Goal: Participate in discussion: Engage in conversation with other users on a specific topic

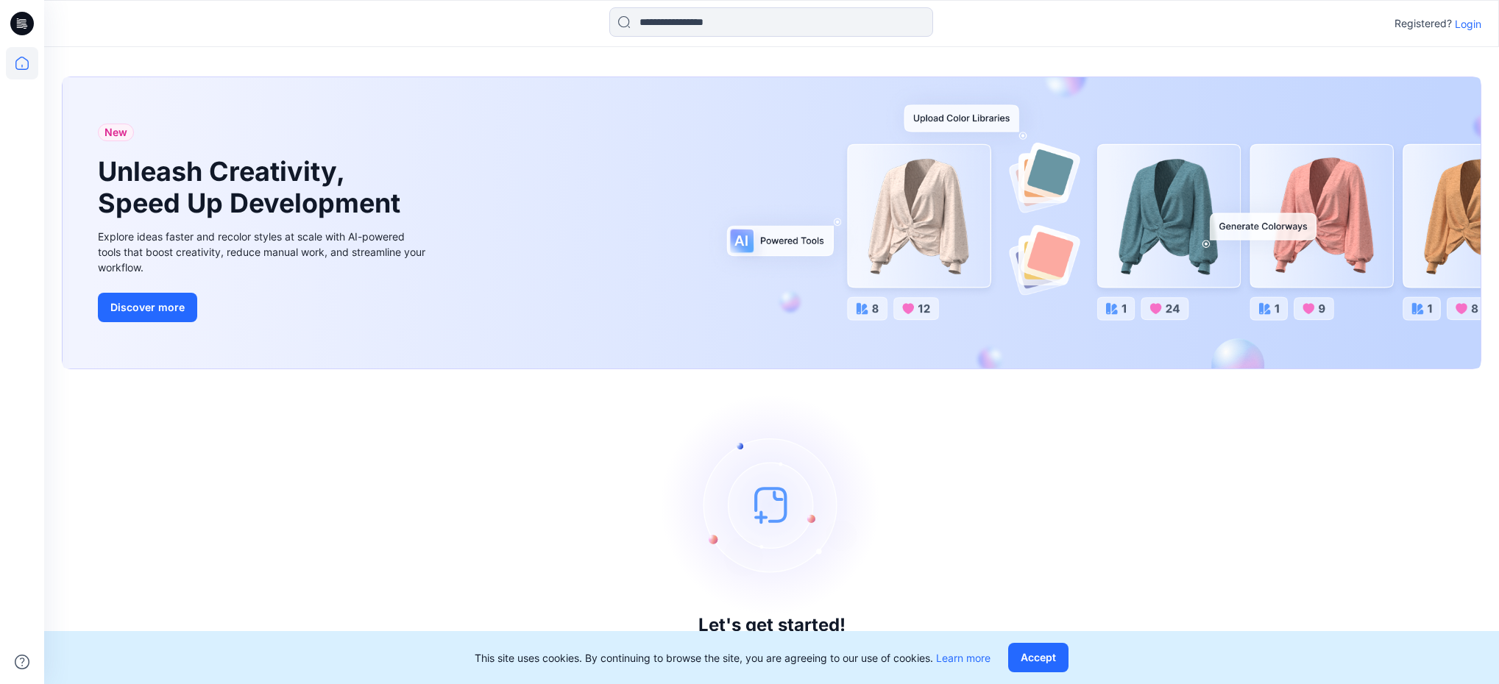
click at [27, 27] on icon at bounding box center [22, 24] width 24 height 24
click at [18, 27] on icon at bounding box center [20, 26] width 7 height 1
click at [22, 29] on icon at bounding box center [22, 24] width 24 height 24
click at [21, 25] on icon at bounding box center [19, 24] width 5 height 1
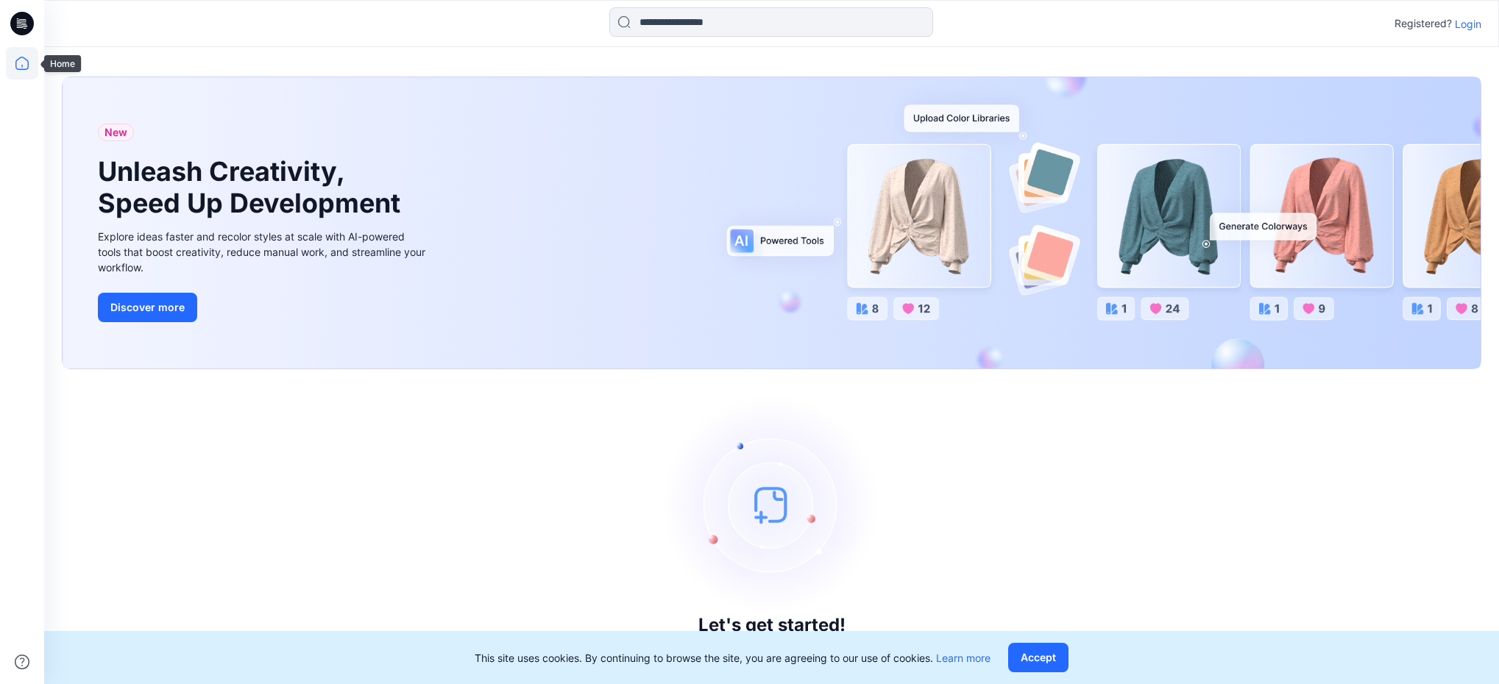
click at [29, 68] on icon at bounding box center [22, 63] width 32 height 32
click at [1469, 23] on p "Login" at bounding box center [1468, 23] width 26 height 15
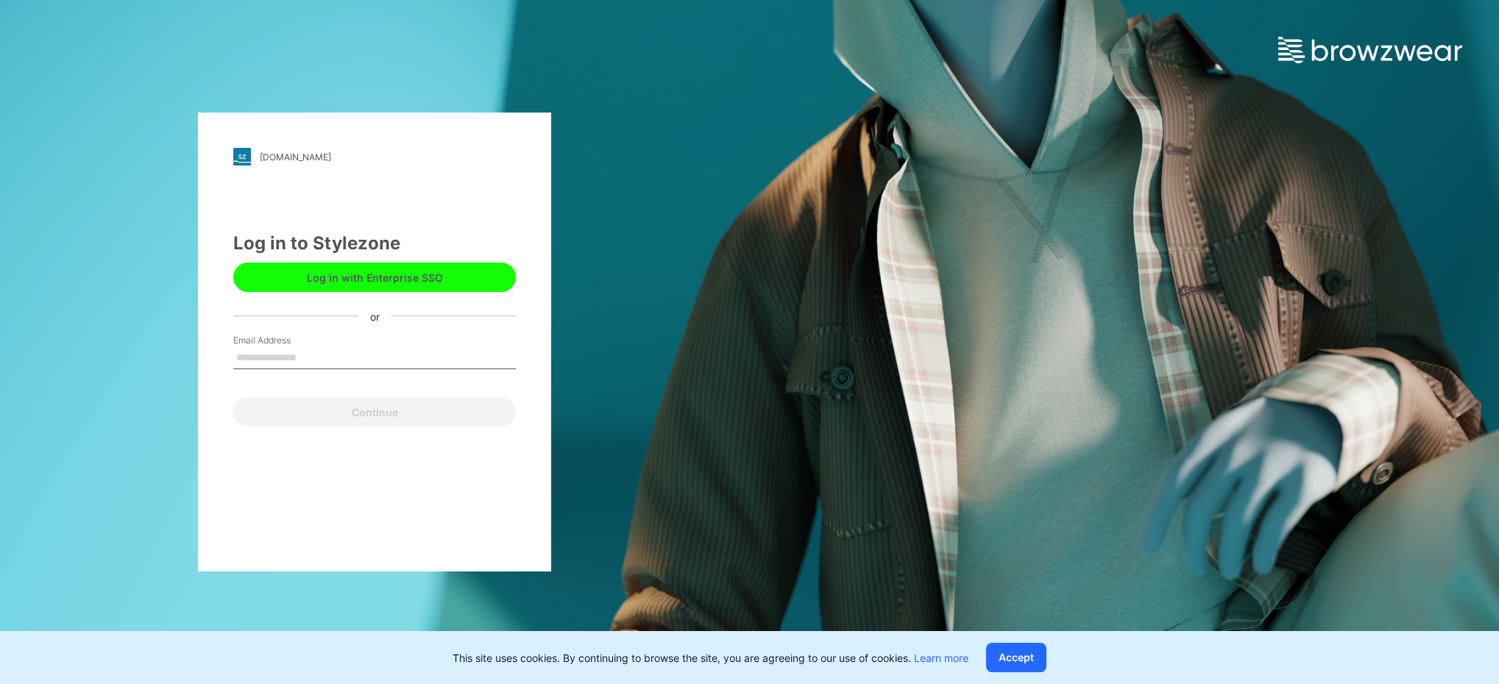
click at [351, 358] on input "Email Address" at bounding box center [374, 358] width 283 height 22
type input "**********"
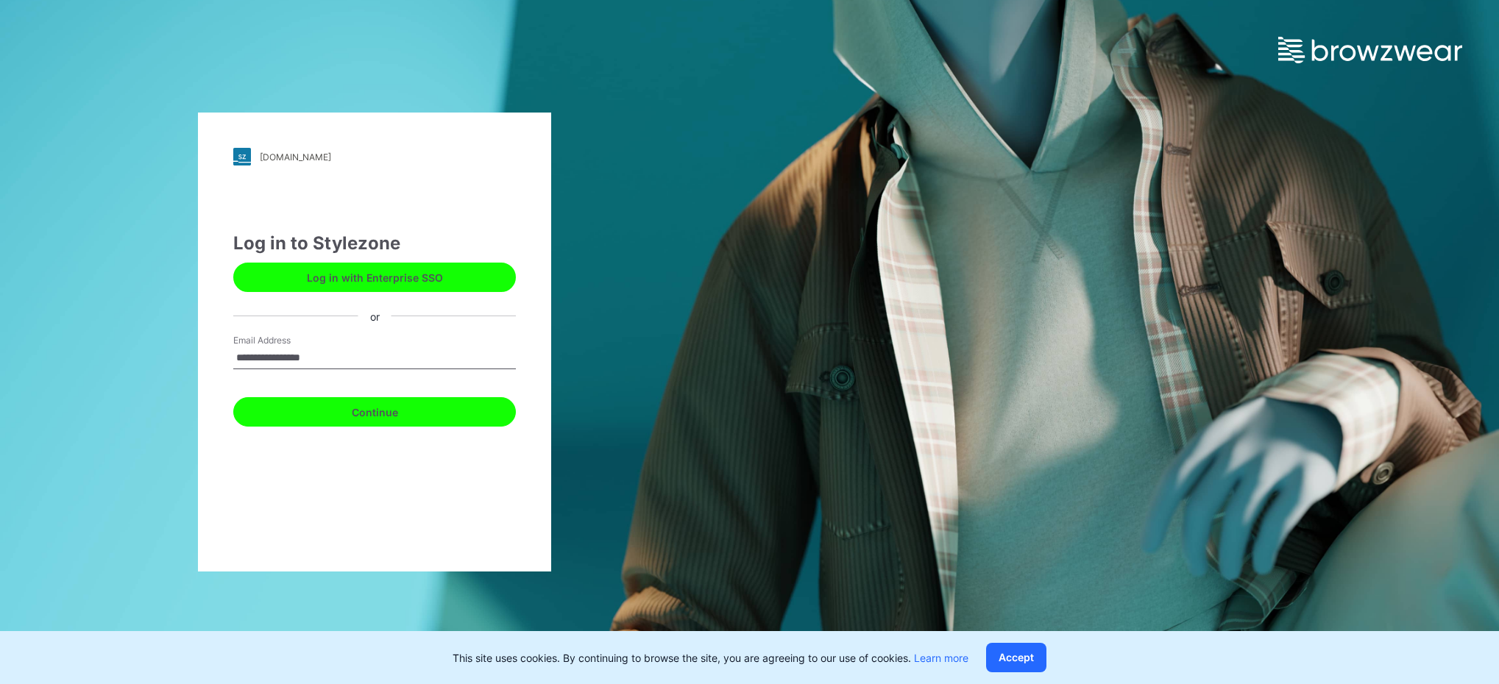
click at [341, 417] on button "Continue" at bounding box center [374, 411] width 283 height 29
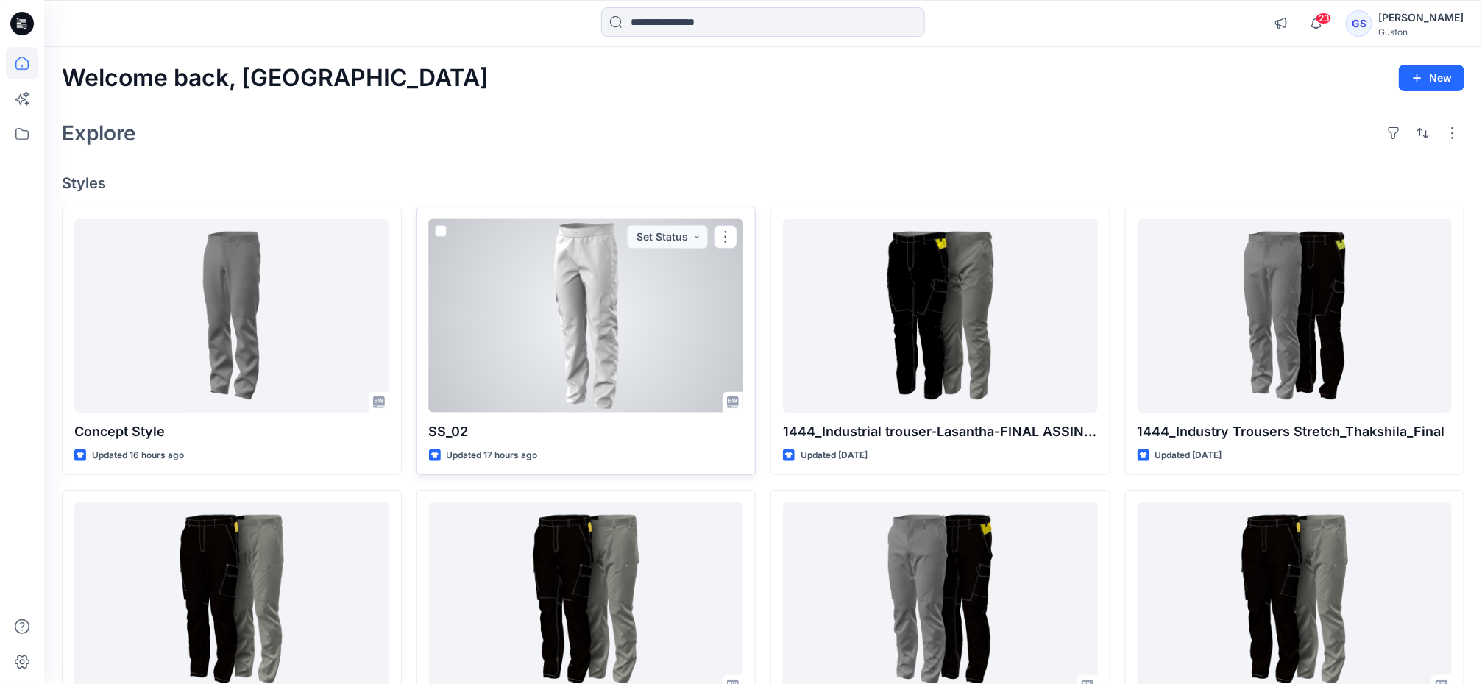
click at [585, 321] on div at bounding box center [586, 316] width 315 height 194
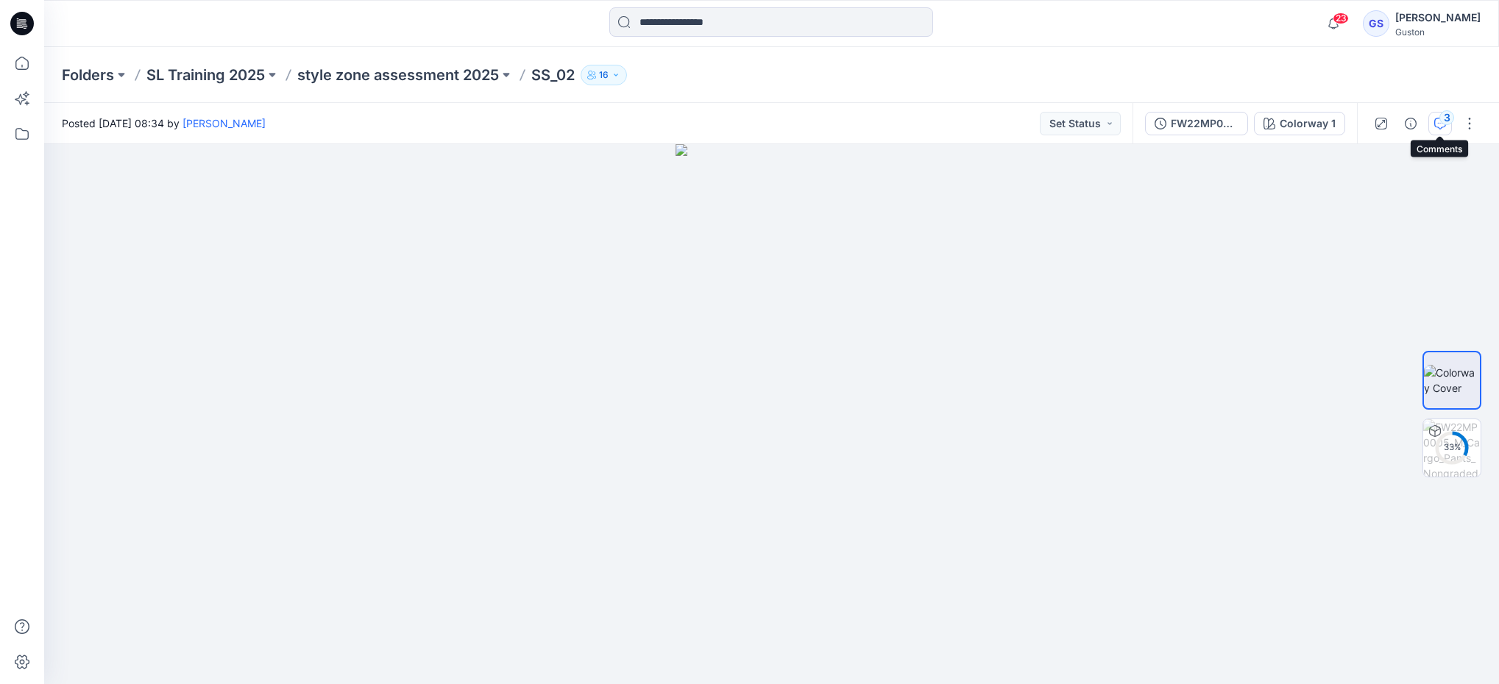
click at [1440, 111] on div "3" at bounding box center [1446, 117] width 15 height 15
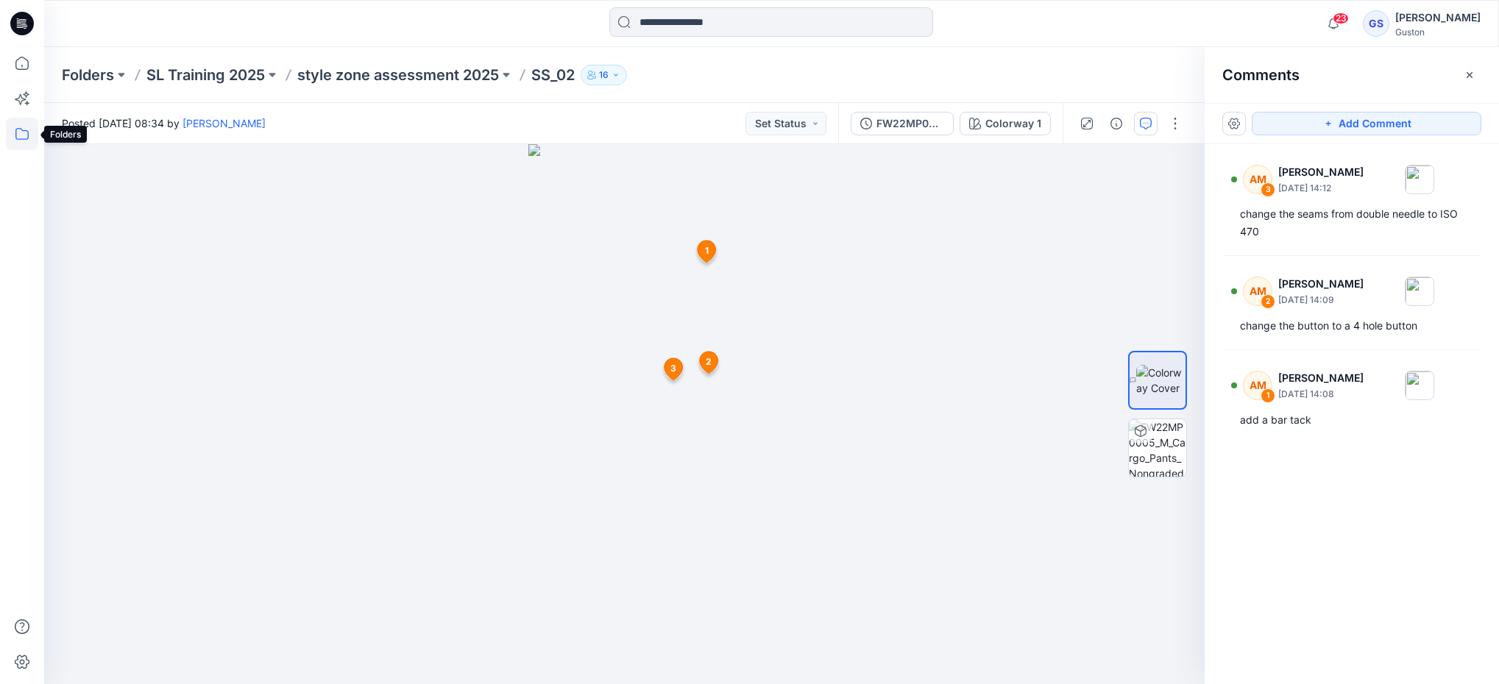
click at [26, 139] on icon at bounding box center [21, 134] width 13 height 12
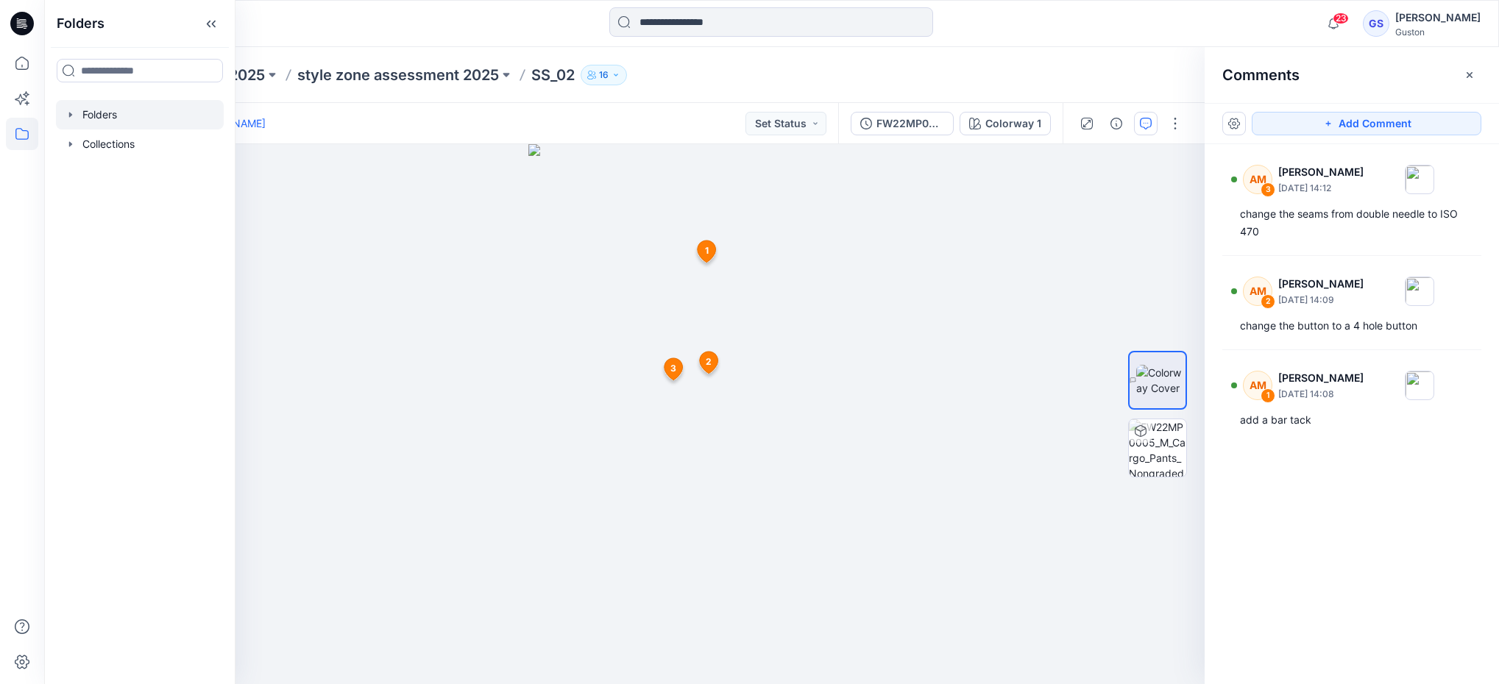
click at [82, 111] on div at bounding box center [140, 114] width 168 height 29
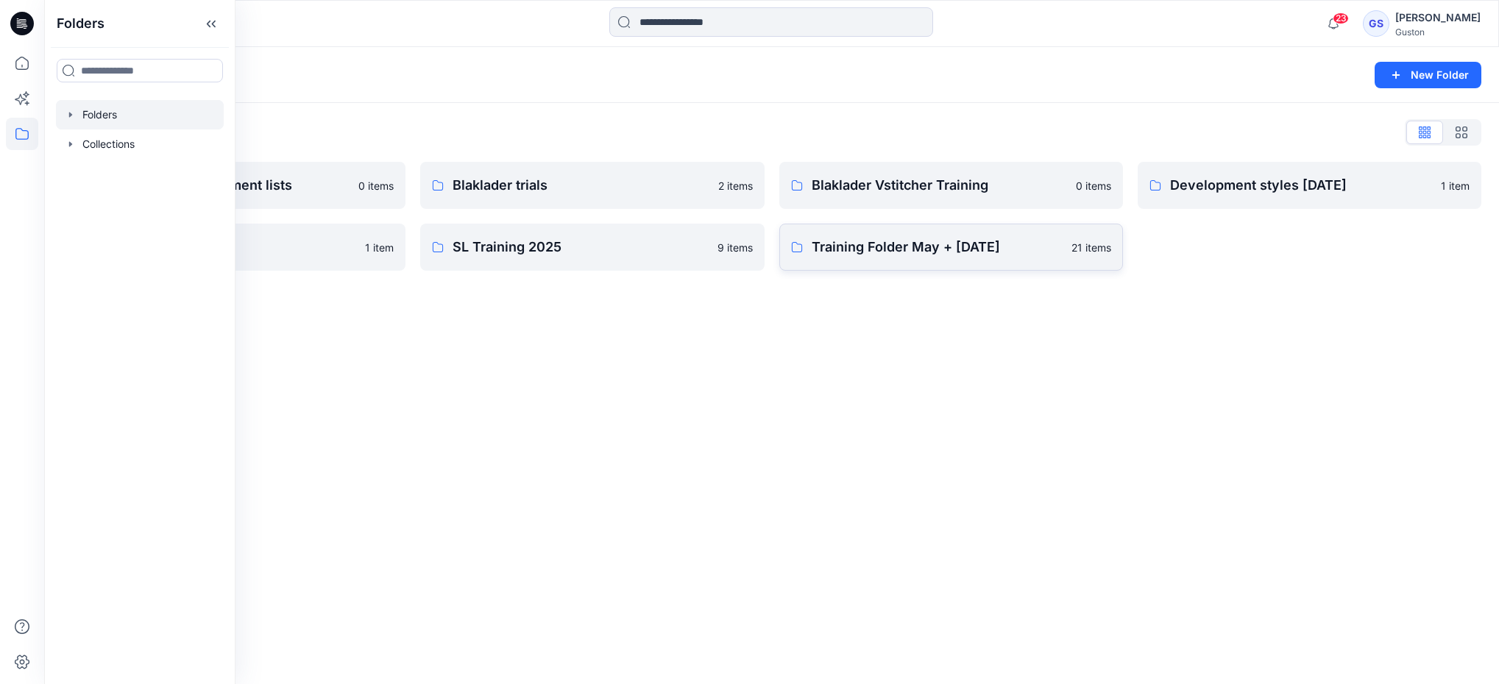
click at [857, 245] on p "Training Folder May + [DATE]" at bounding box center [937, 247] width 251 height 21
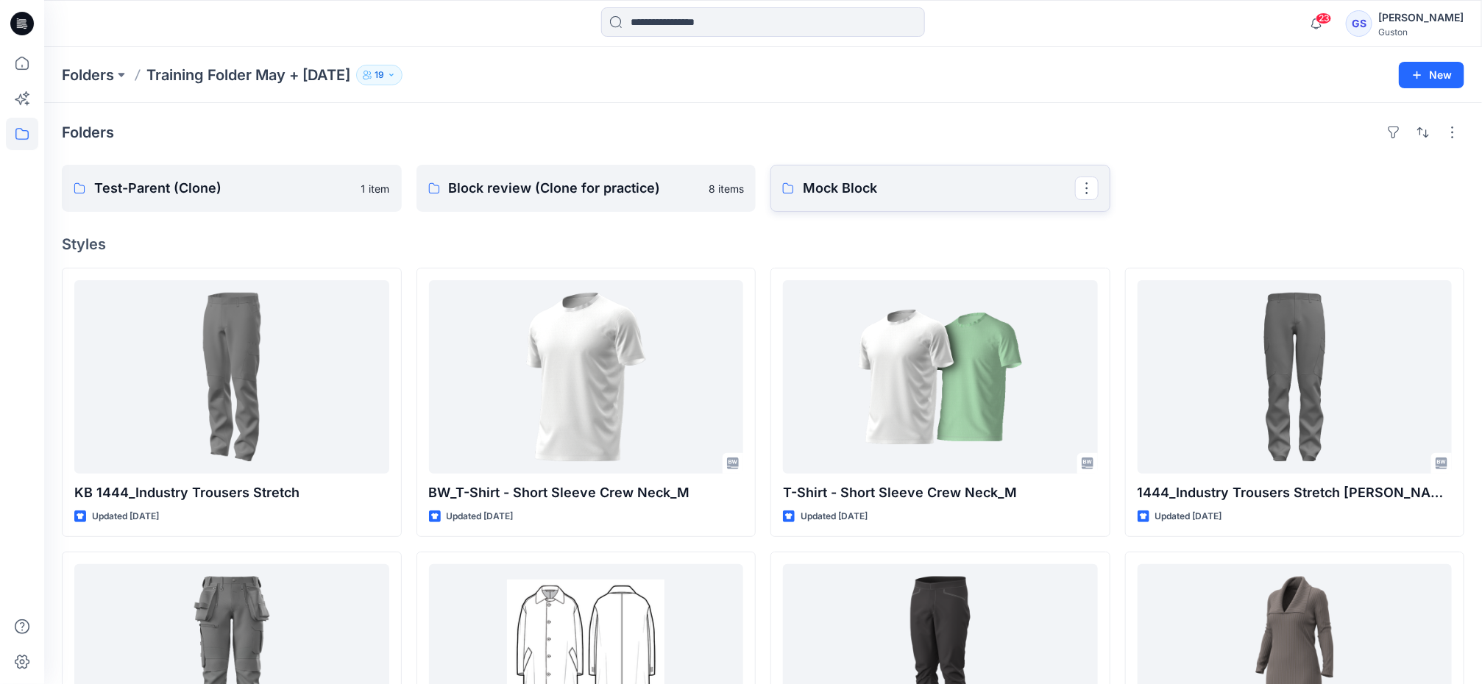
click at [857, 190] on p "Mock Block" at bounding box center [939, 188] width 272 height 21
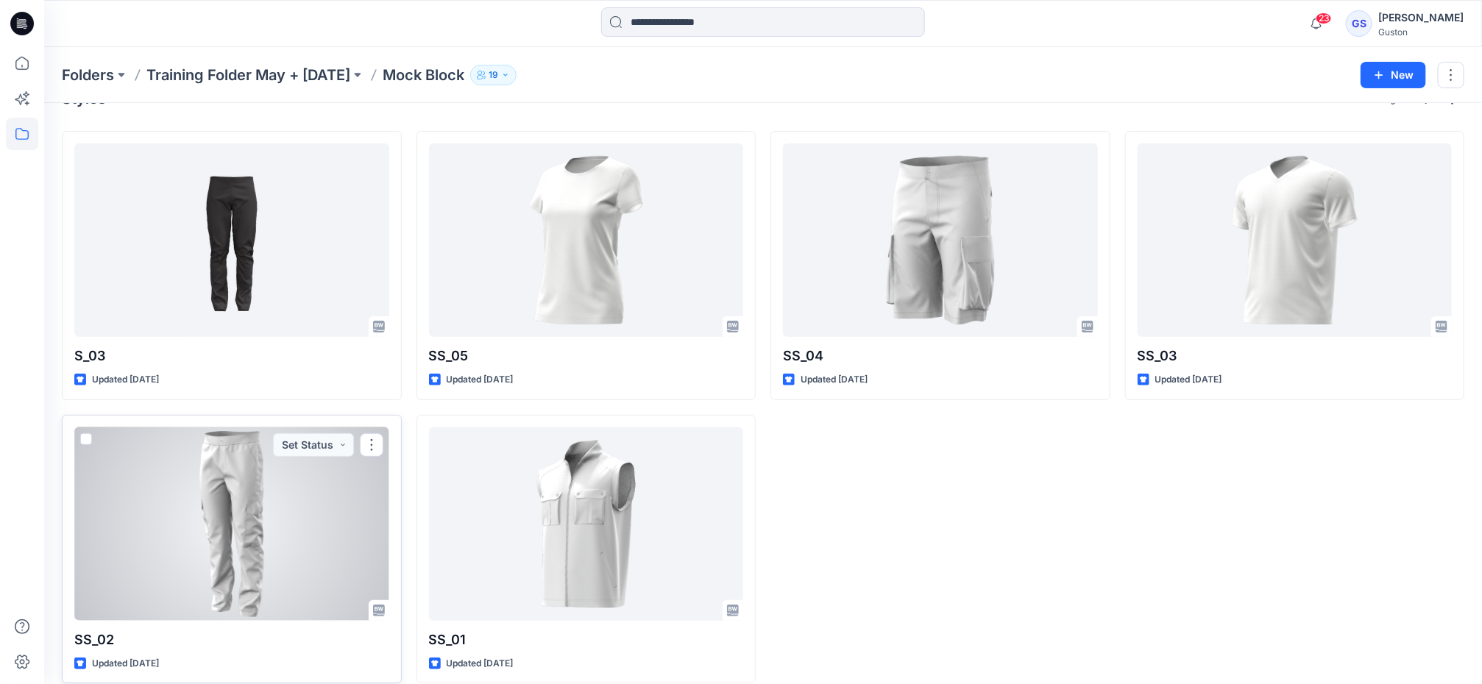
scroll to position [52, 0]
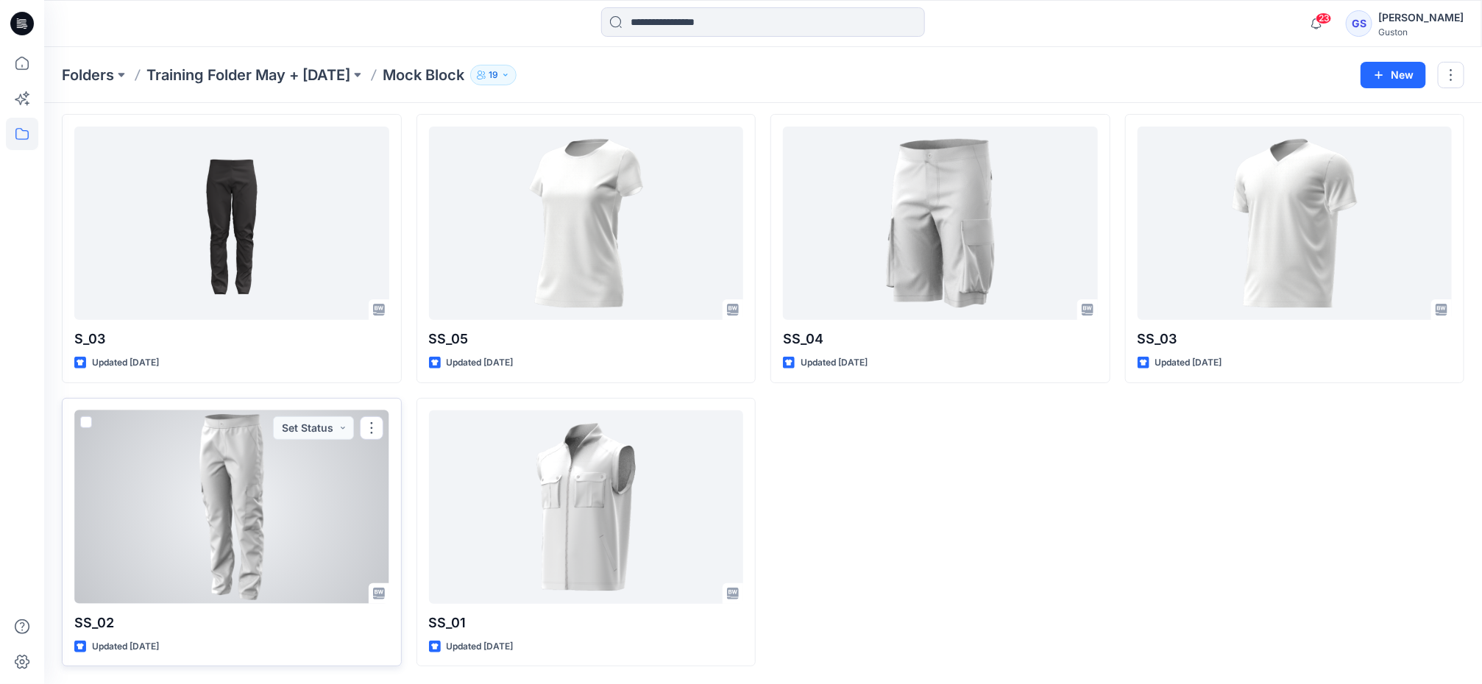
click at [227, 489] on div at bounding box center [231, 508] width 315 height 194
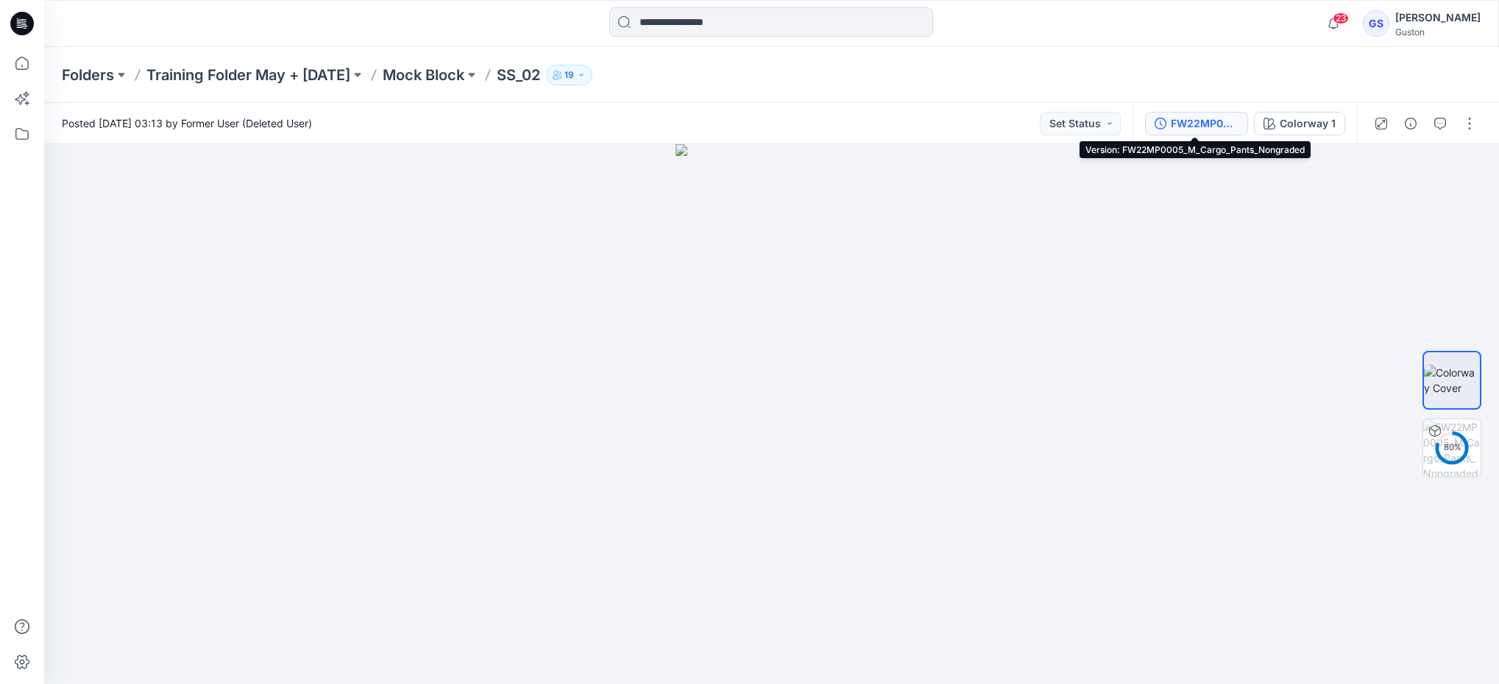
click at [1177, 124] on div "FW22MP0005_M_Cargo_Pants_Nongraded" at bounding box center [1205, 124] width 68 height 16
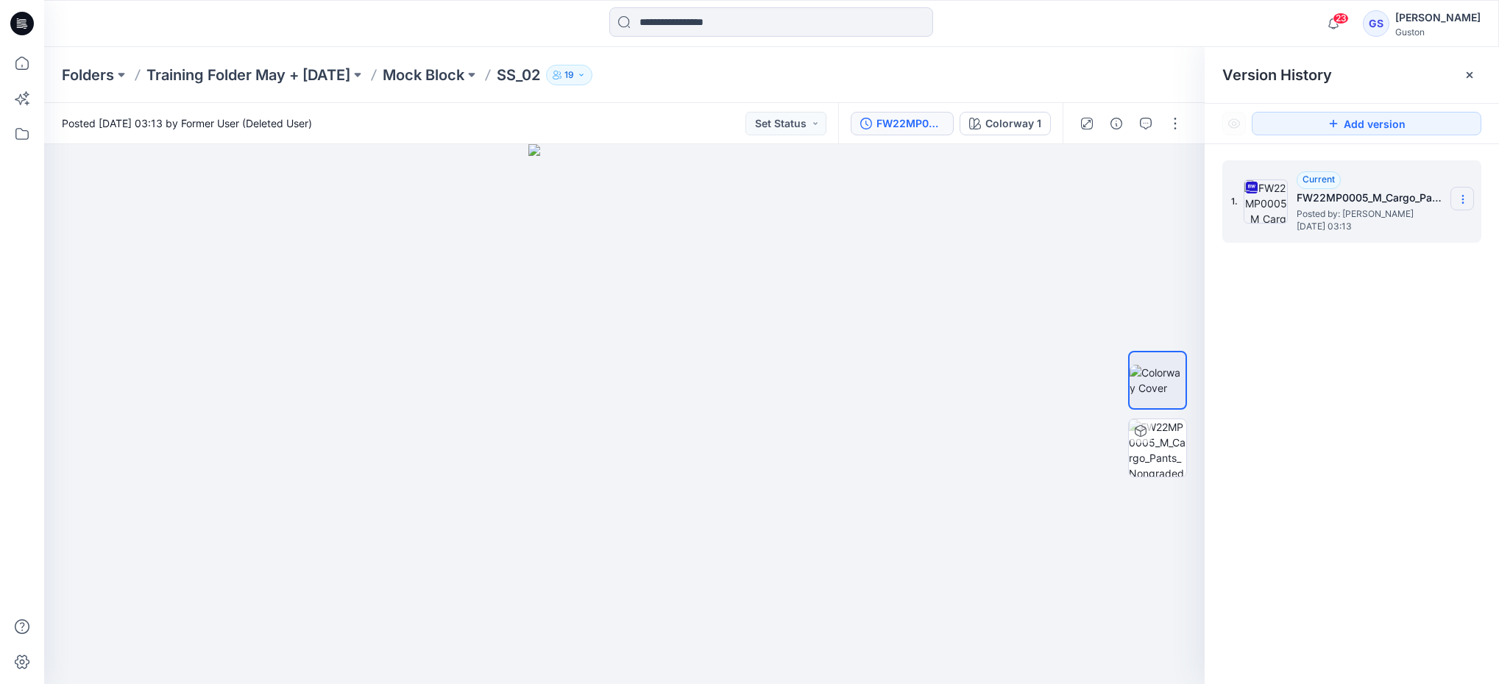
click at [1463, 200] on icon at bounding box center [1462, 199] width 1 height 1
click at [1404, 252] on span "Duplicate Version" at bounding box center [1368, 258] width 83 height 18
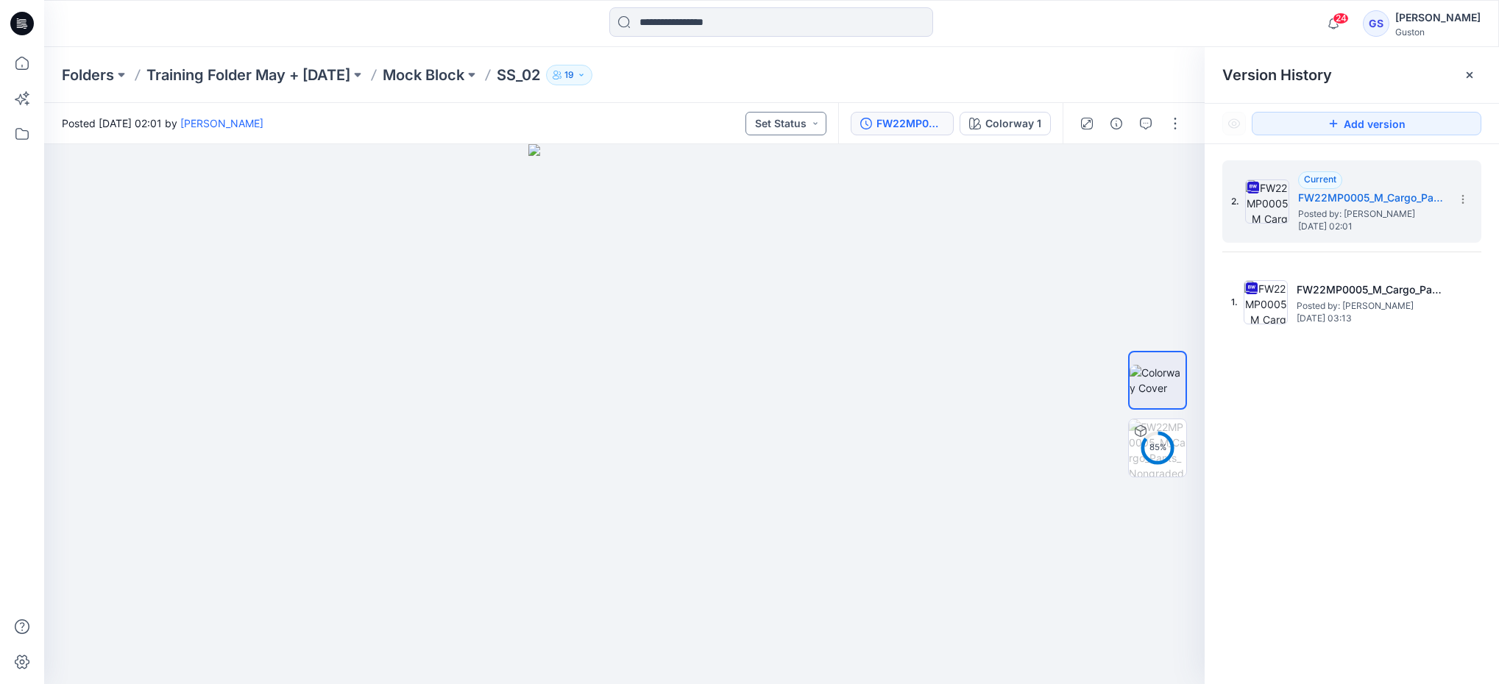
click at [787, 119] on button "Set Status" at bounding box center [785, 124] width 81 height 24
click at [751, 185] on p "In progres" at bounding box center [747, 191] width 49 height 19
click at [1146, 126] on icon "button" at bounding box center [1146, 124] width 12 height 12
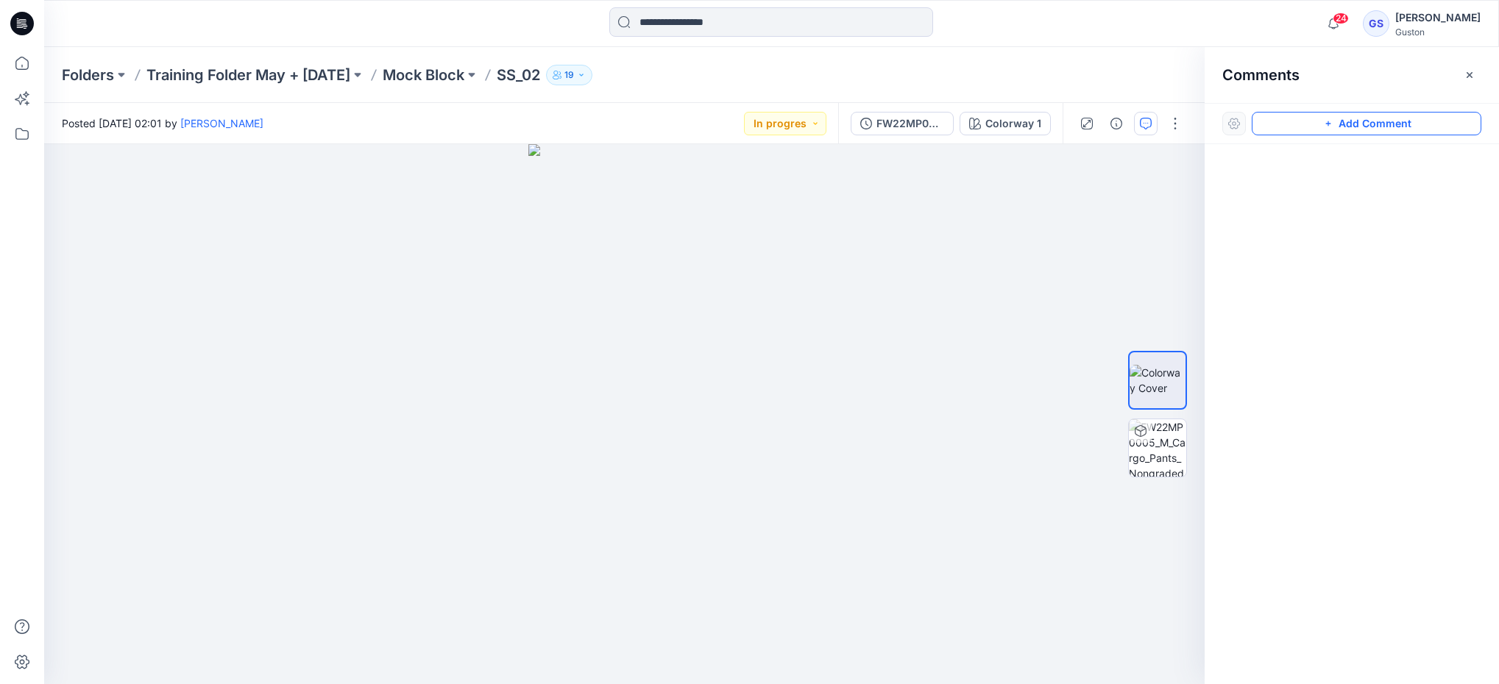
click at [1325, 126] on icon "button" at bounding box center [1328, 124] width 12 height 12
click at [705, 261] on div "1" at bounding box center [624, 414] width 1160 height 540
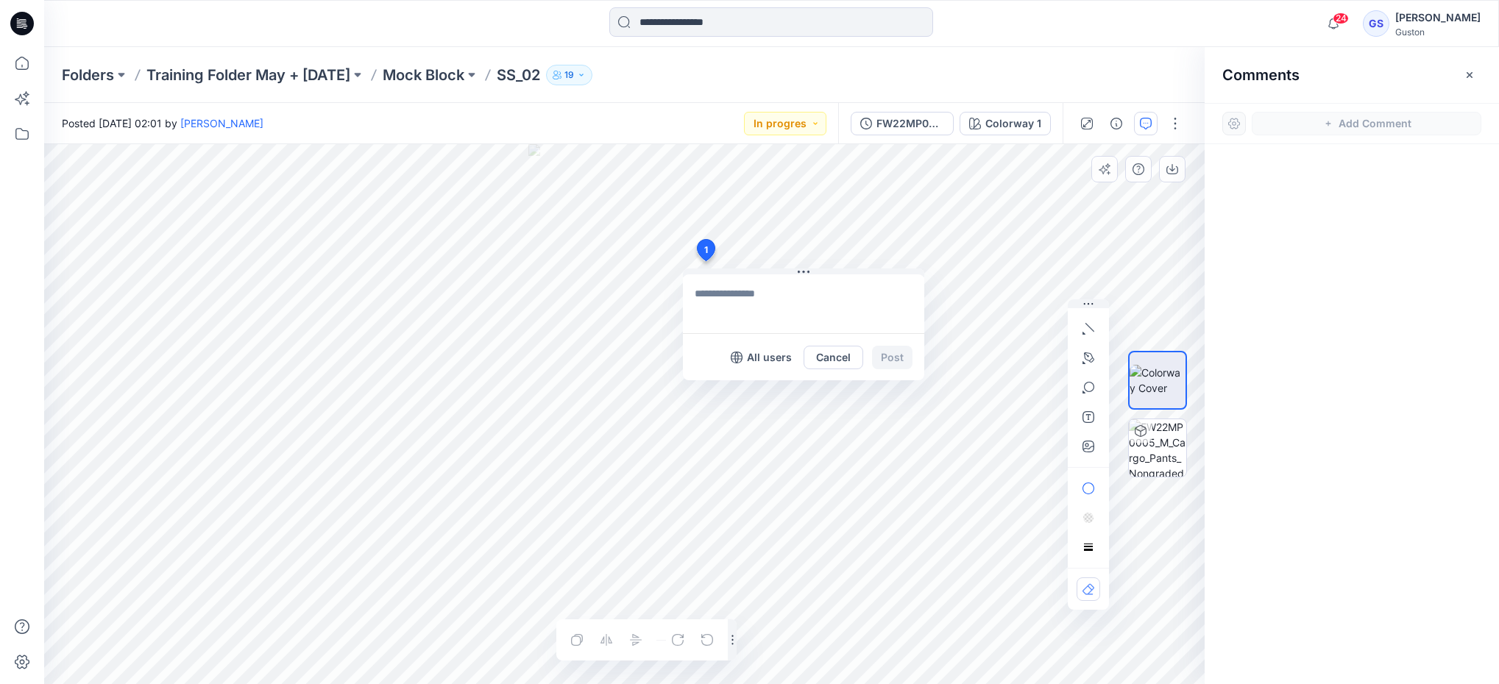
click at [712, 320] on textarea at bounding box center [803, 303] width 241 height 59
type textarea "**********"
click at [893, 356] on button "Post" at bounding box center [892, 358] width 40 height 24
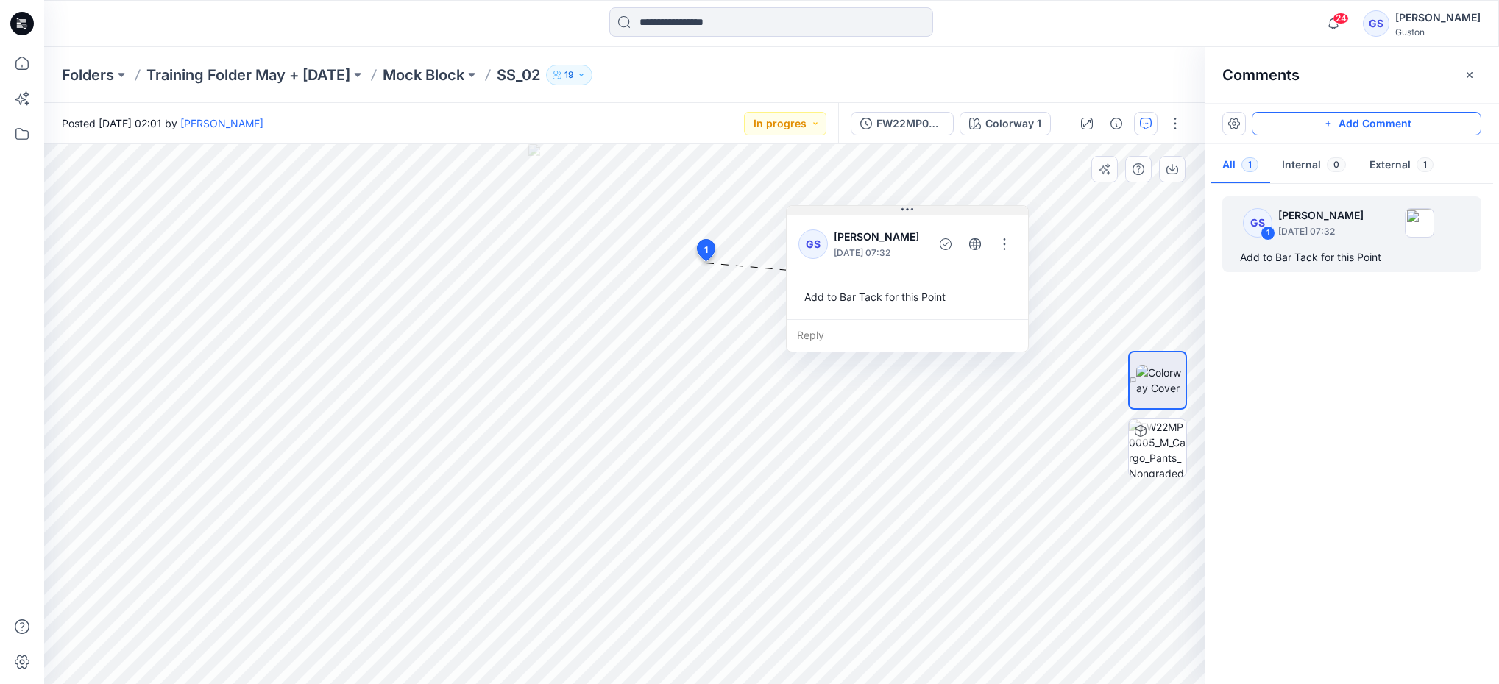
drag, startPoint x: 807, startPoint y: 274, endPoint x: 910, endPoint y: 210, distance: 120.9
click at [910, 210] on icon at bounding box center [907, 210] width 12 height 12
click at [1179, 122] on button "button" at bounding box center [1175, 124] width 24 height 24
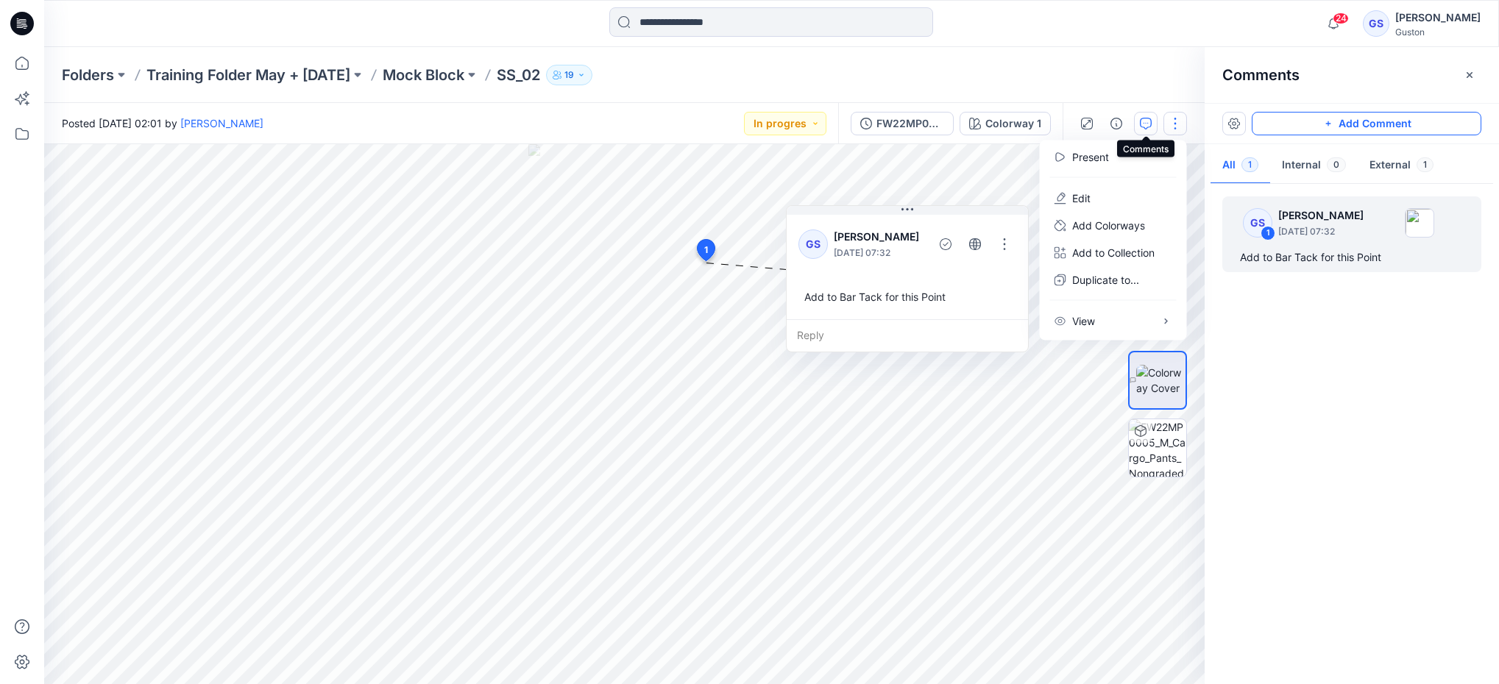
click at [1144, 124] on icon "button" at bounding box center [1146, 124] width 12 height 12
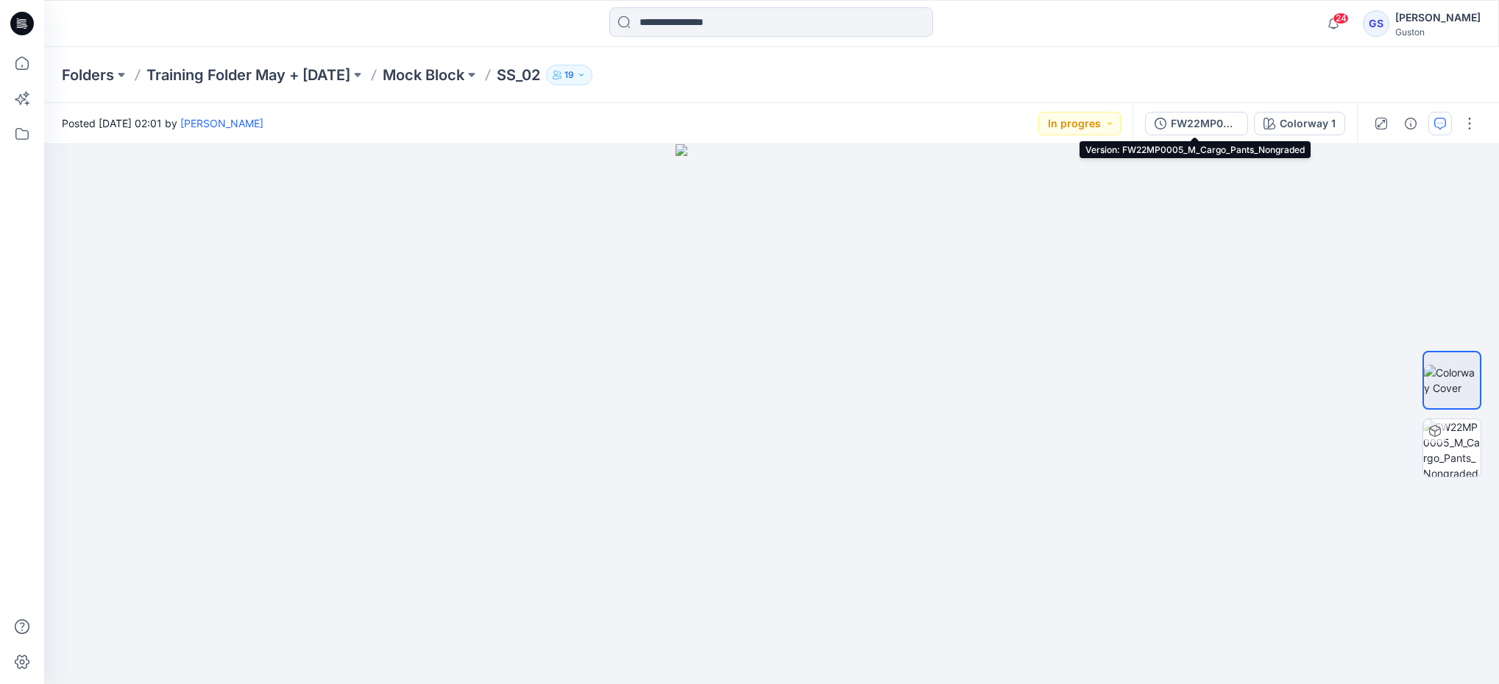
click at [1145, 124] on button "FW22MP0005_M_Cargo_Pants_Nongraded" at bounding box center [1196, 124] width 103 height 24
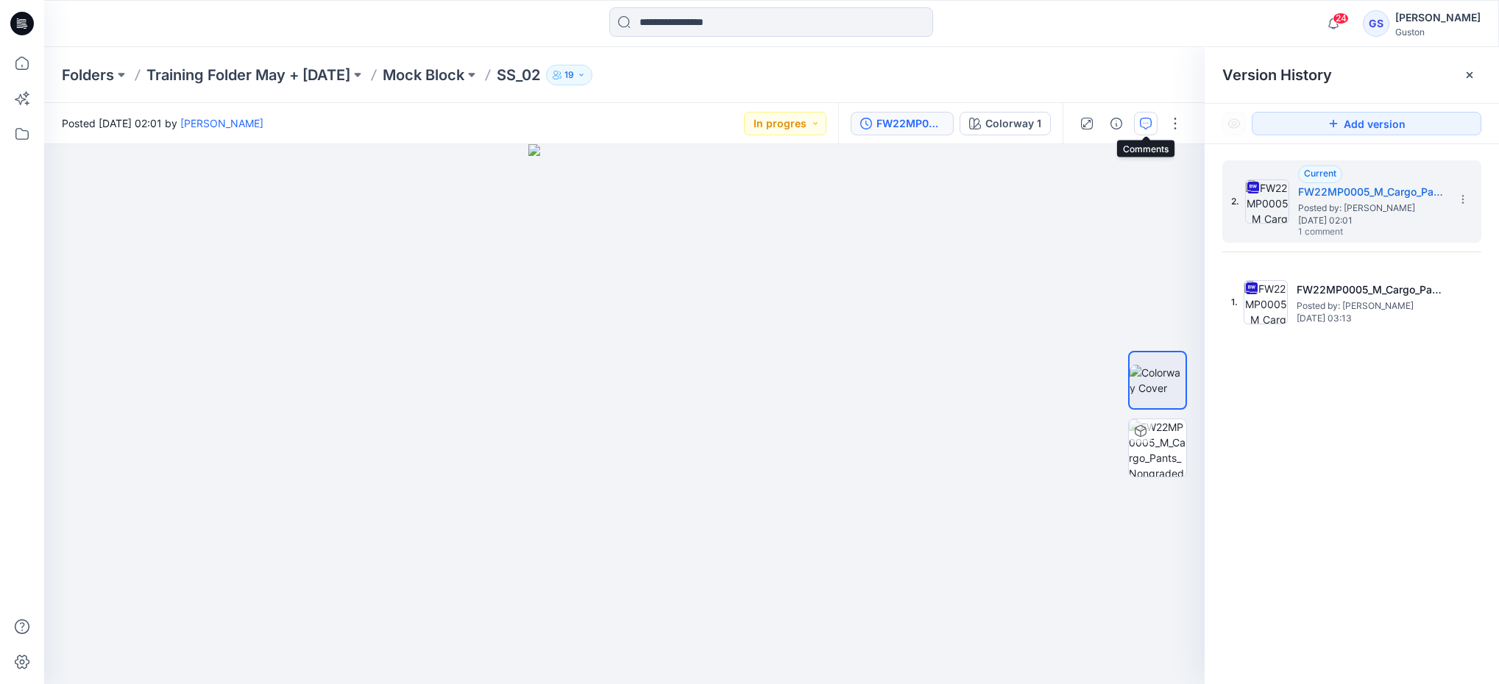
click at [1140, 115] on button "button" at bounding box center [1146, 124] width 24 height 24
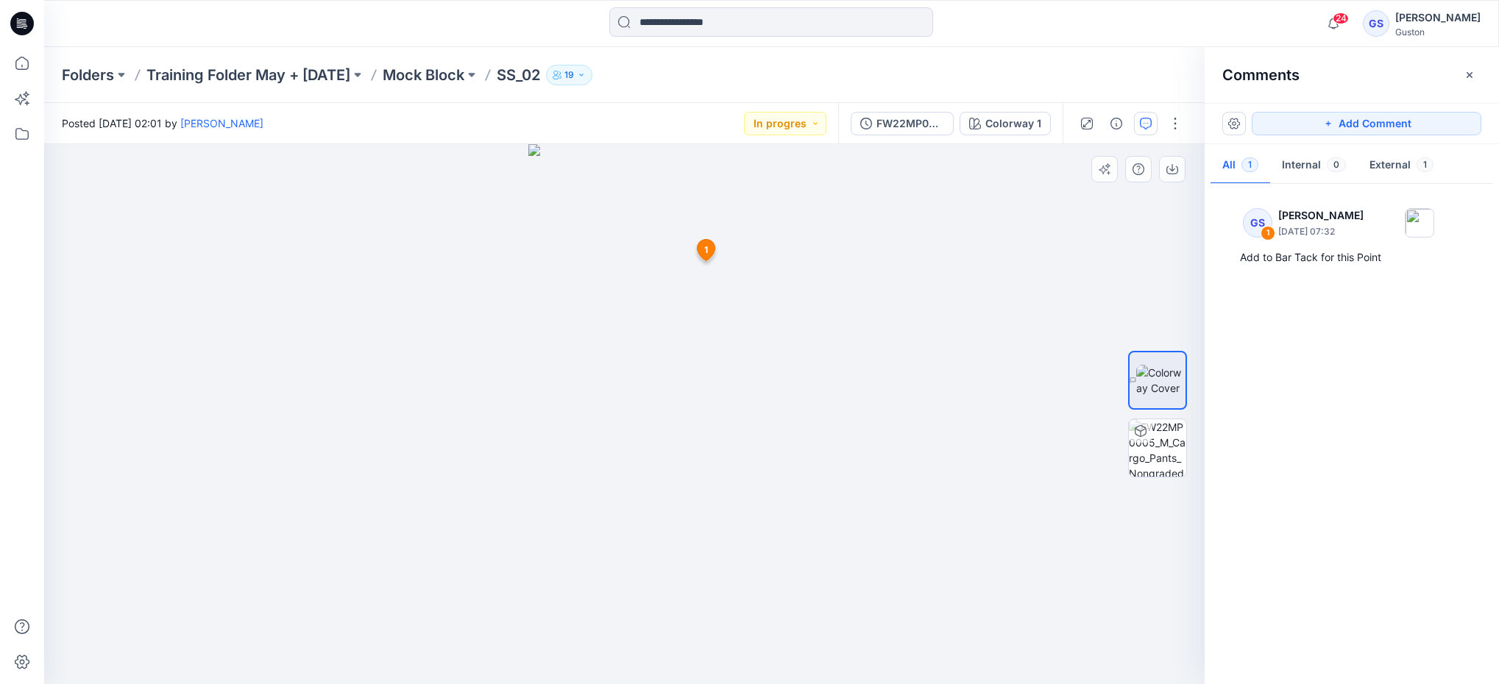
click at [709, 249] on icon at bounding box center [707, 250] width 18 height 21
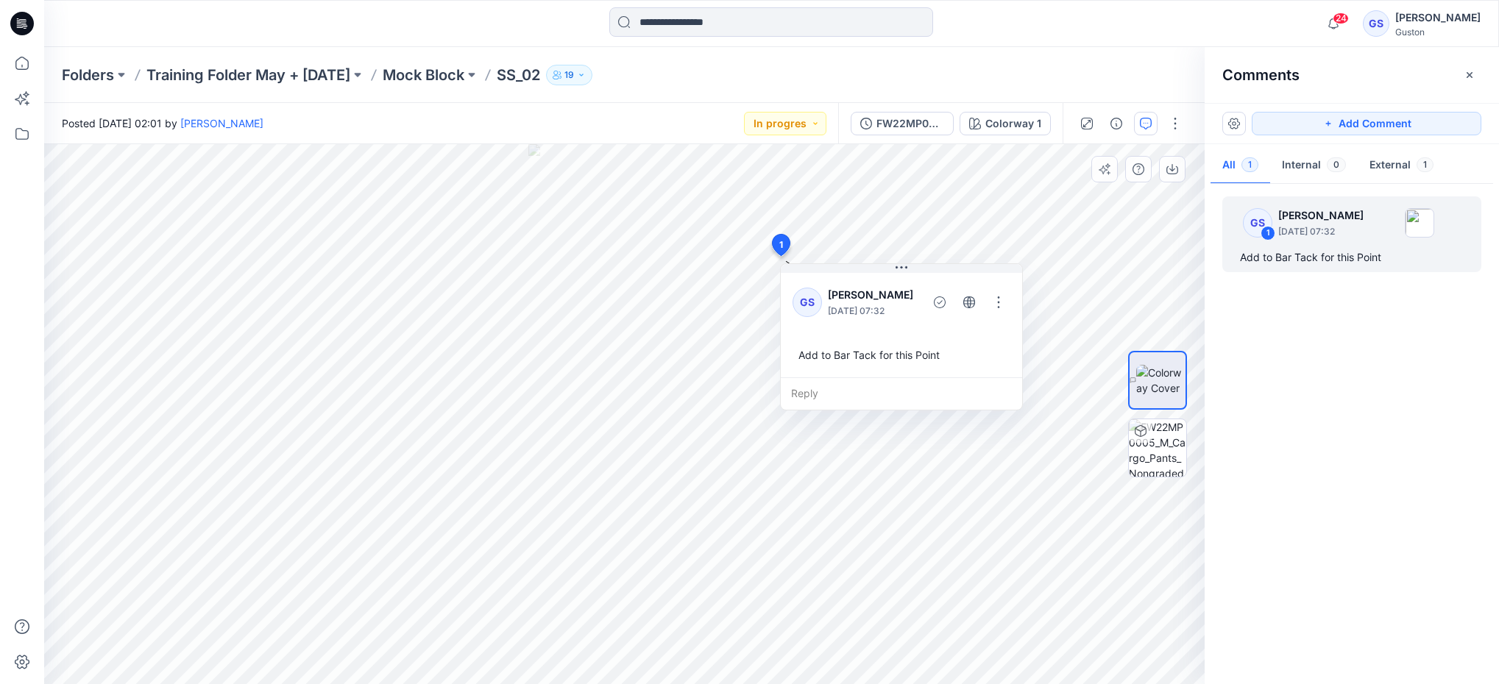
drag, startPoint x: 706, startPoint y: 254, endPoint x: 777, endPoint y: 245, distance: 71.2
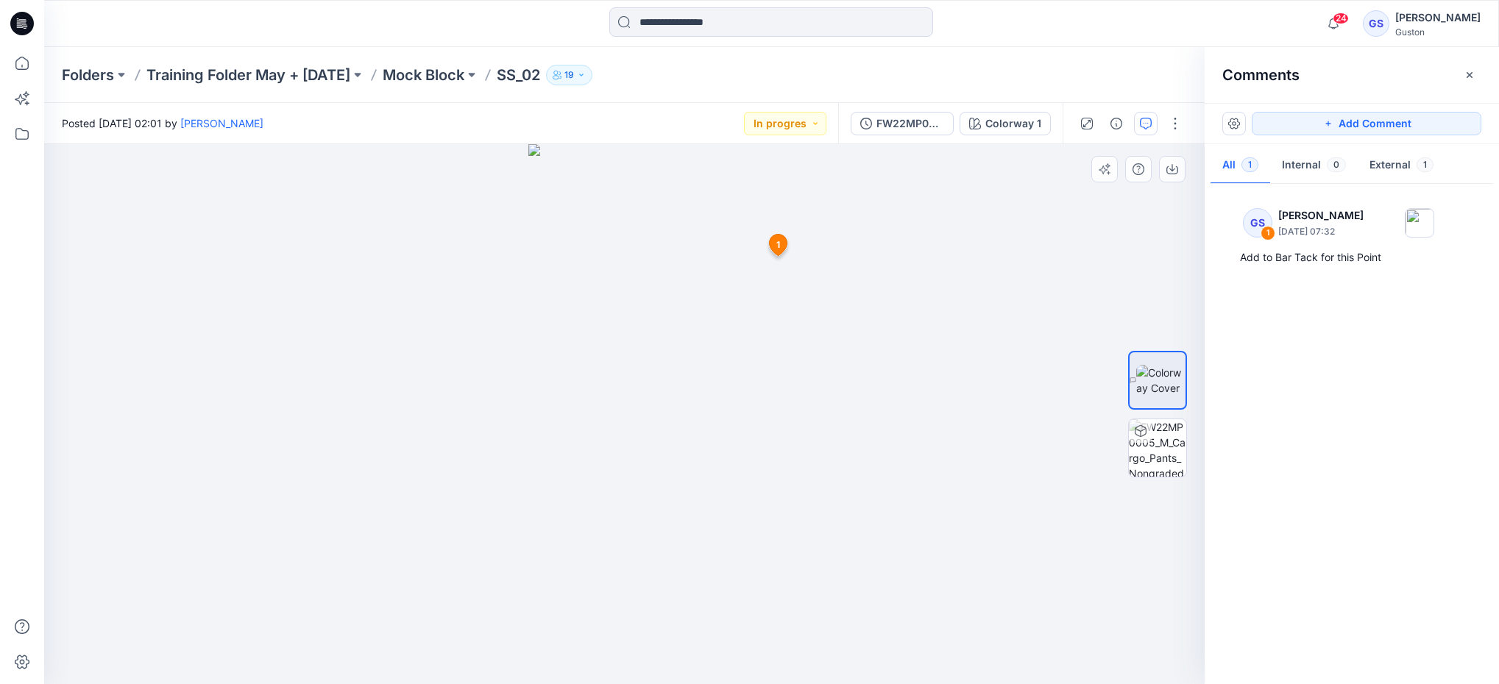
drag, startPoint x: 769, startPoint y: 239, endPoint x: 775, endPoint y: 247, distance: 10.0
click at [770, 239] on g at bounding box center [778, 245] width 18 height 22
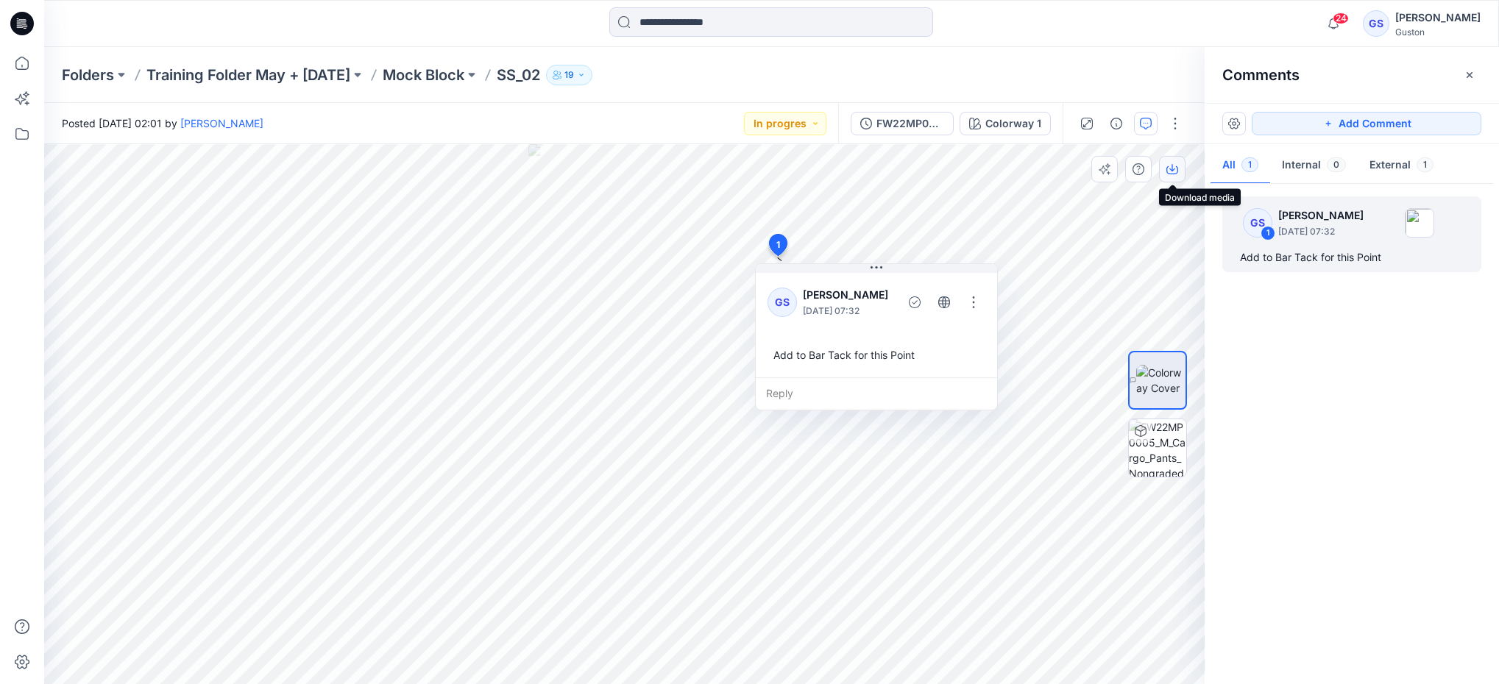
click at [1171, 172] on icon "button" at bounding box center [1172, 169] width 12 height 12
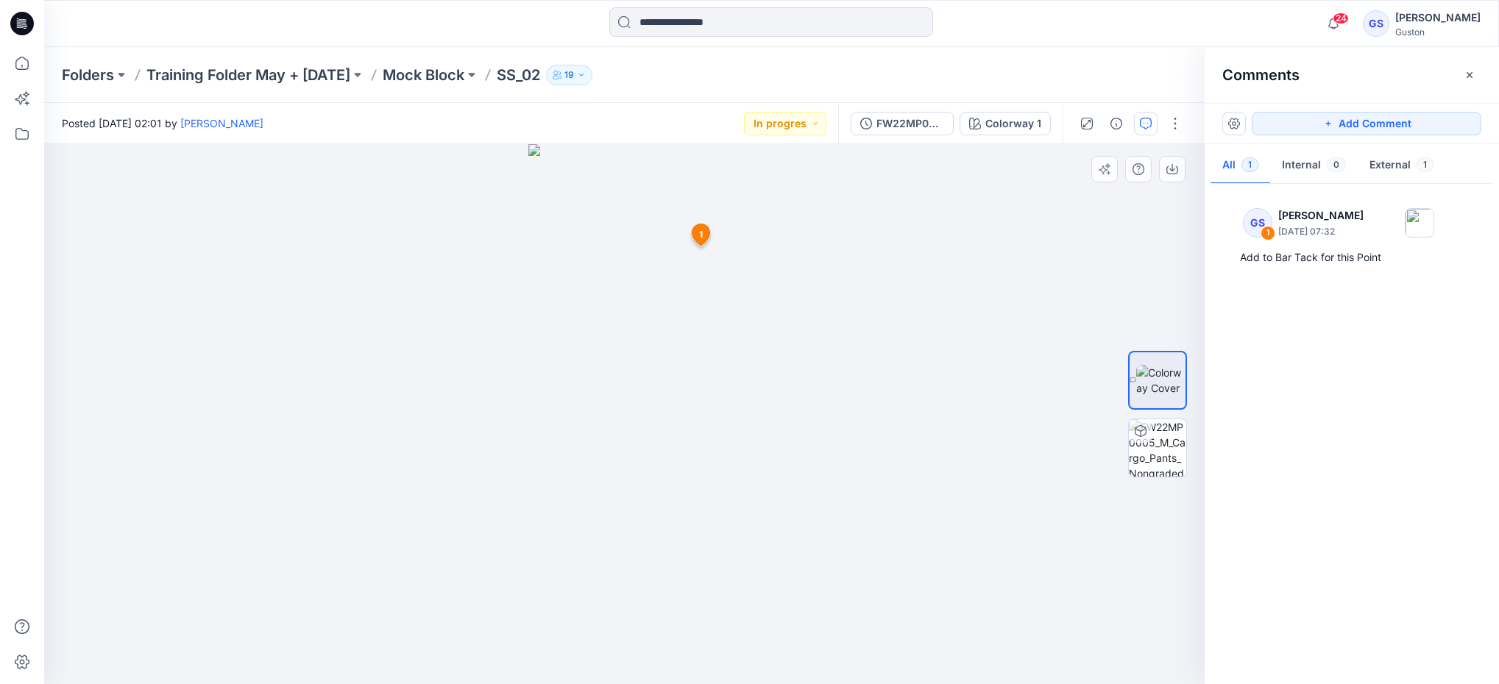
drag, startPoint x: 781, startPoint y: 250, endPoint x: 700, endPoint y: 235, distance: 83.1
click at [704, 236] on icon at bounding box center [701, 234] width 18 height 21
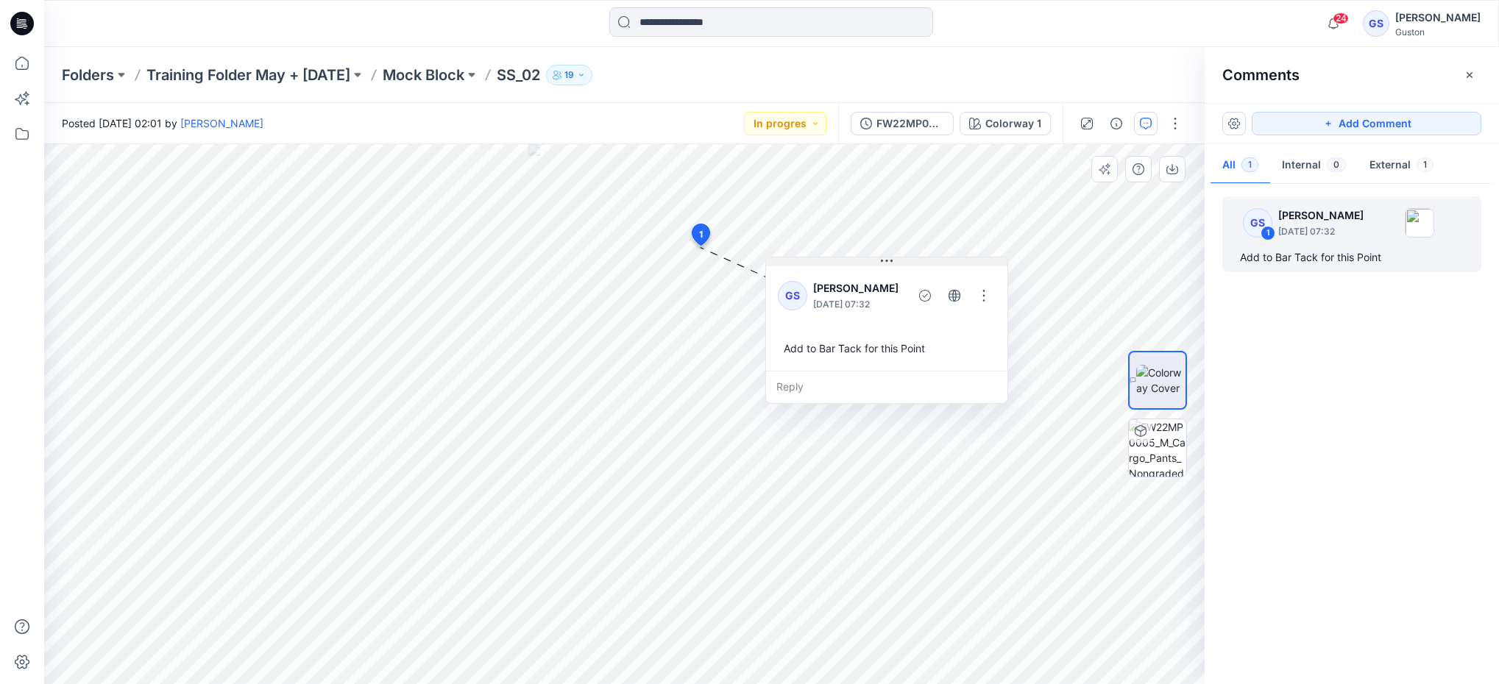
drag, startPoint x: 804, startPoint y: 259, endPoint x: 892, endPoint y: 263, distance: 87.6
click at [892, 263] on icon at bounding box center [887, 261] width 12 height 12
click at [1174, 126] on button "button" at bounding box center [1175, 124] width 24 height 24
click at [1106, 204] on button "Edit" at bounding box center [1113, 198] width 135 height 27
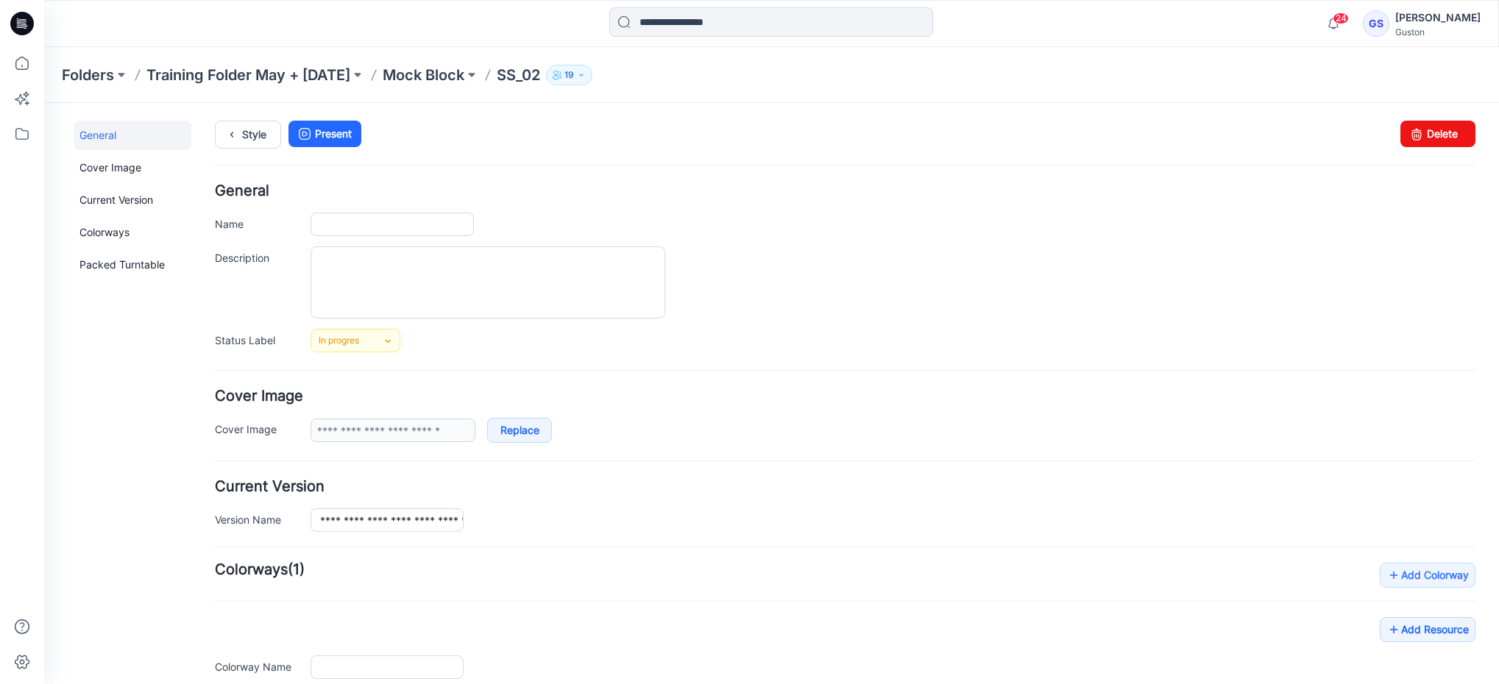
type input "*****"
type input "**********"
click at [260, 129] on link "Style" at bounding box center [248, 135] width 66 height 28
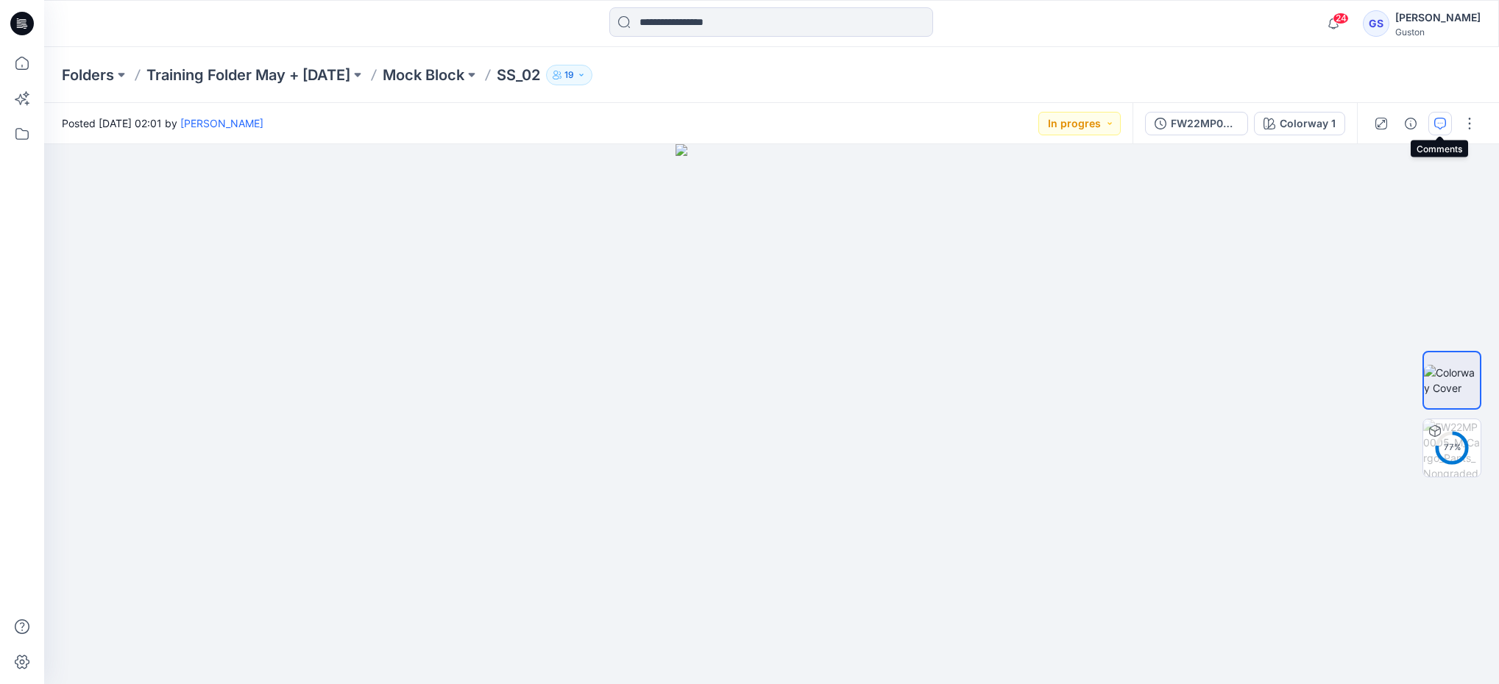
click at [1437, 124] on icon "button" at bounding box center [1440, 124] width 12 height 12
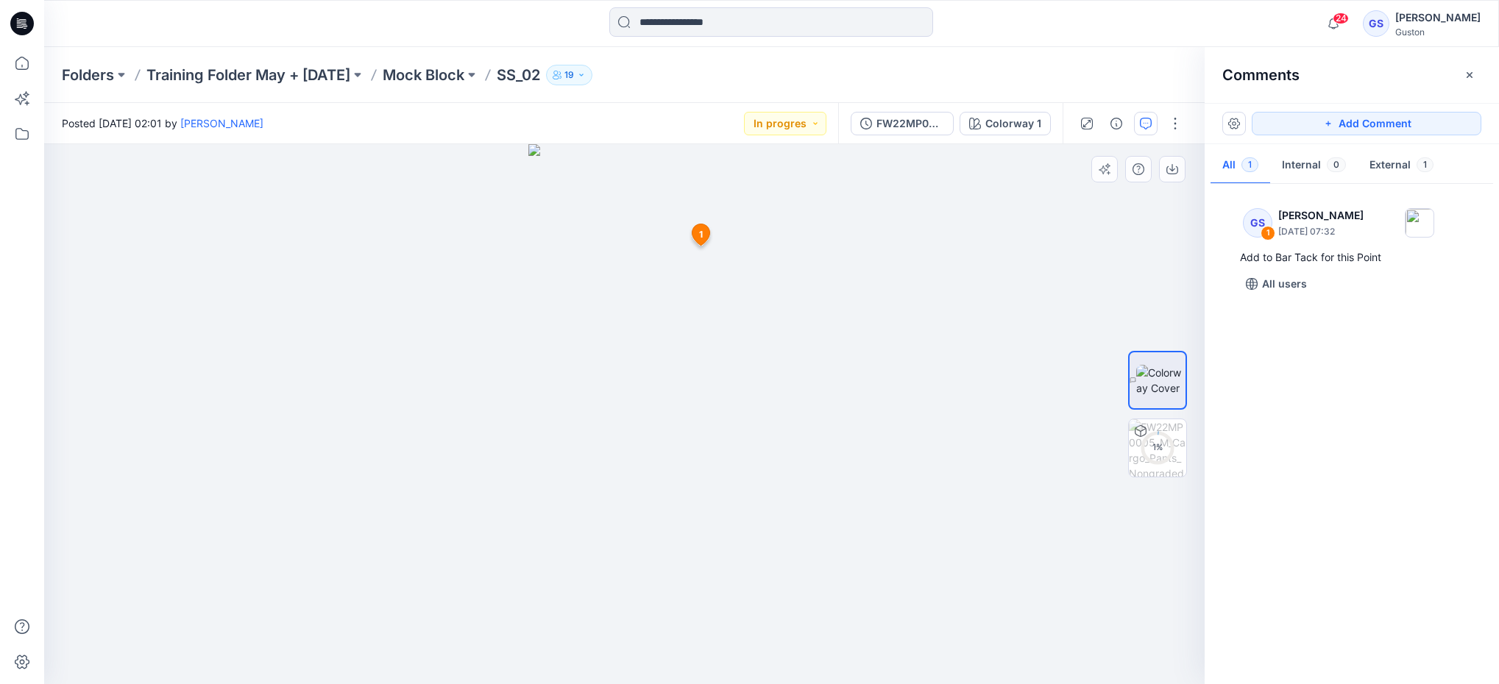
click at [707, 234] on icon at bounding box center [701, 234] width 18 height 21
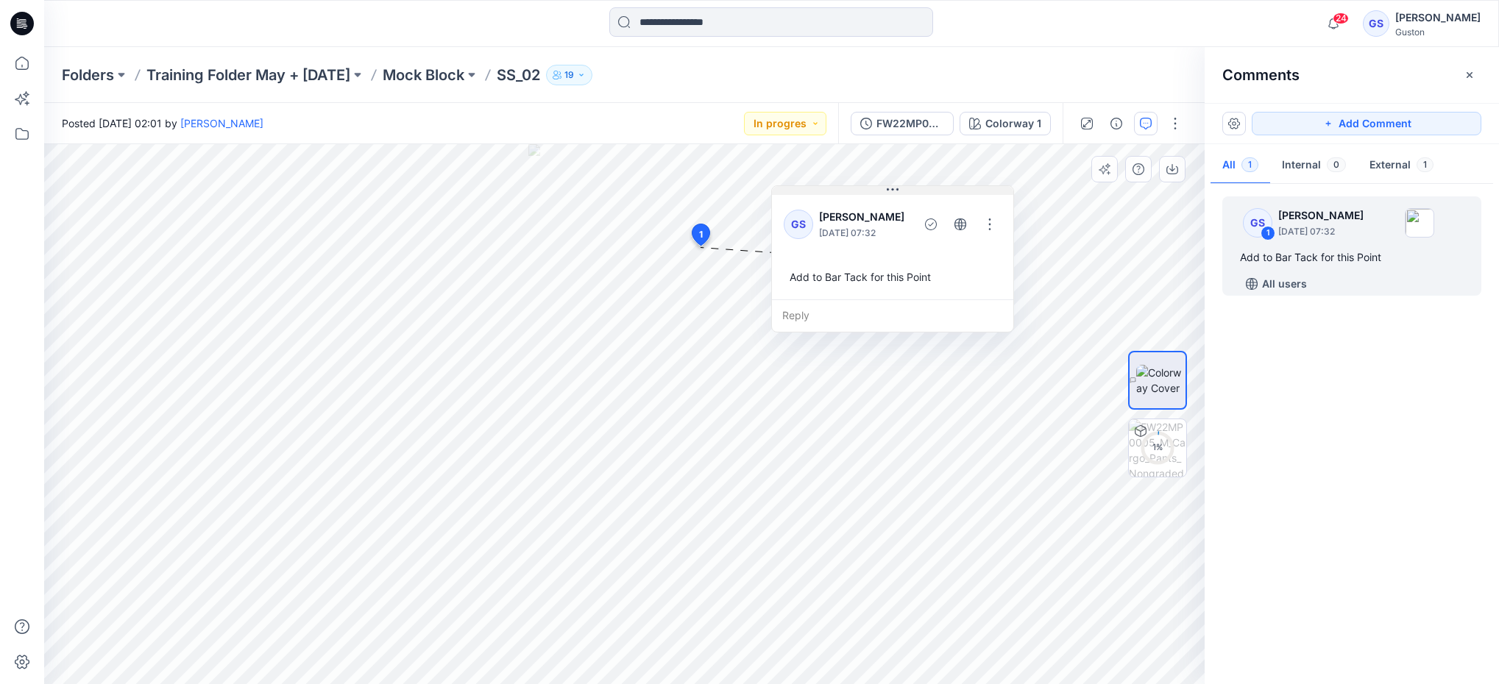
drag, startPoint x: 815, startPoint y: 259, endPoint x: 888, endPoint y: 193, distance: 98.5
click at [888, 193] on icon at bounding box center [893, 190] width 12 height 12
click at [1235, 122] on button "button" at bounding box center [1234, 124] width 24 height 24
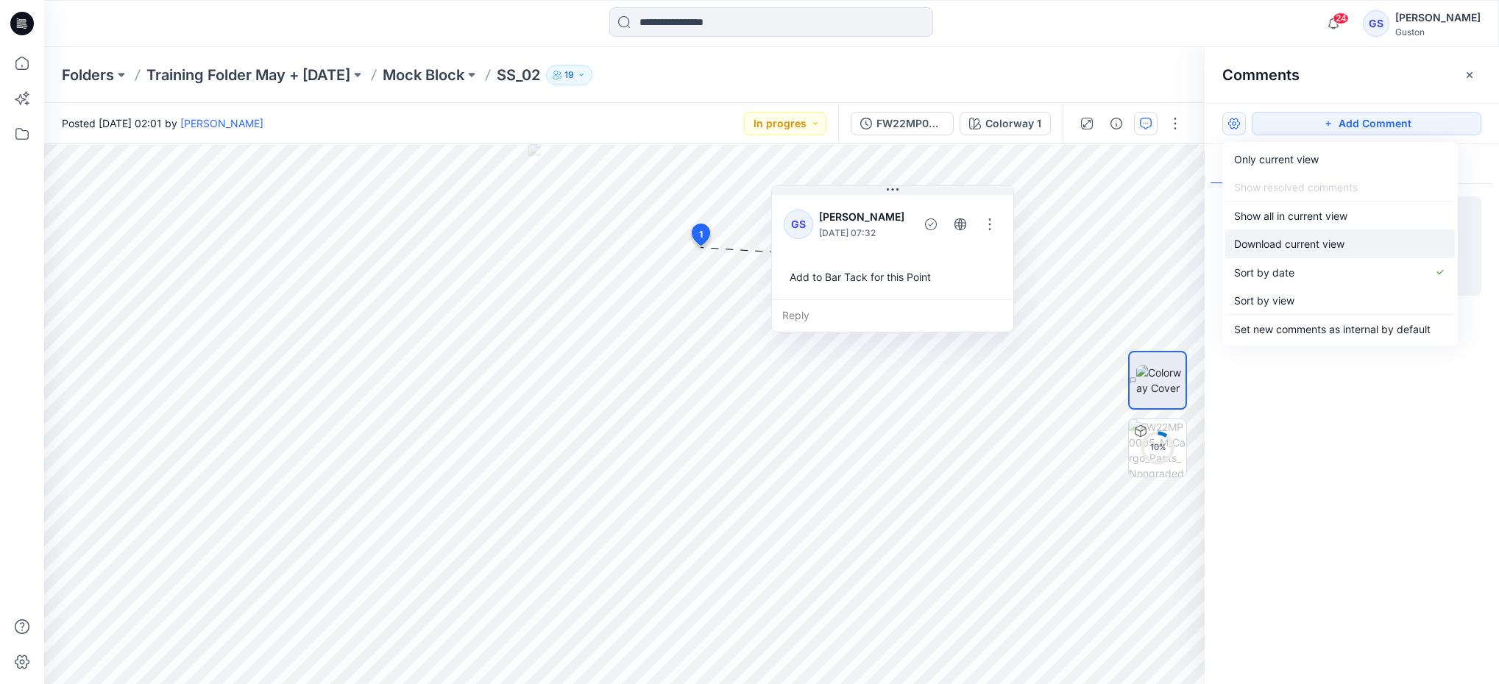
click at [1268, 243] on p "Download current view" at bounding box center [1289, 243] width 110 height 15
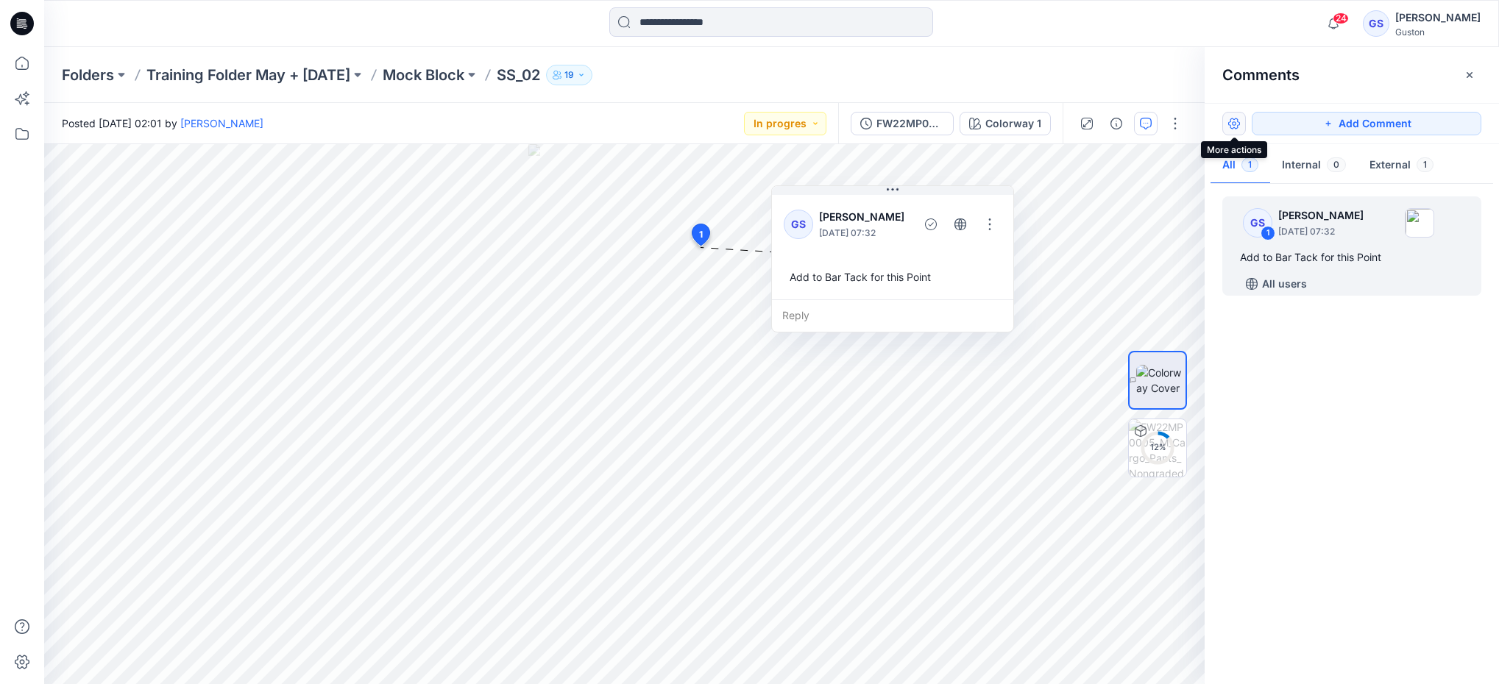
click at [1230, 124] on button "button" at bounding box center [1234, 124] width 24 height 24
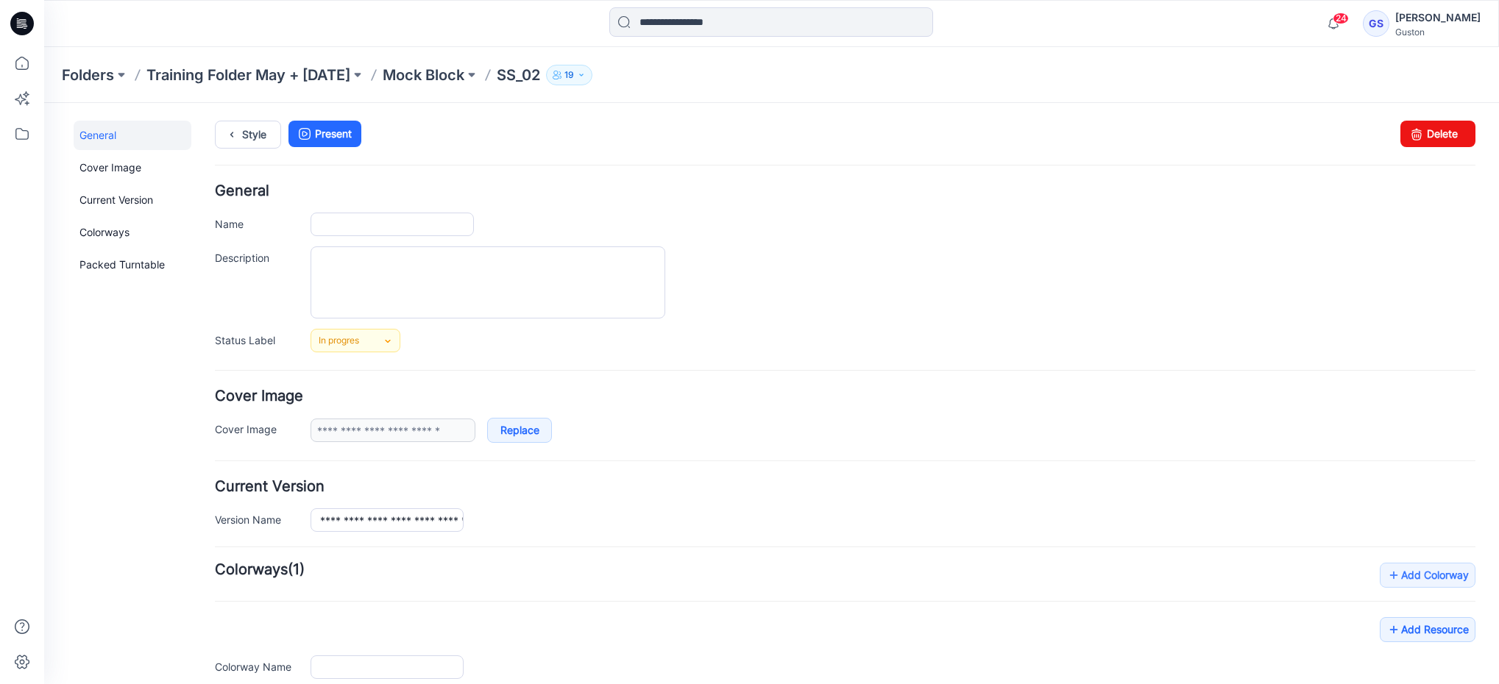
type input "*****"
type input "**********"
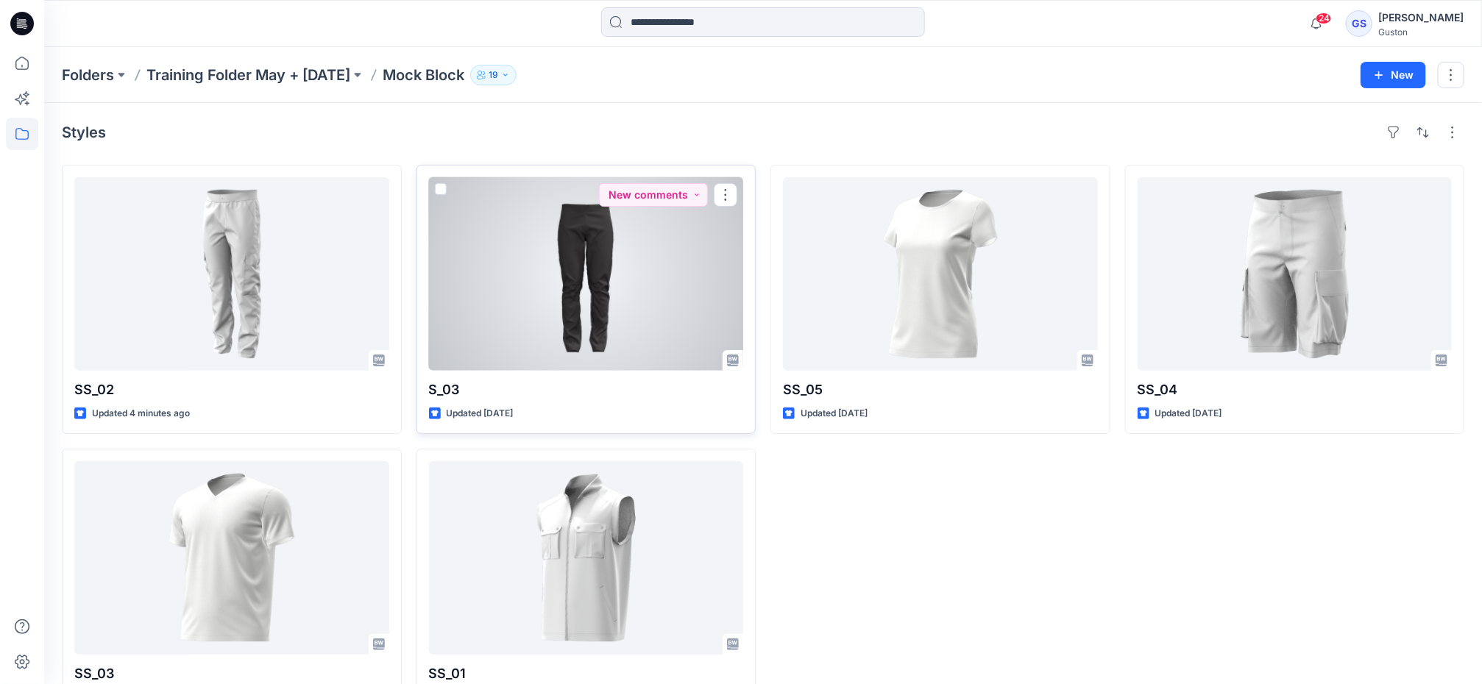
scroll to position [52, 0]
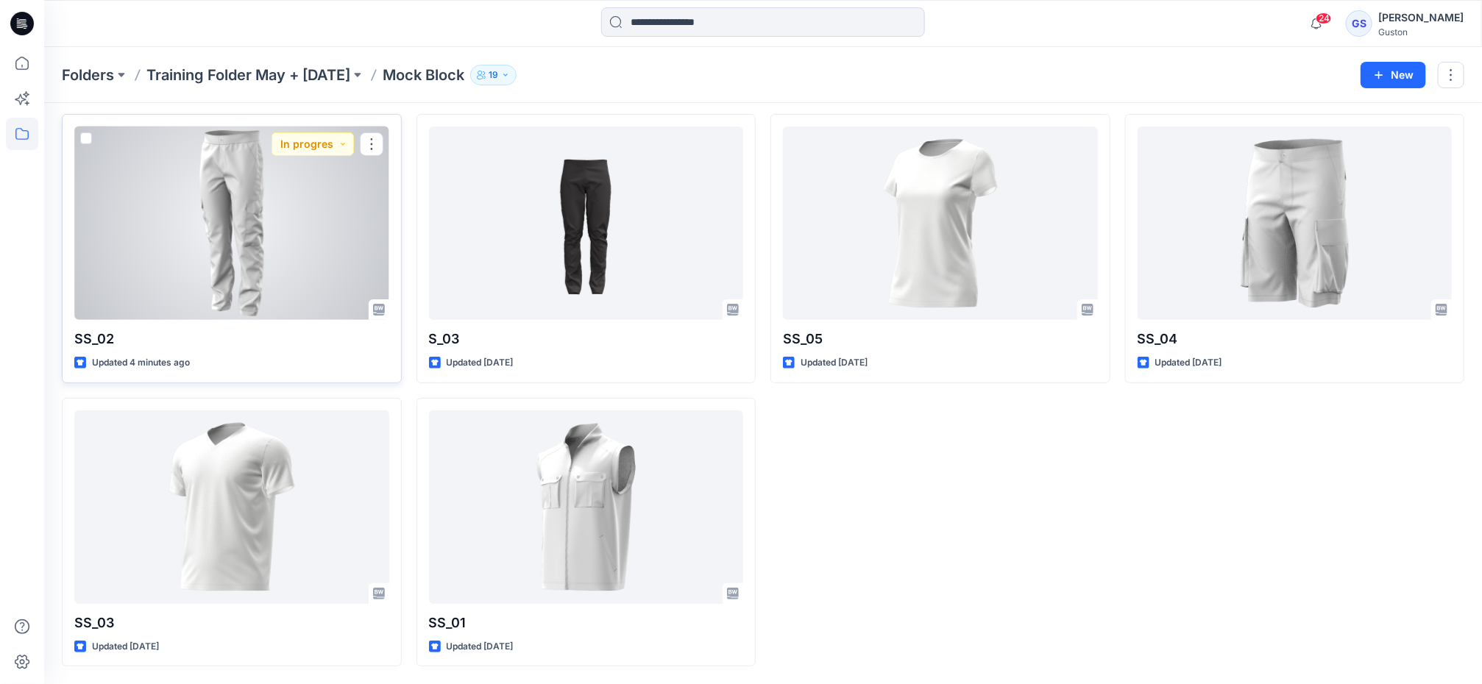
click at [155, 258] on div at bounding box center [231, 224] width 315 height 194
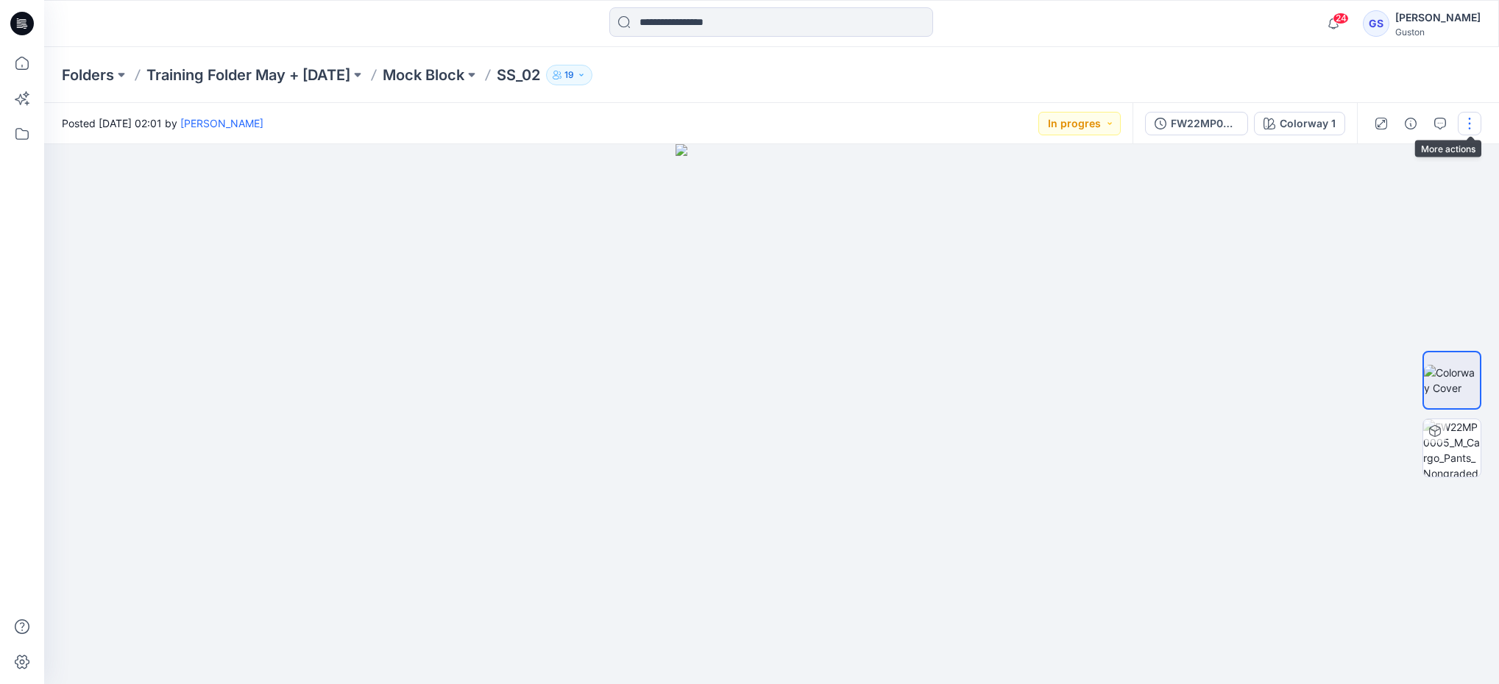
click at [1468, 122] on button "button" at bounding box center [1470, 124] width 24 height 24
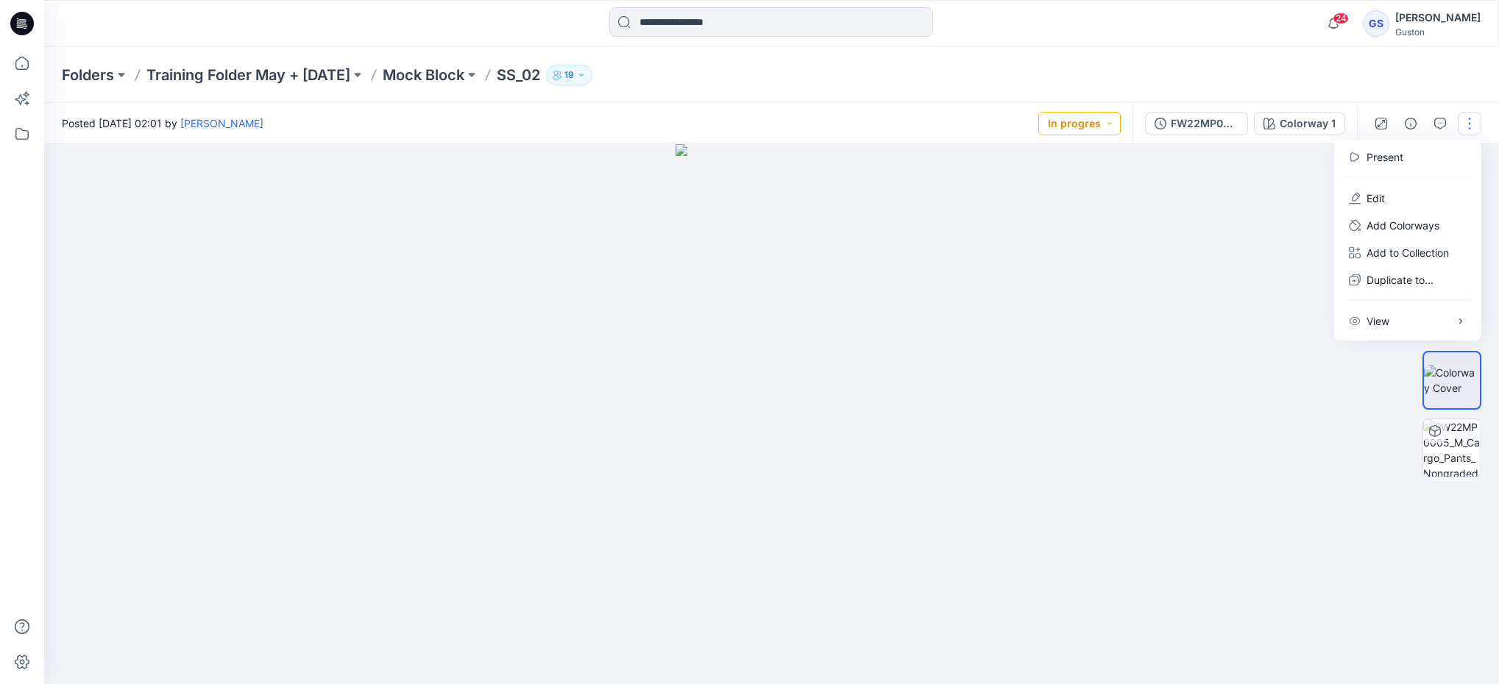
click at [1116, 116] on button "In progres" at bounding box center [1079, 124] width 82 height 24
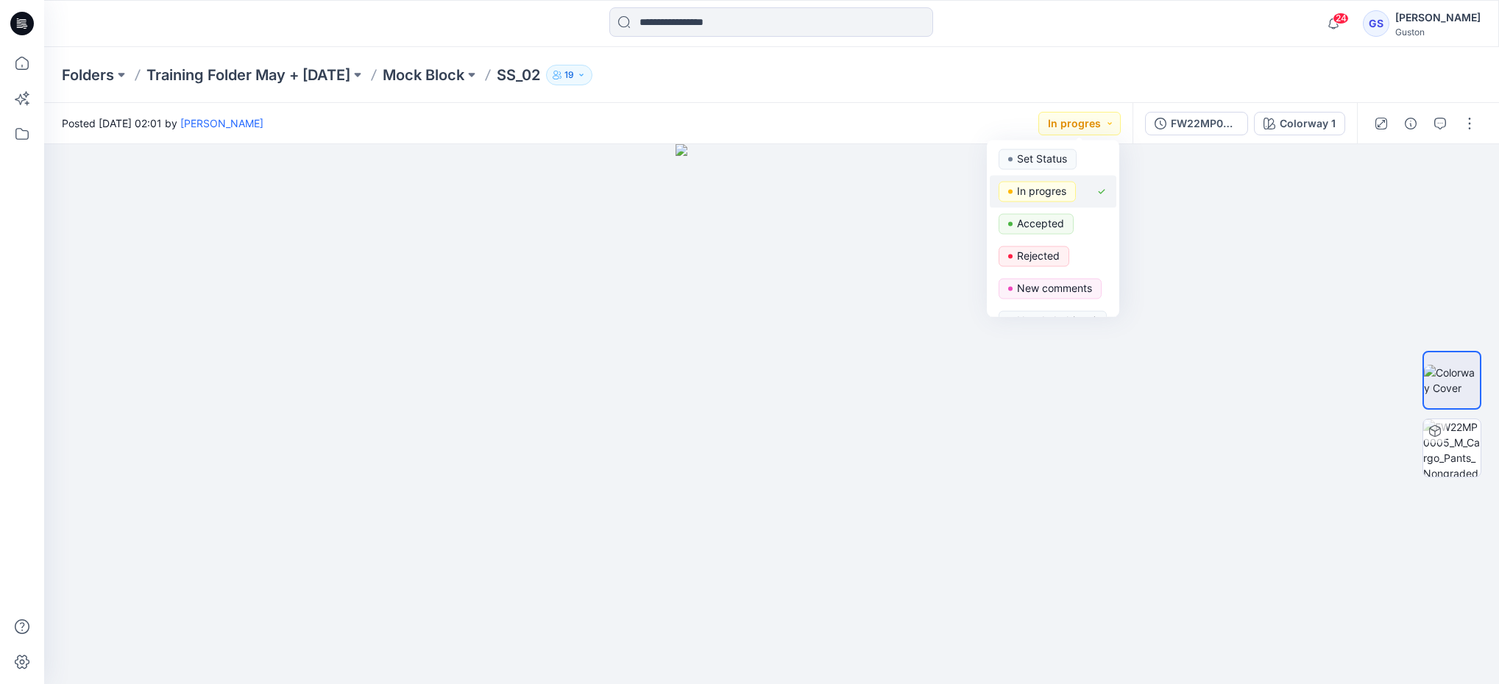
click at [1015, 196] on span "In progres" at bounding box center [1037, 192] width 77 height 21
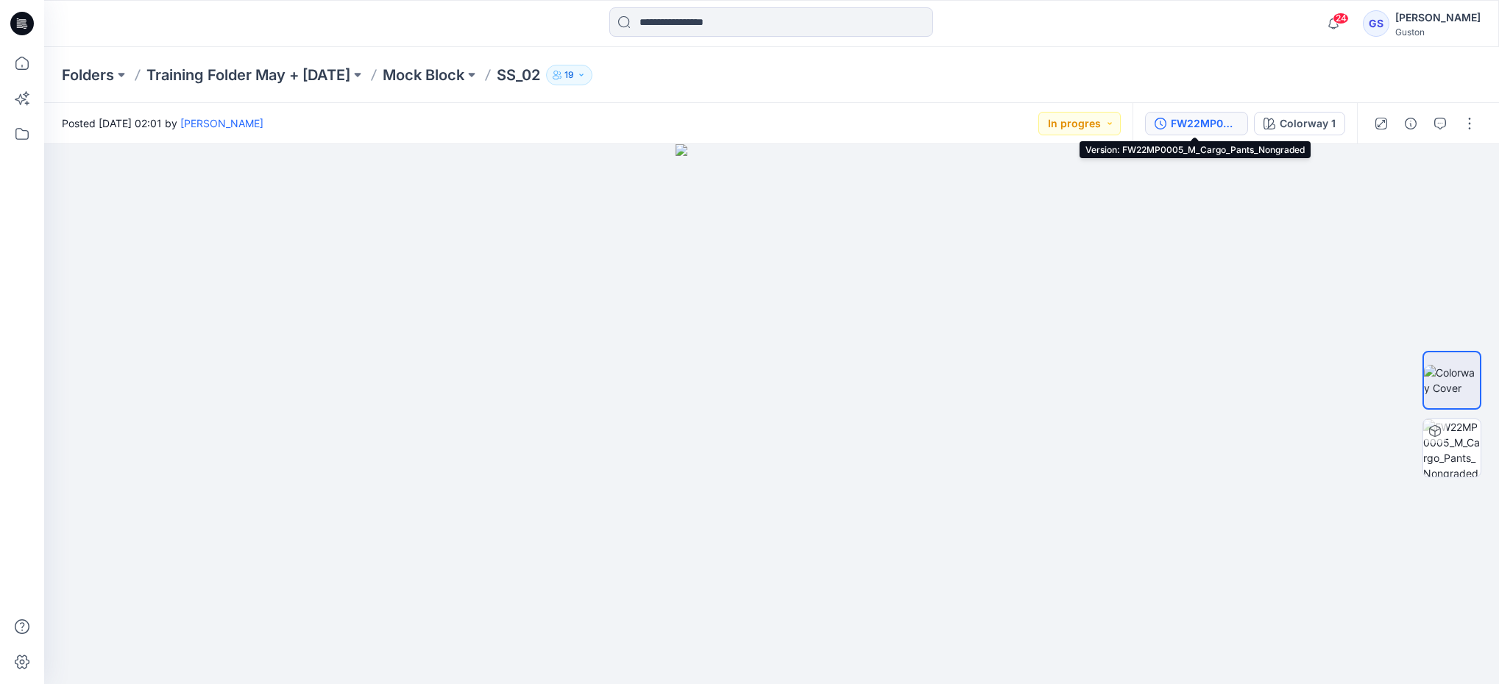
click at [1179, 120] on div "FW22MP0005_M_Cargo_Pants_Nongraded" at bounding box center [1205, 124] width 68 height 16
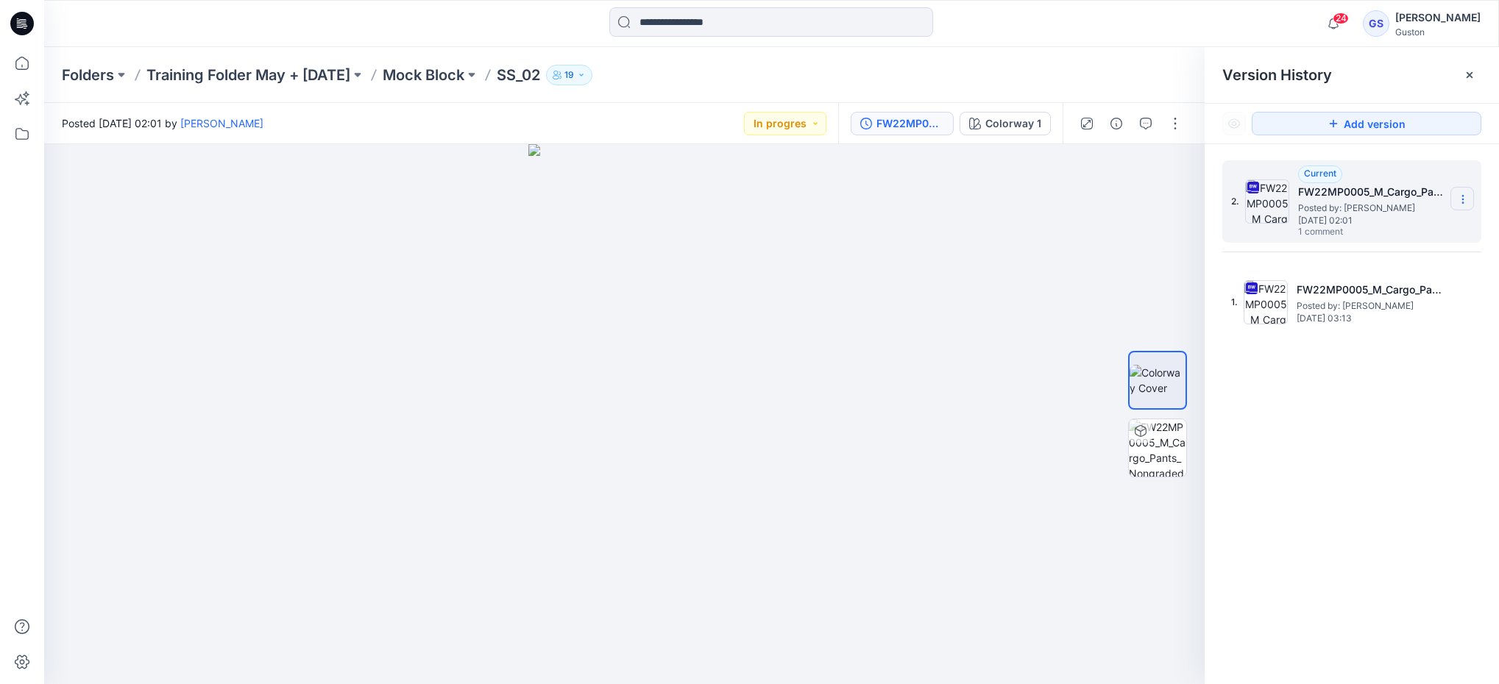
click at [1457, 199] on icon at bounding box center [1463, 200] width 12 height 12
click at [1344, 318] on span "Delete Version" at bounding box center [1361, 324] width 68 height 18
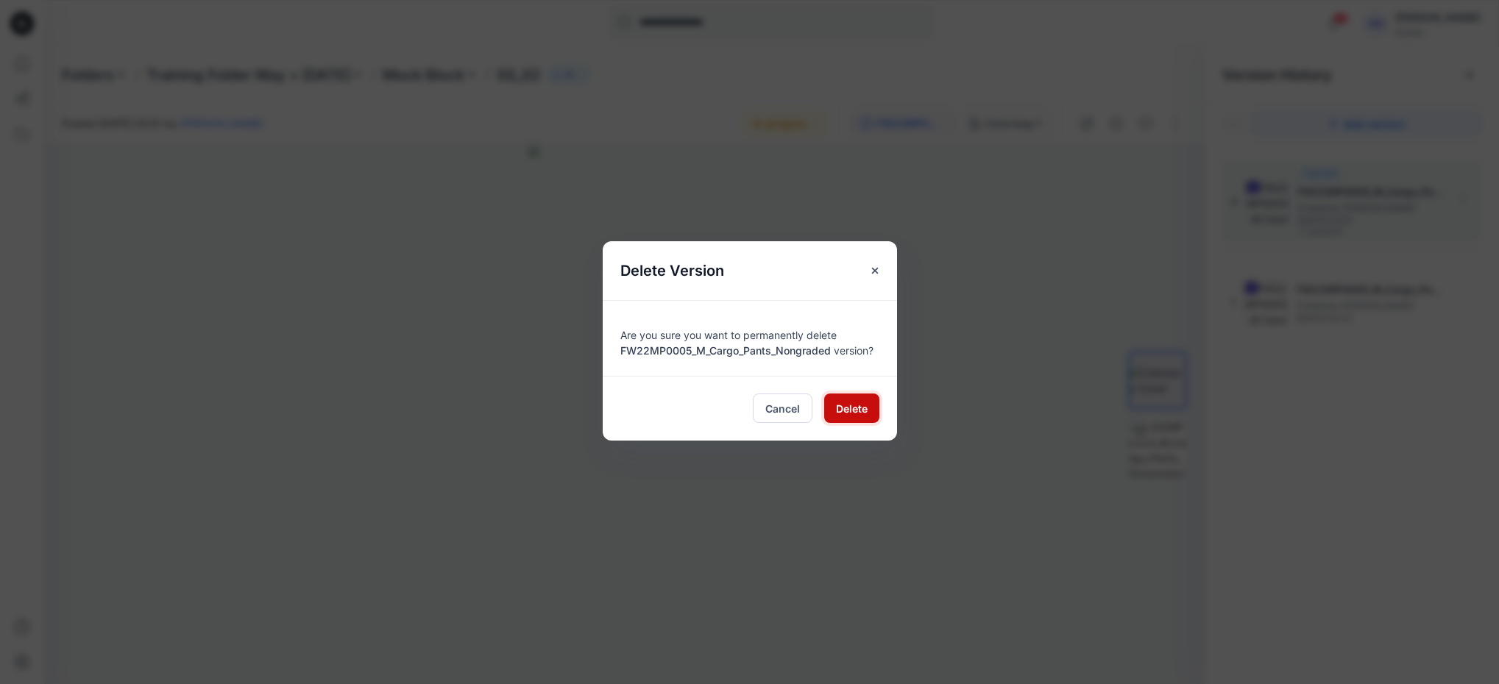
click at [842, 403] on span "Delete" at bounding box center [852, 408] width 32 height 15
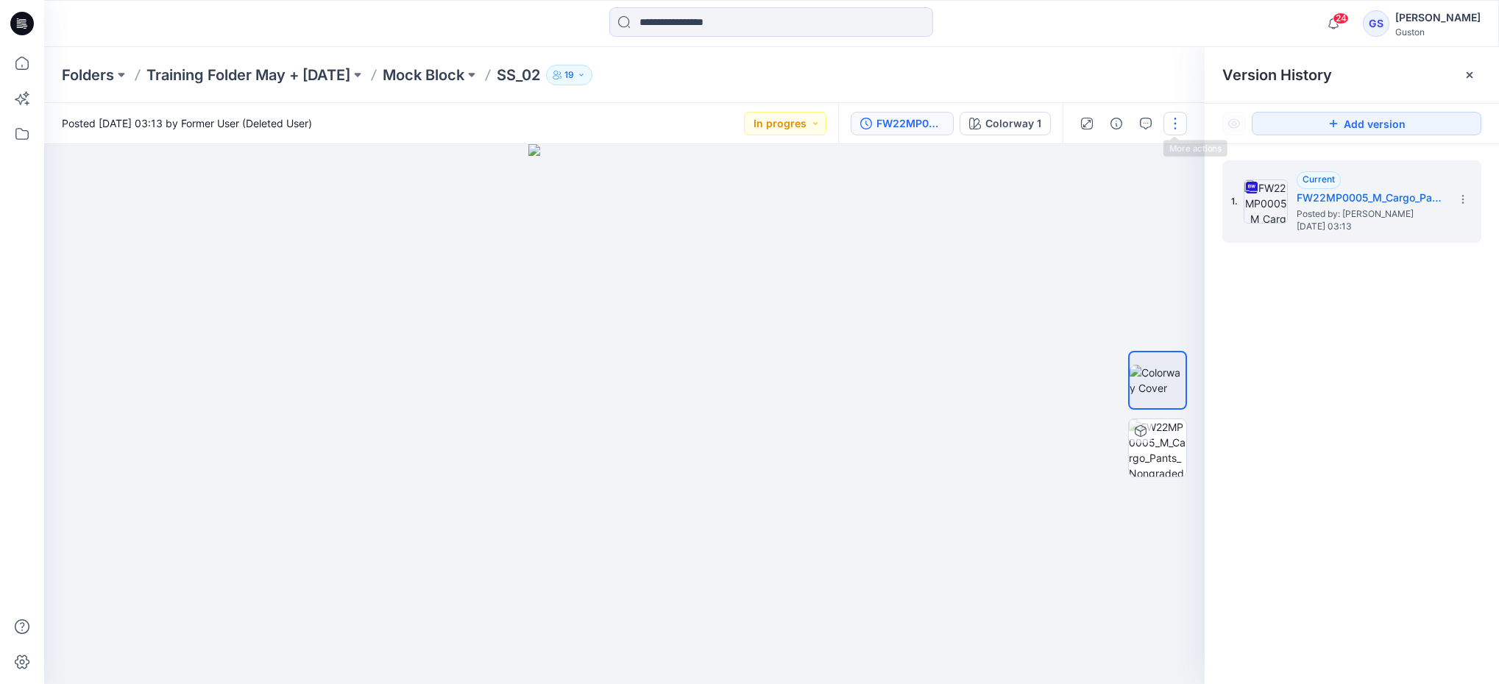
click at [1175, 132] on button "button" at bounding box center [1175, 124] width 24 height 24
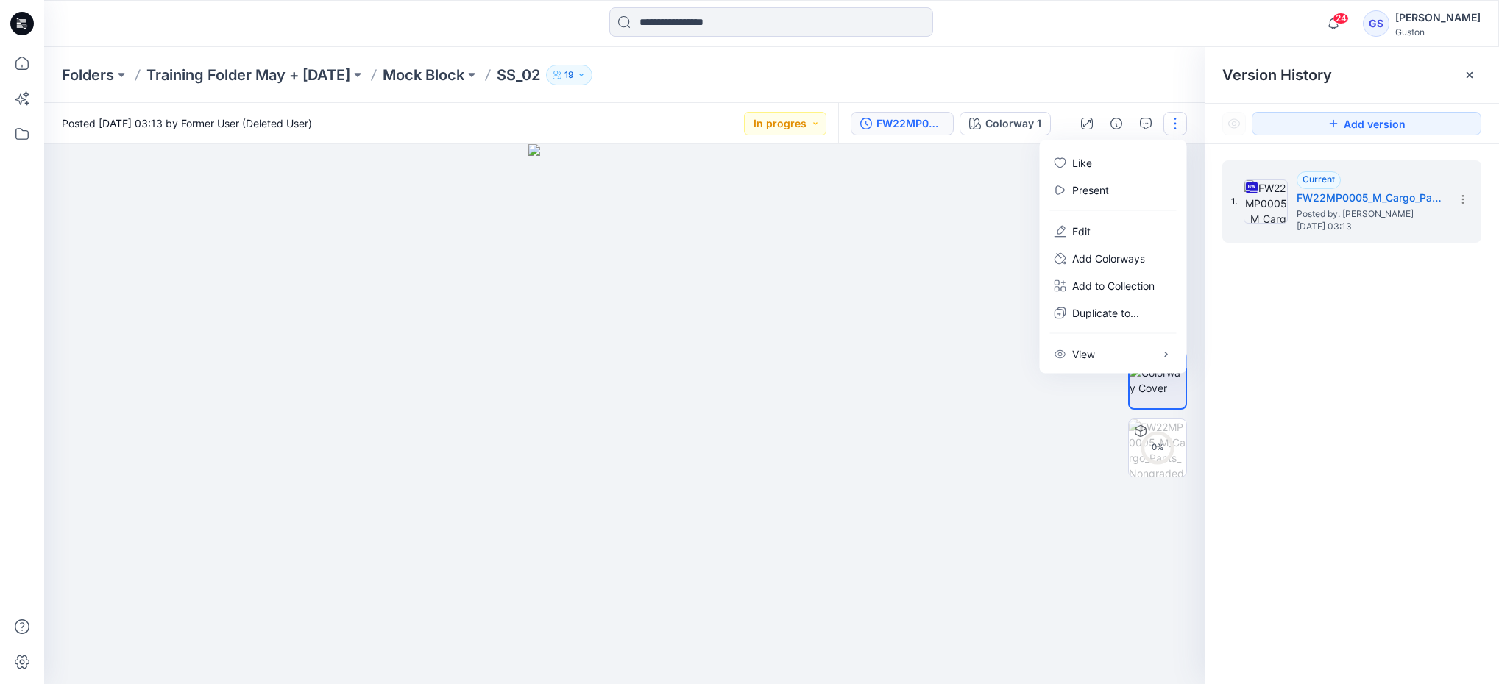
click at [1395, 313] on div "1. Current FW22MP0005_M_Cargo_Pants_Nongraded Posted by: Shirley Goh Wednesday,…" at bounding box center [1352, 424] width 294 height 561
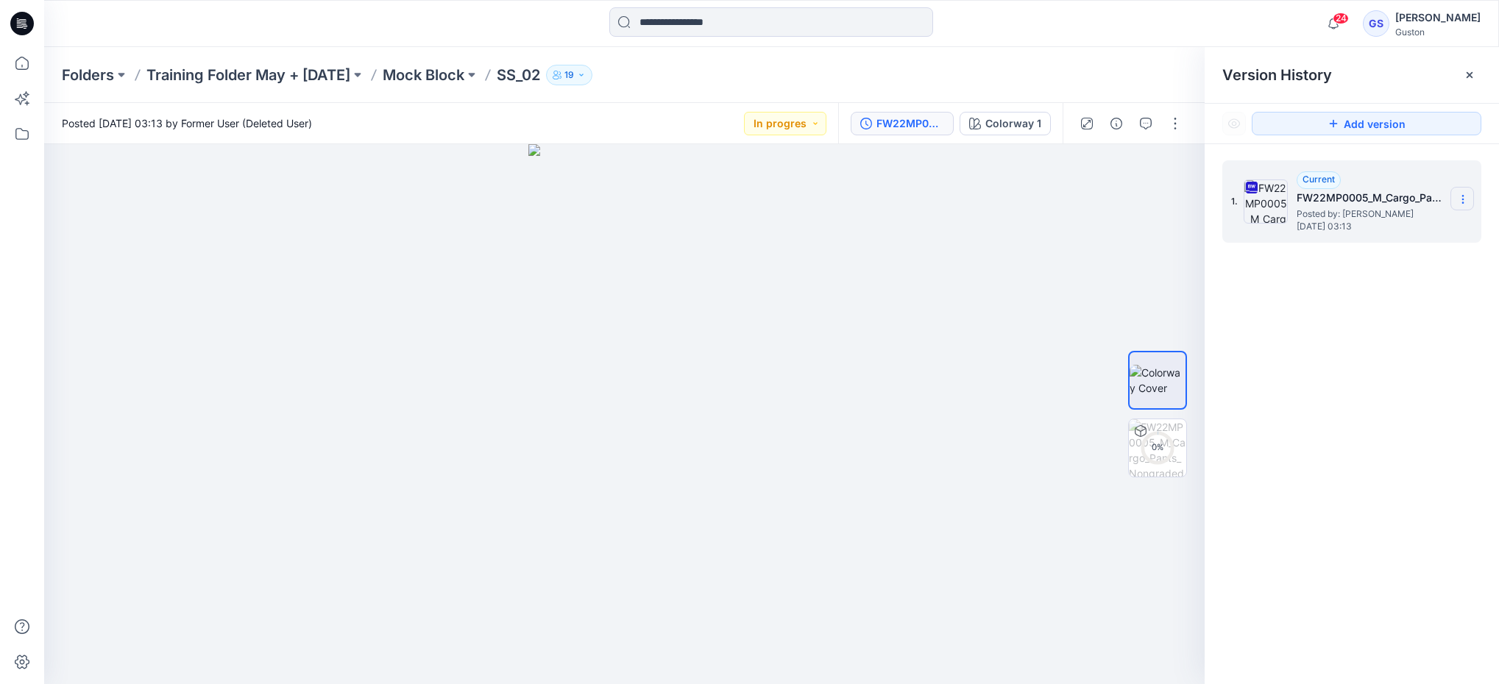
click at [1461, 199] on icon at bounding box center [1463, 200] width 12 height 12
click at [1362, 256] on span "Duplicate Version" at bounding box center [1368, 258] width 83 height 18
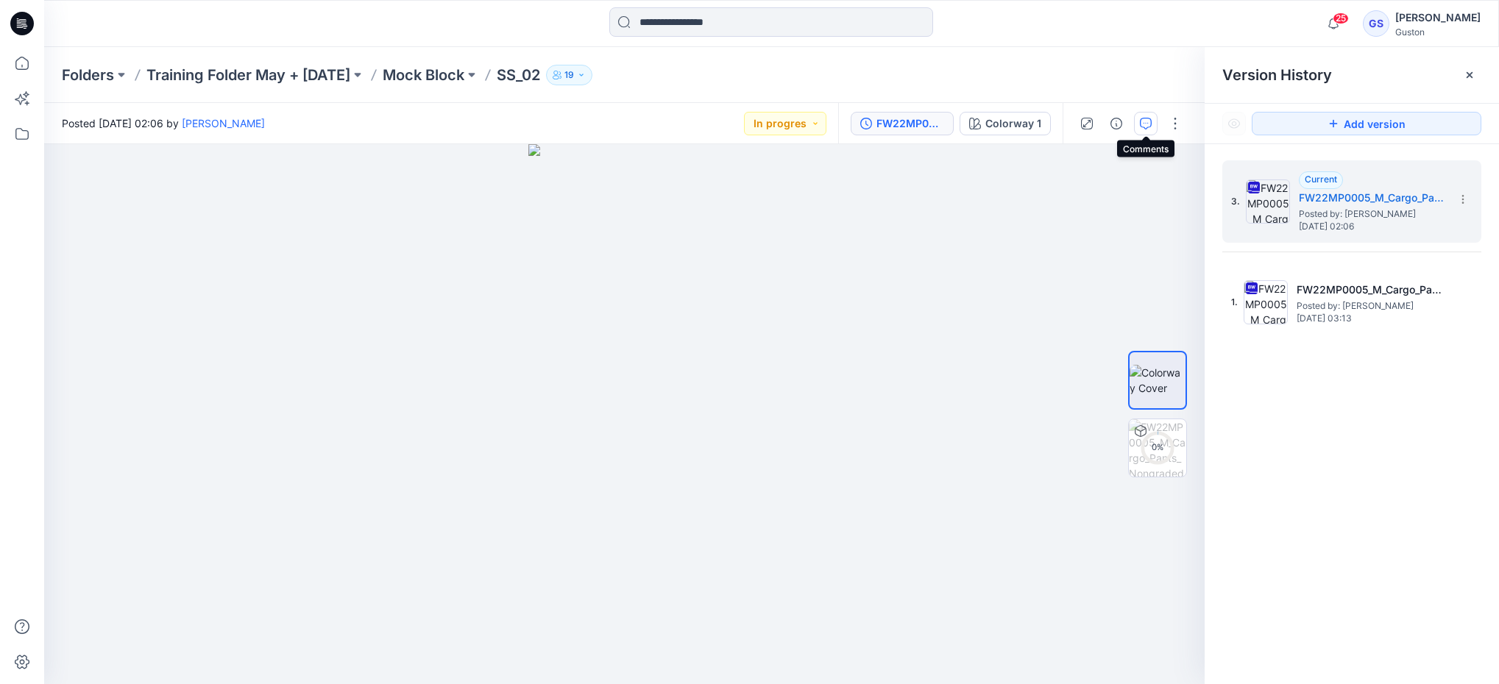
click at [1137, 120] on button "button" at bounding box center [1146, 124] width 24 height 24
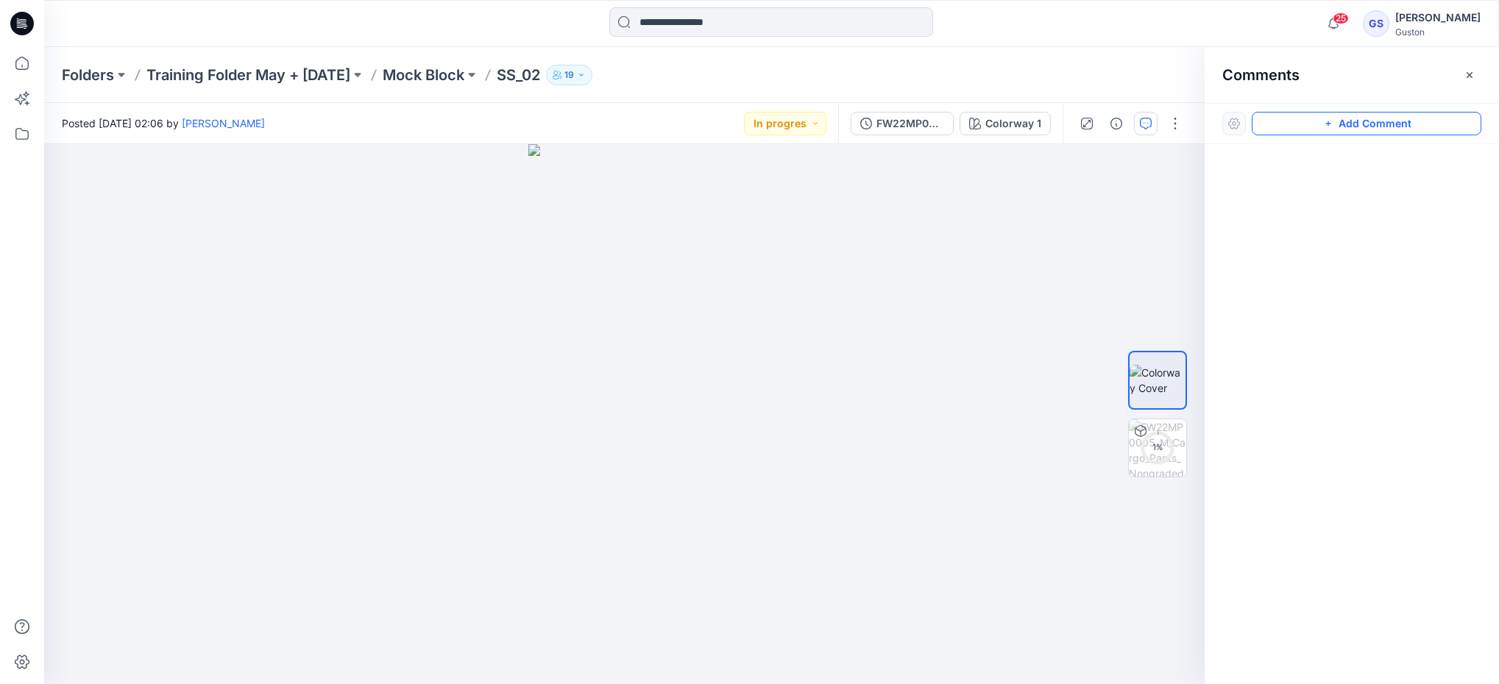
click at [1338, 122] on button "Add Comment" at bounding box center [1367, 124] width 230 height 24
click at [709, 382] on div "1" at bounding box center [624, 414] width 1160 height 540
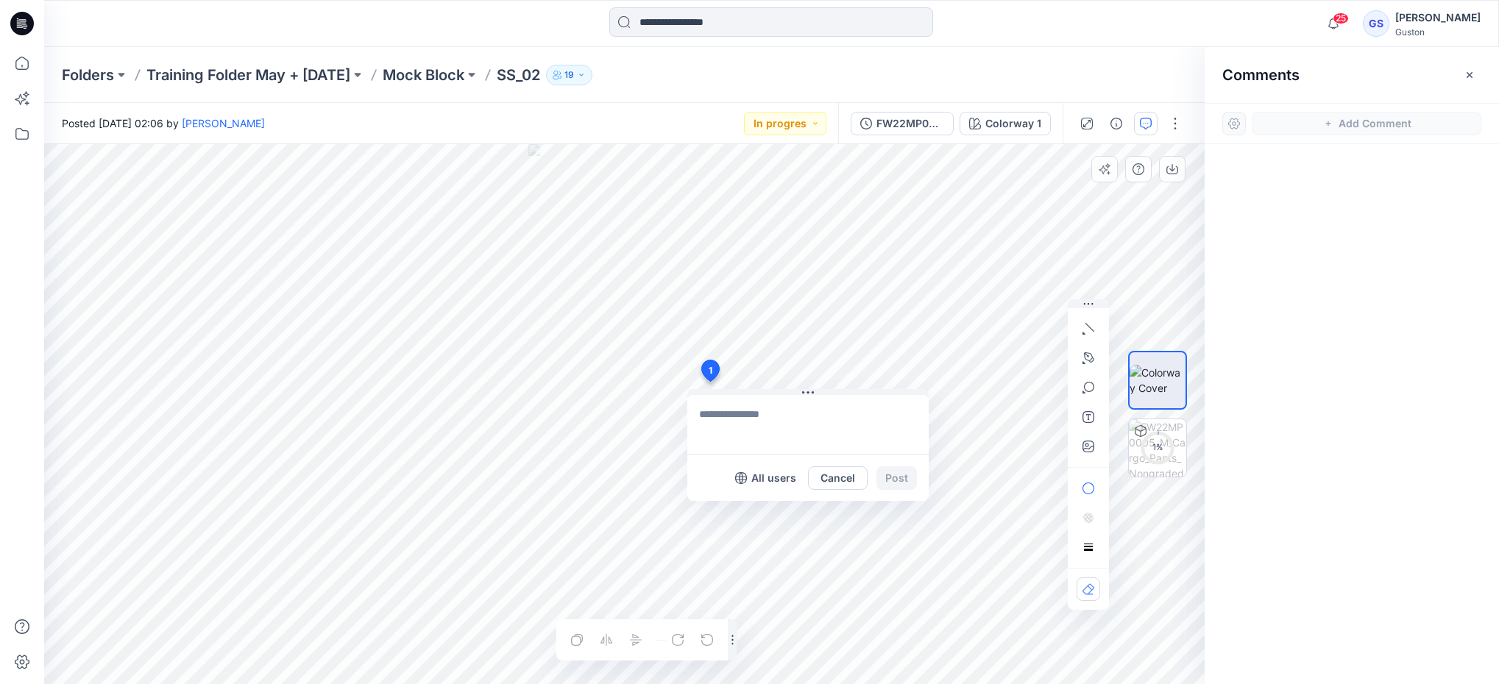
click at [722, 442] on textarea at bounding box center [807, 424] width 241 height 59
type textarea "**********"
click at [890, 472] on button "Post" at bounding box center [896, 479] width 40 height 24
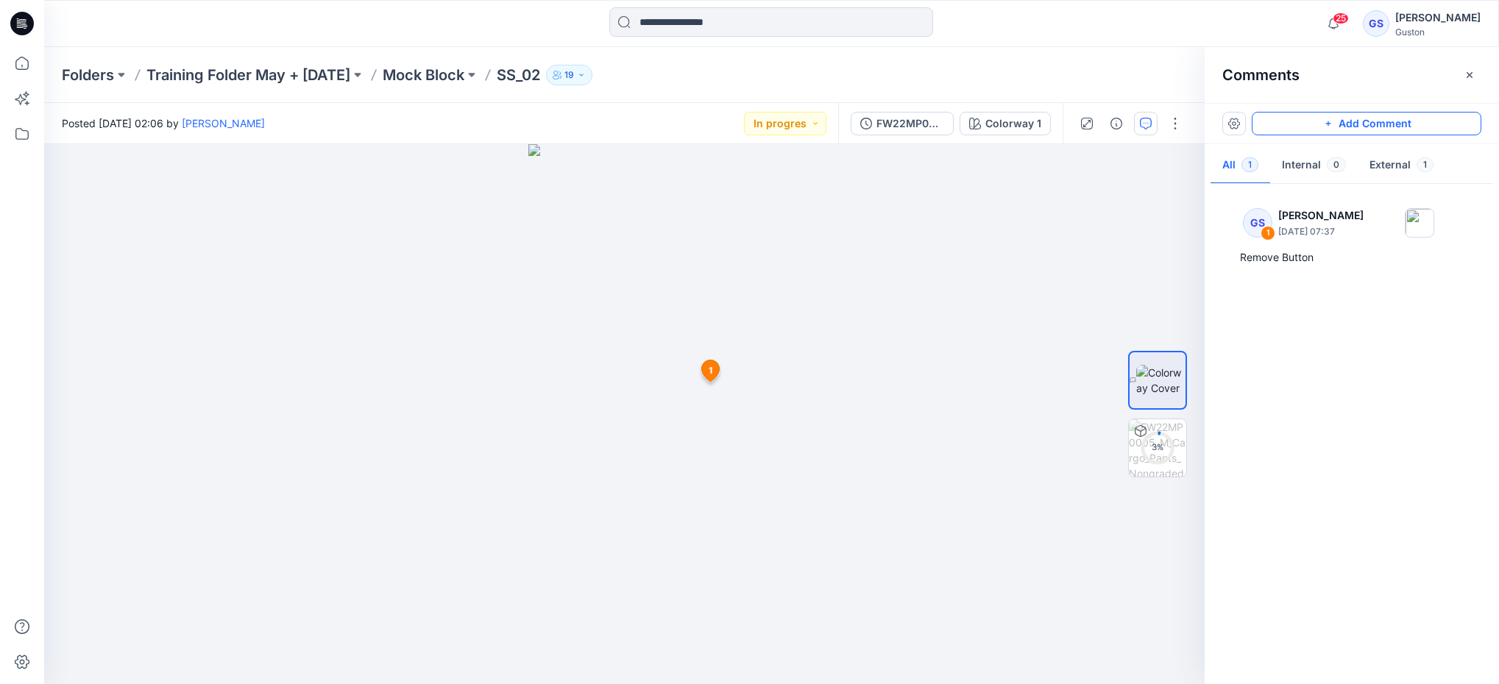
click at [1314, 124] on button "Add Comment" at bounding box center [1367, 124] width 230 height 24
click at [707, 256] on div "2 1 GS Gayan Sandaruwan August 21, 2025 07:37 Remove Button Reply" at bounding box center [624, 414] width 1160 height 540
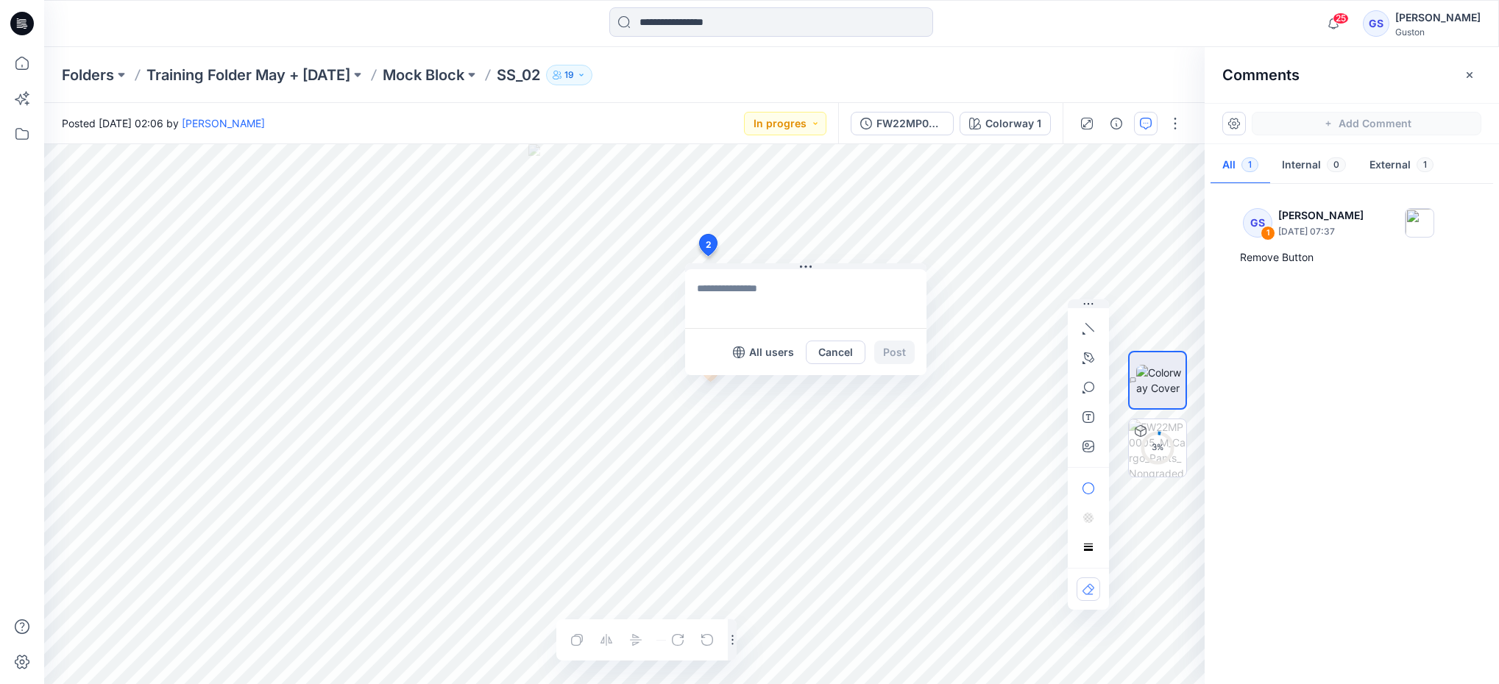
click at [722, 321] on textarea at bounding box center [805, 298] width 241 height 59
type textarea "**********"
click at [899, 347] on button "Post" at bounding box center [894, 353] width 40 height 24
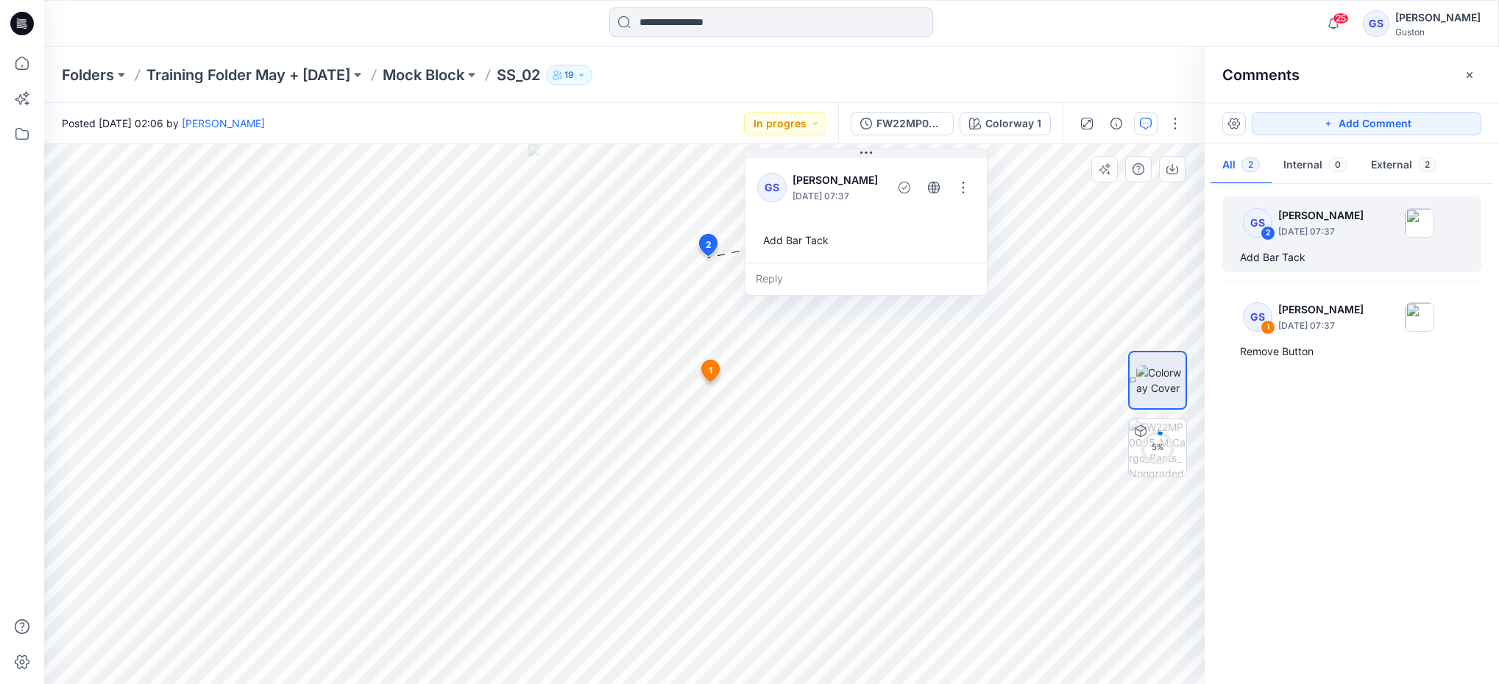
drag, startPoint x: 833, startPoint y: 276, endPoint x: 893, endPoint y: 161, distance: 129.3
click at [893, 161] on div "GS Gayan Sandaruwan August 21, 2025 07:37 Add Bar Tack" at bounding box center [865, 208] width 241 height 107
click at [713, 366] on icon at bounding box center [711, 371] width 18 height 21
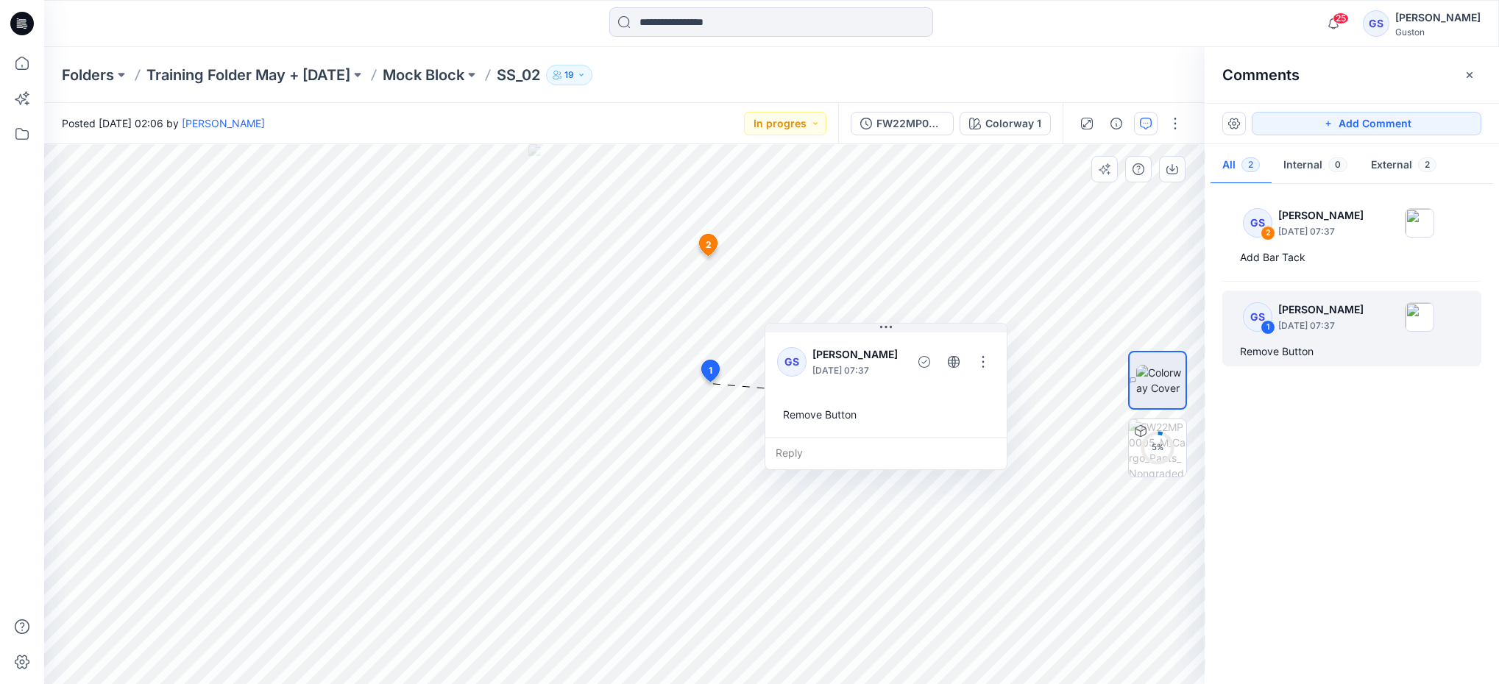
drag, startPoint x: 766, startPoint y: 405, endPoint x: 843, endPoint y: 338, distance: 101.8
click at [843, 338] on div "GS Gayan Sandaruwan August 21, 2025 07:37 Remove Button" at bounding box center [885, 383] width 241 height 107
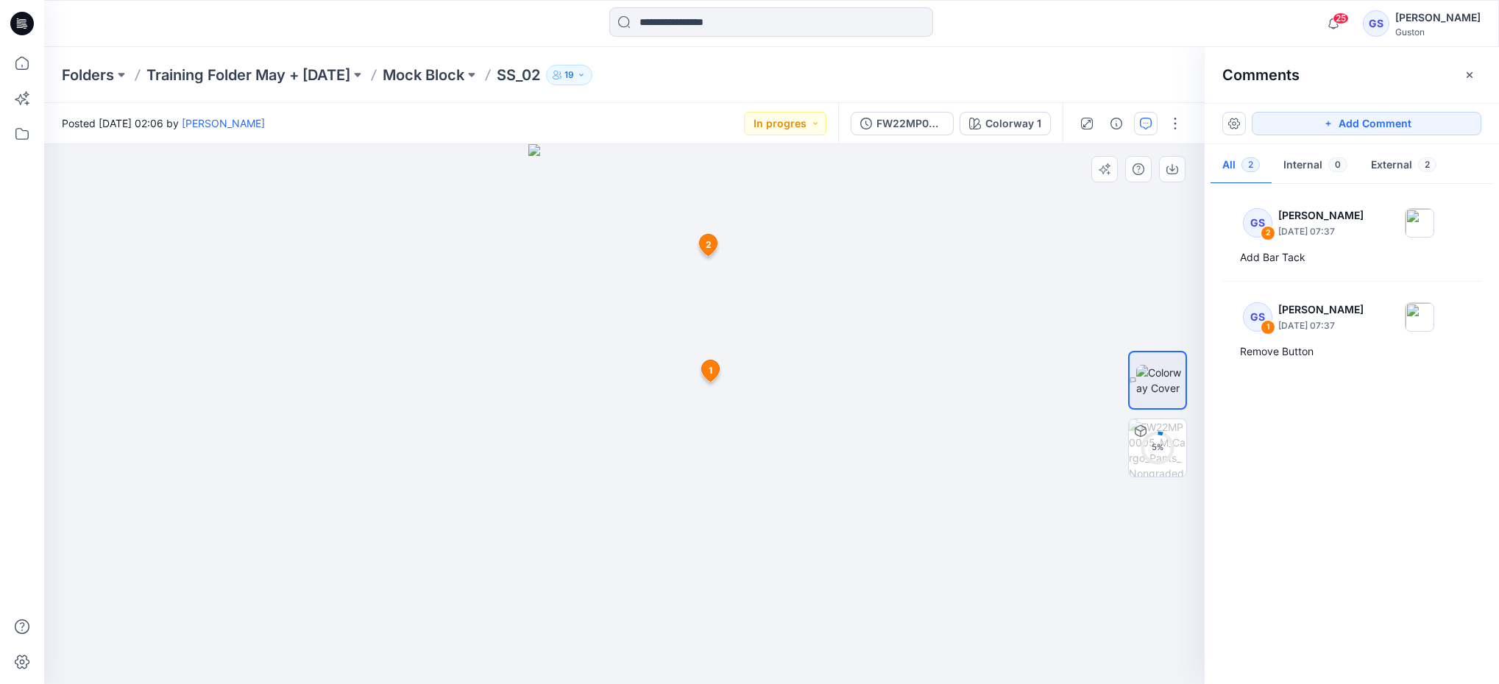
click at [707, 244] on span "2" at bounding box center [709, 244] width 6 height 13
drag, startPoint x: 711, startPoint y: 241, endPoint x: 701, endPoint y: 236, distance: 11.2
click at [703, 238] on span "2" at bounding box center [702, 236] width 6 height 13
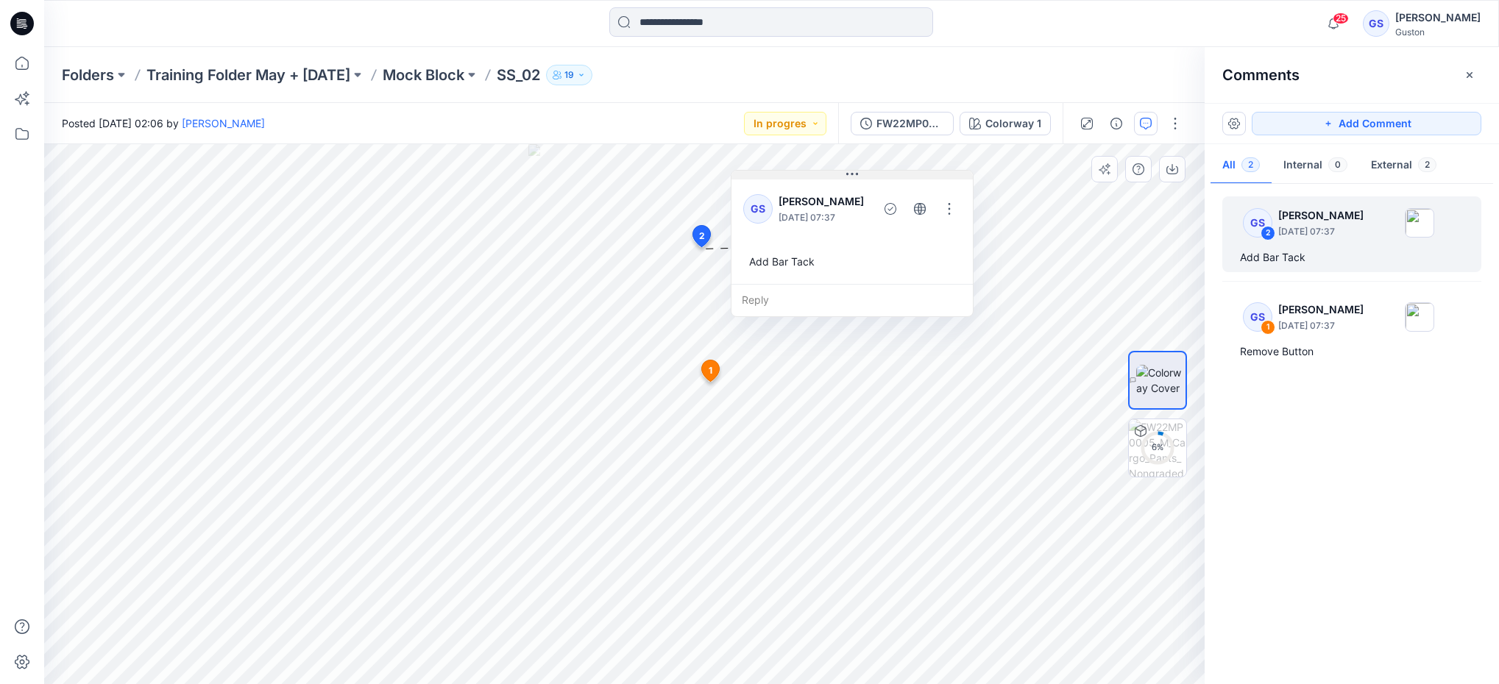
drag, startPoint x: 809, startPoint y: 257, endPoint x: 854, endPoint y: 179, distance: 90.4
click at [854, 179] on icon at bounding box center [852, 175] width 12 height 12
click at [709, 373] on span "1" at bounding box center [711, 370] width 4 height 13
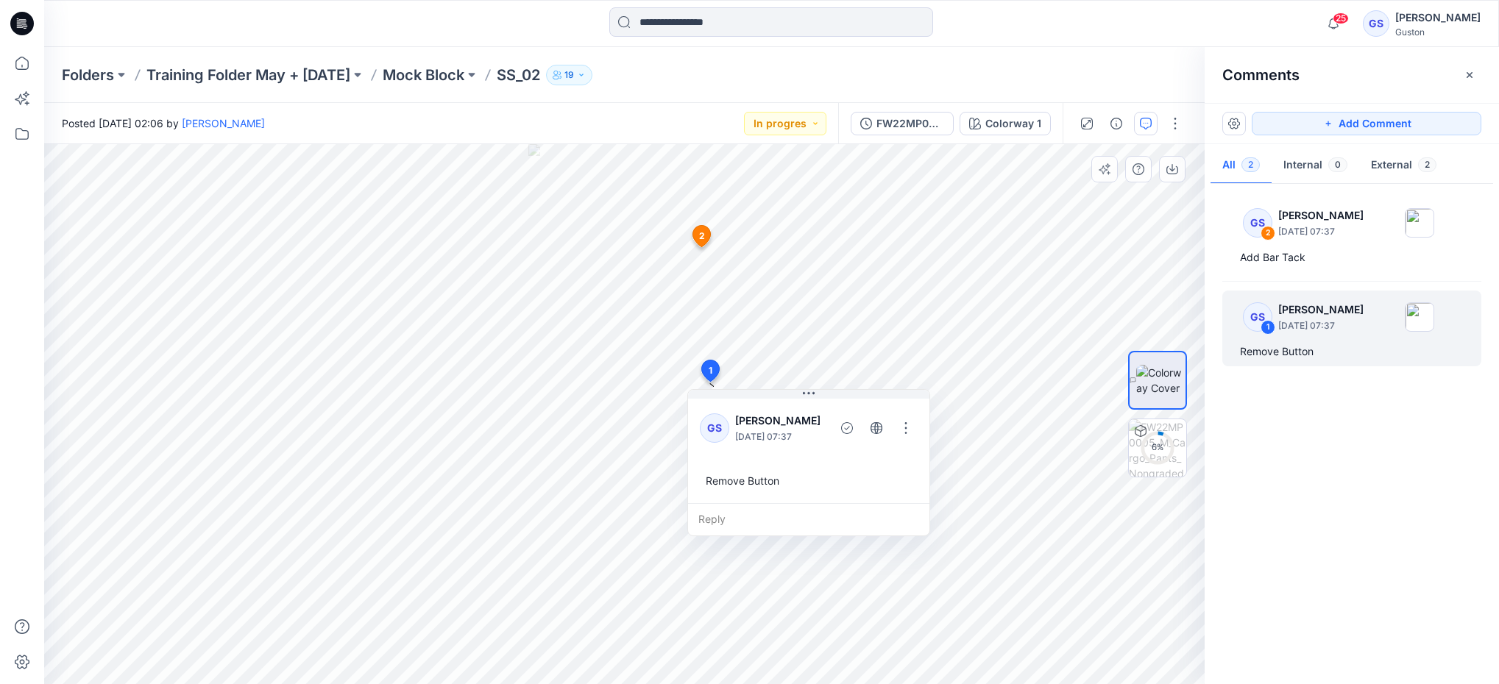
click at [706, 235] on icon at bounding box center [702, 236] width 18 height 21
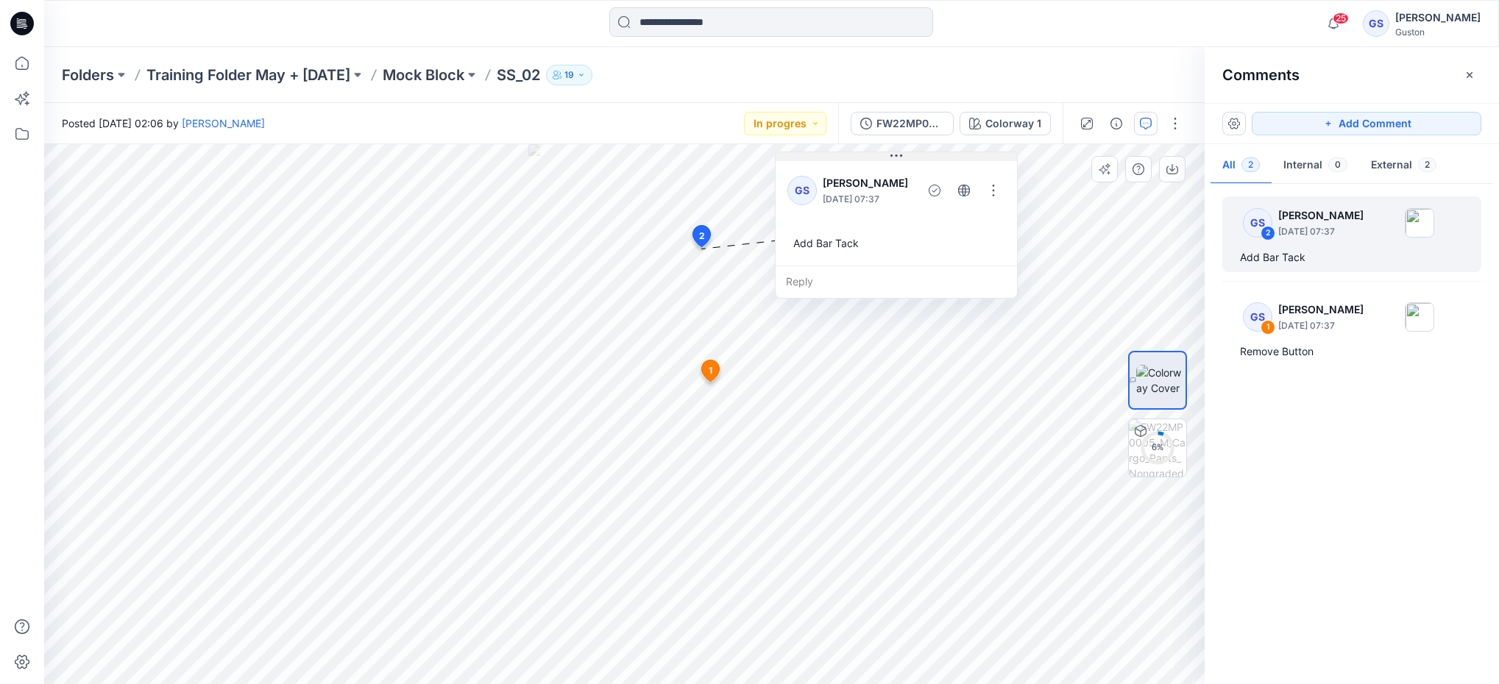
drag, startPoint x: 804, startPoint y: 260, endPoint x: 901, endPoint y: 157, distance: 141.1
click at [901, 157] on icon at bounding box center [896, 156] width 12 height 12
click at [712, 369] on span "1" at bounding box center [711, 370] width 4 height 13
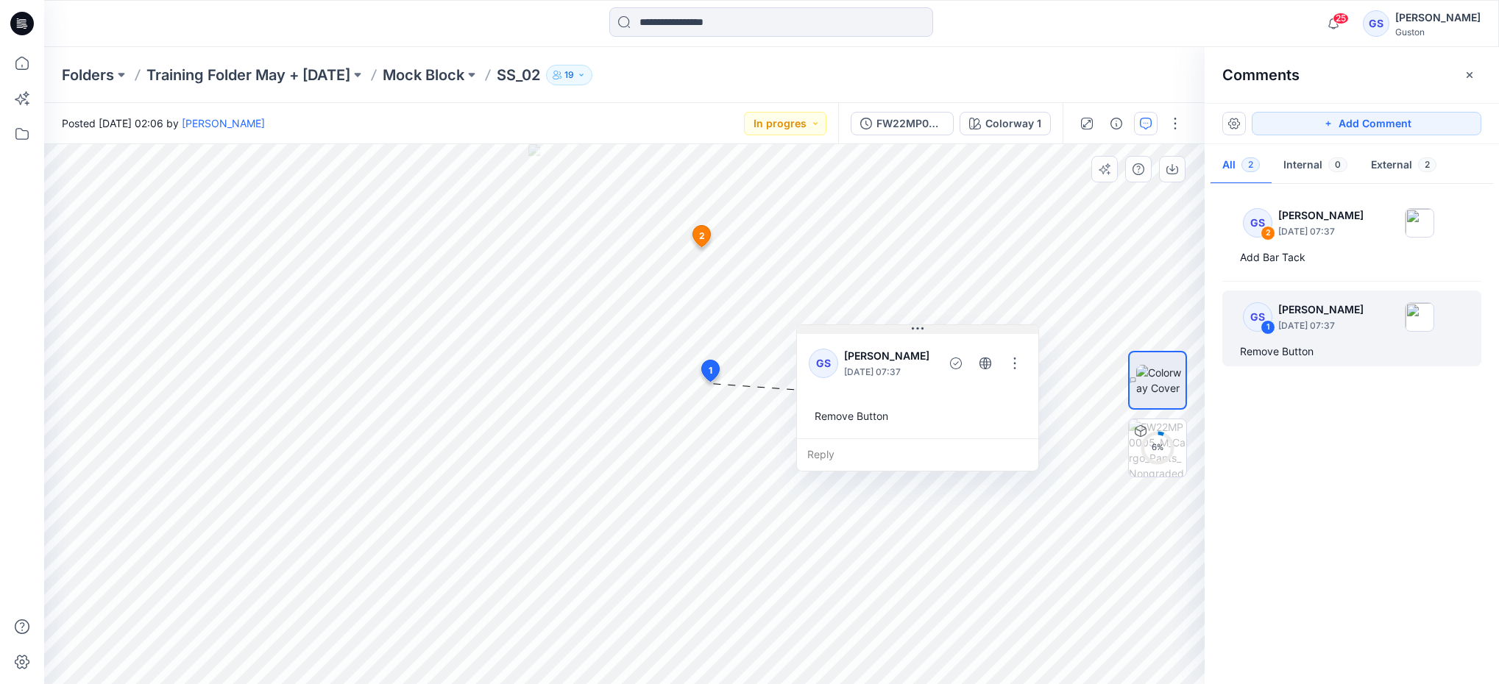
drag, startPoint x: 810, startPoint y: 396, endPoint x: 919, endPoint y: 330, distance: 127.5
click at [919, 330] on icon at bounding box center [918, 329] width 12 height 12
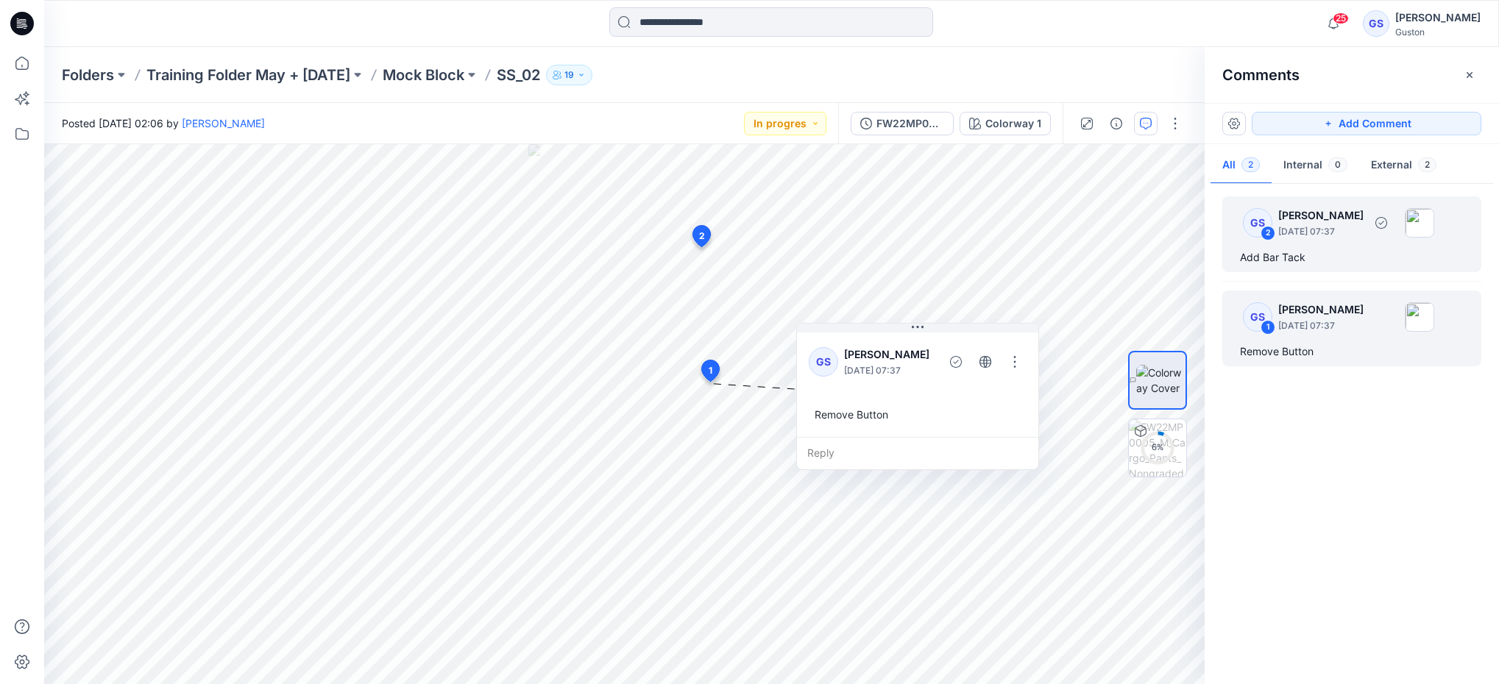
click at [1358, 245] on div "GS 2 Gayan Sandaruwan August 21, 2025 07:37 Add Bar Tack" at bounding box center [1351, 234] width 259 height 76
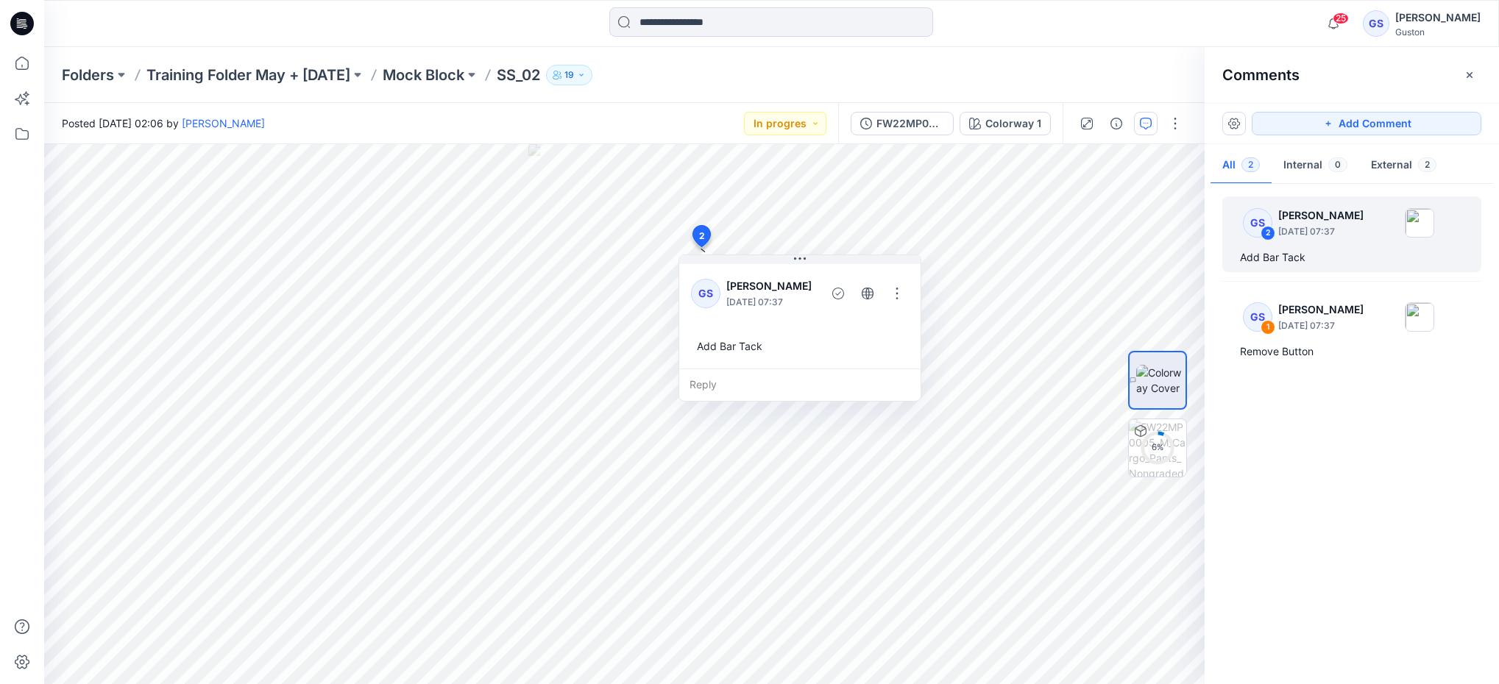
drag, startPoint x: 1358, startPoint y: 245, endPoint x: 1369, endPoint y: 256, distance: 15.6
click at [1369, 256] on div "Add Bar Tack" at bounding box center [1352, 258] width 224 height 18
click at [1383, 329] on div "GS 1 Gayan Sandaruwan August 21, 2025 07:37" at bounding box center [1332, 317] width 203 height 40
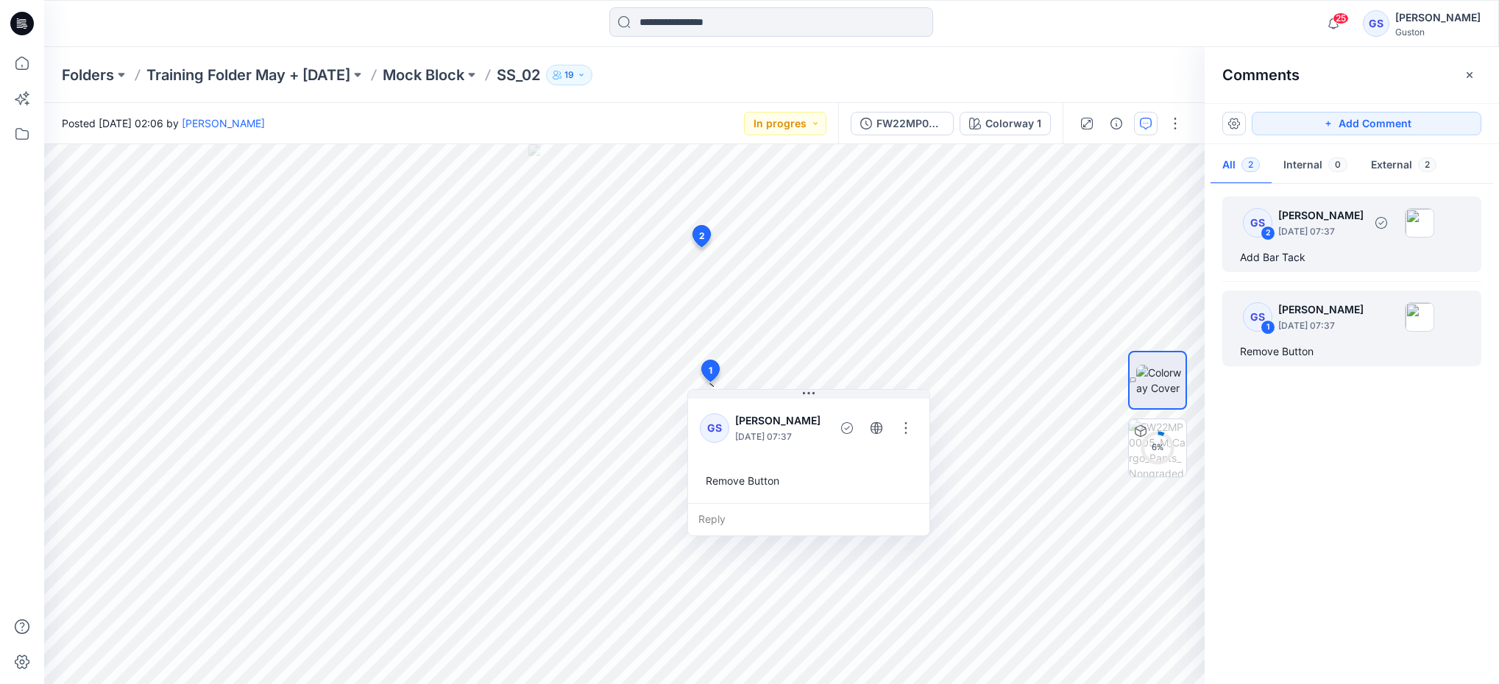
click at [1380, 259] on div "Add Bar Tack" at bounding box center [1352, 258] width 224 height 18
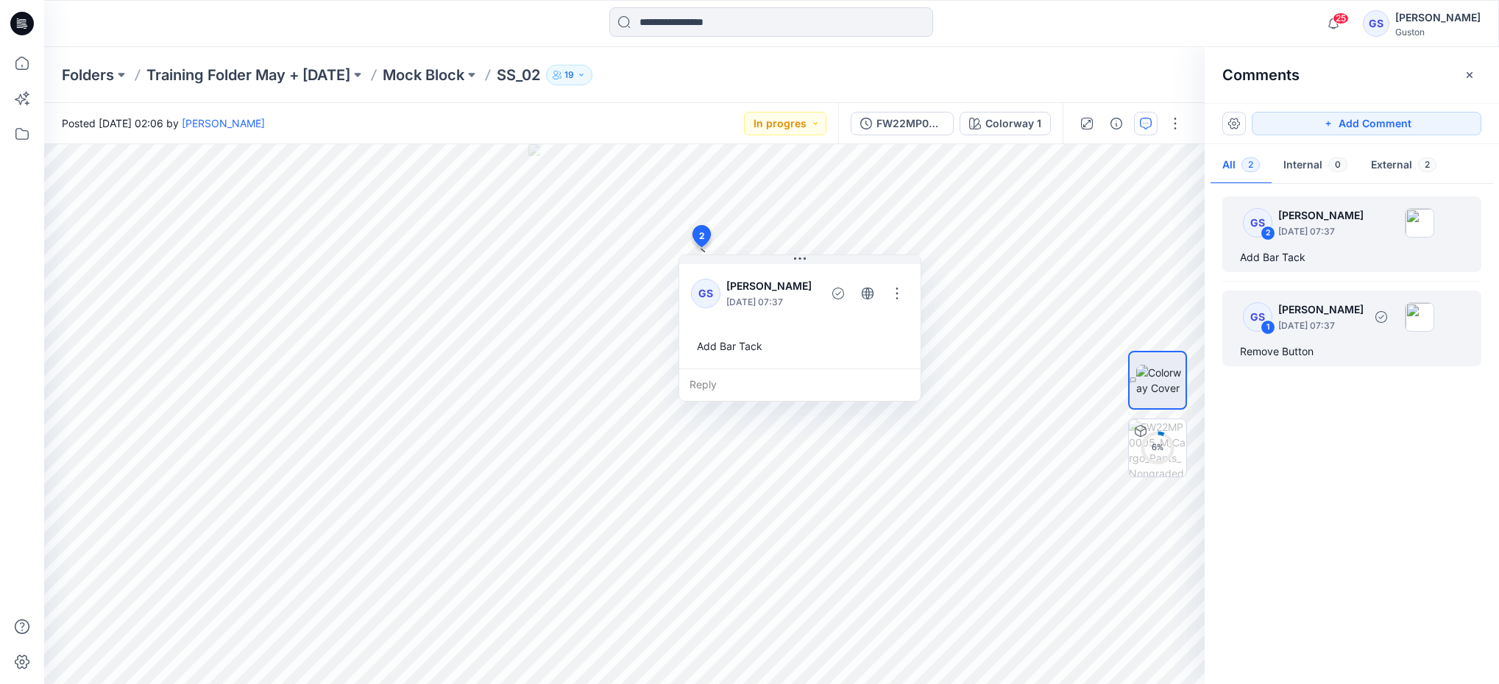
click at [1369, 334] on div "GS 1 Gayan Sandaruwan August 21, 2025 07:37" at bounding box center [1332, 317] width 203 height 40
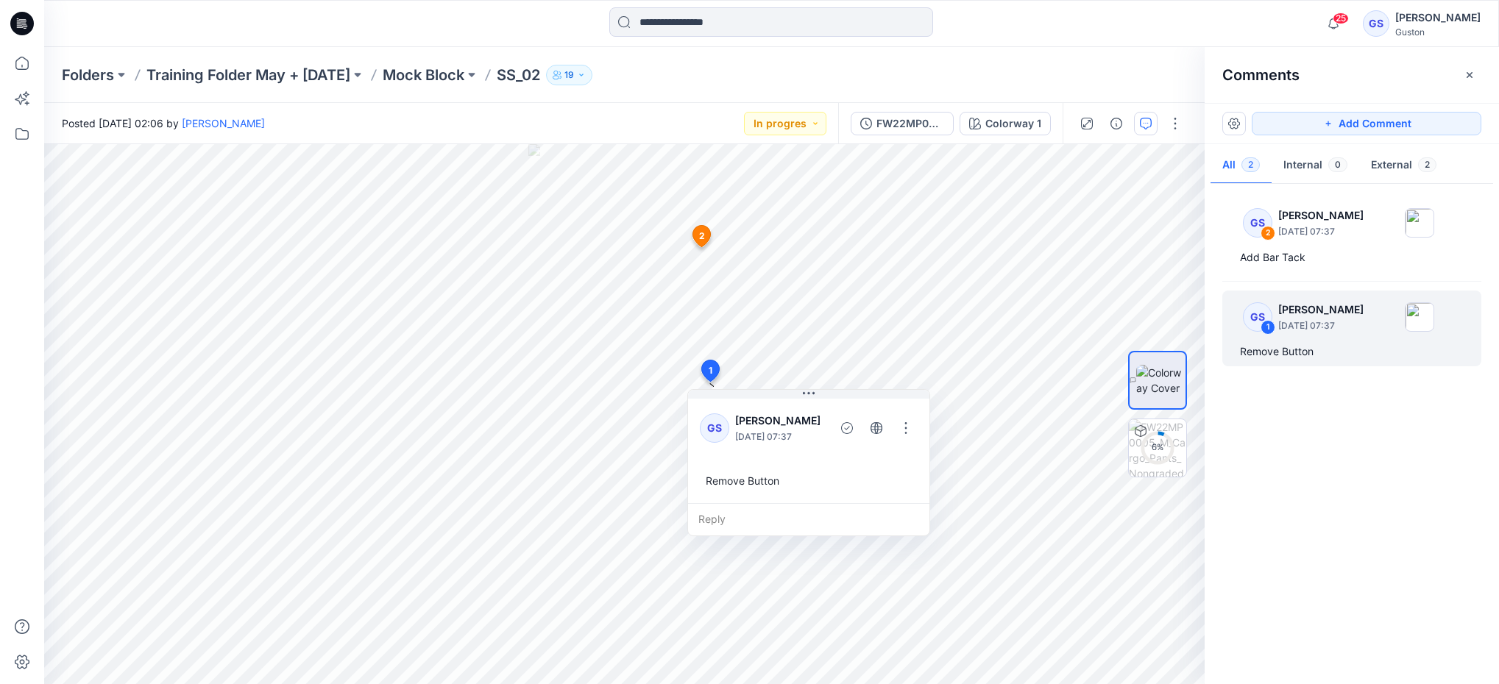
drag, startPoint x: 1369, startPoint y: 334, endPoint x: 1263, endPoint y: 263, distance: 127.2
click at [1263, 263] on div "Add Bar Tack" at bounding box center [1352, 258] width 224 height 18
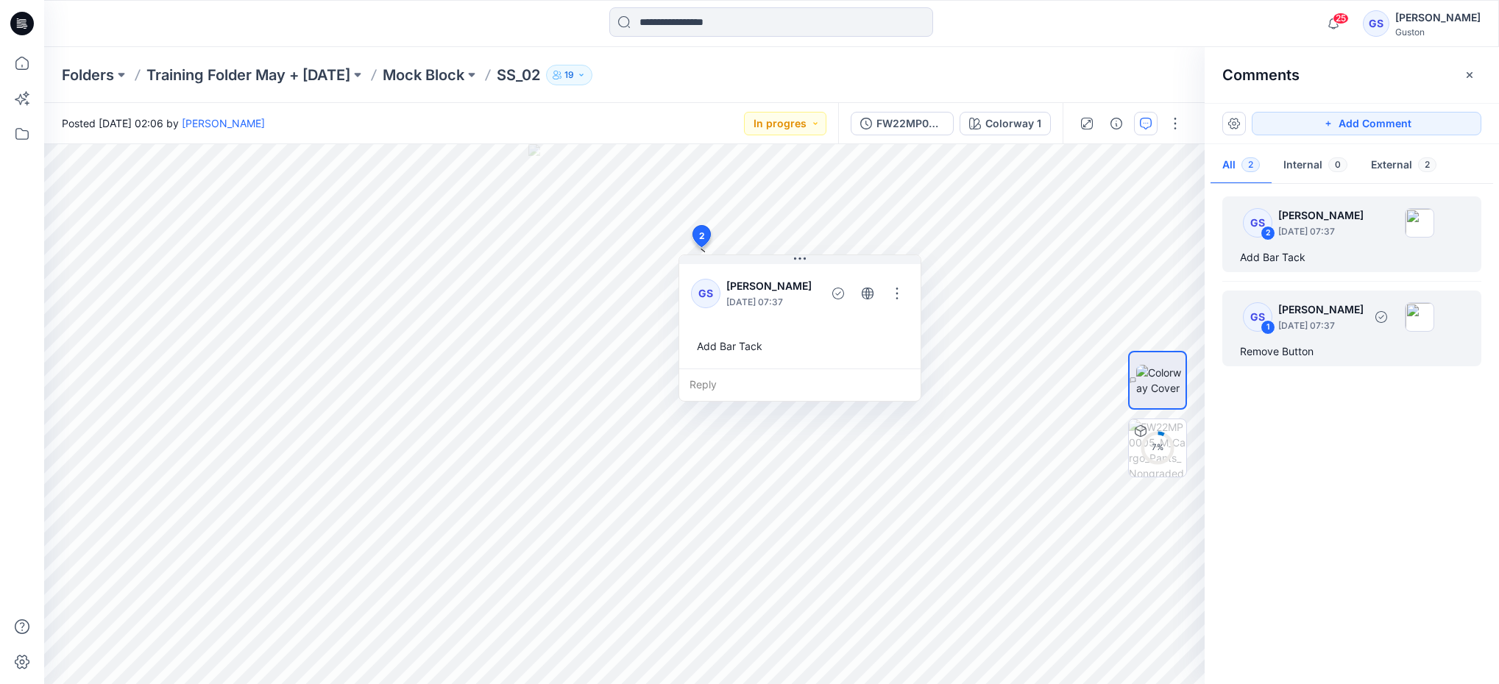
click at [1380, 350] on div "Remove Button" at bounding box center [1352, 352] width 224 height 18
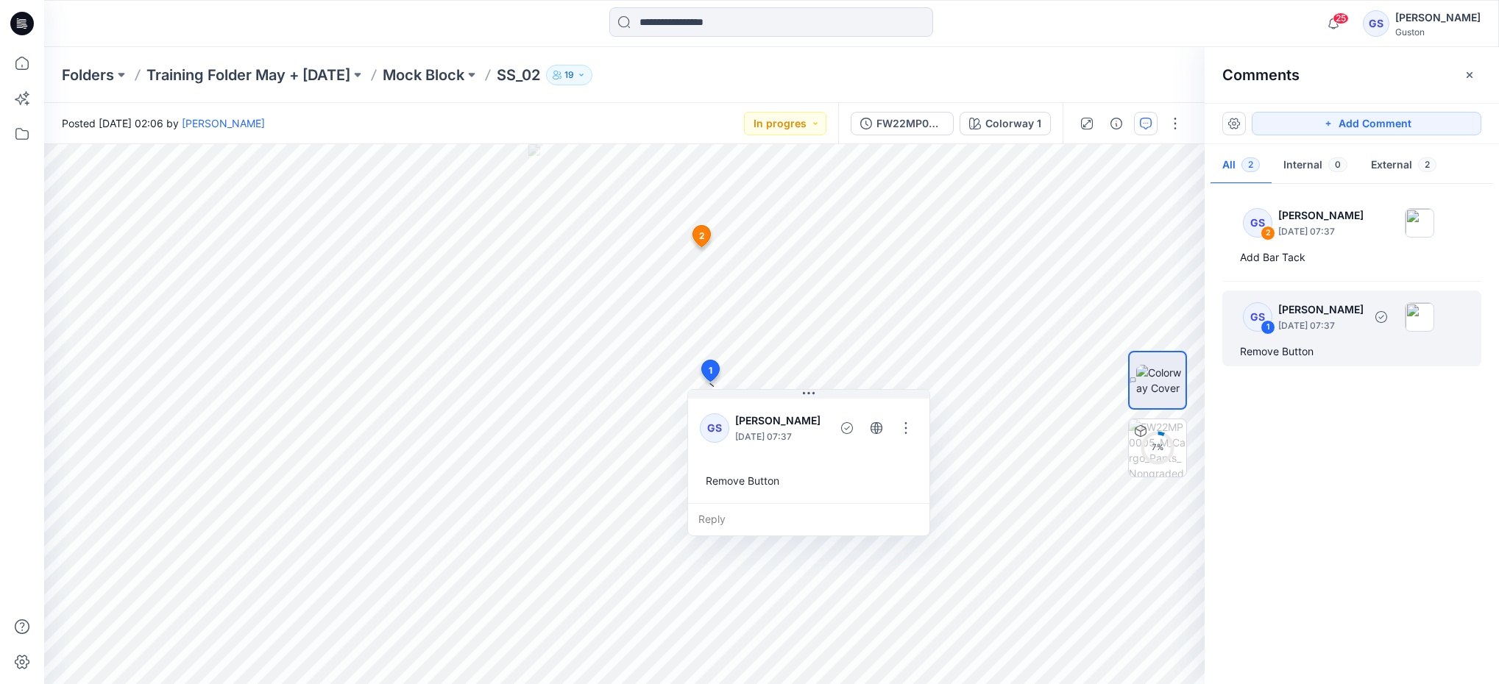
drag, startPoint x: 1380, startPoint y: 350, endPoint x: 1397, endPoint y: 347, distance: 17.8
click at [1397, 347] on div "Remove Button" at bounding box center [1352, 352] width 224 height 18
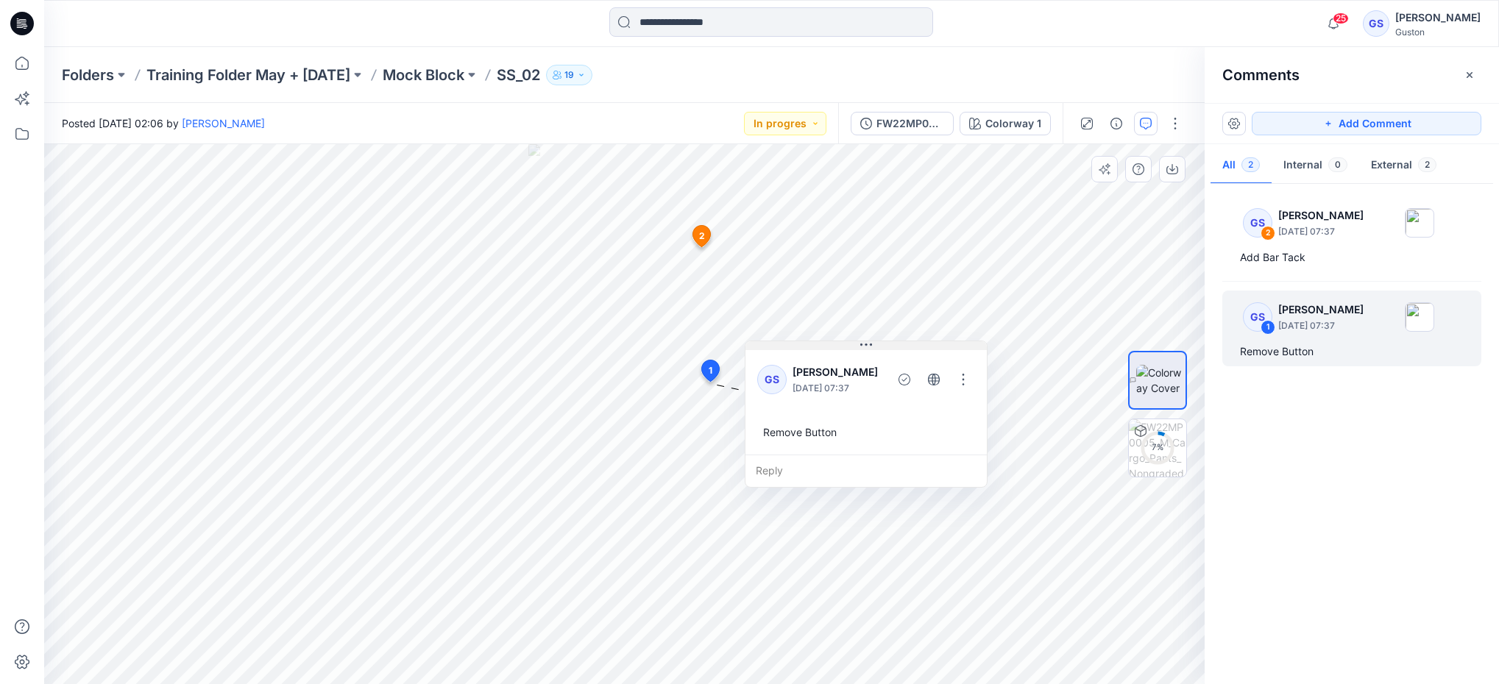
drag, startPoint x: 815, startPoint y: 394, endPoint x: 872, endPoint y: 345, distance: 75.2
click at [872, 345] on icon at bounding box center [871, 345] width 2 height 2
click at [970, 383] on button "button" at bounding box center [963, 380] width 24 height 24
click at [978, 409] on p "Edit comment" at bounding box center [970, 412] width 66 height 15
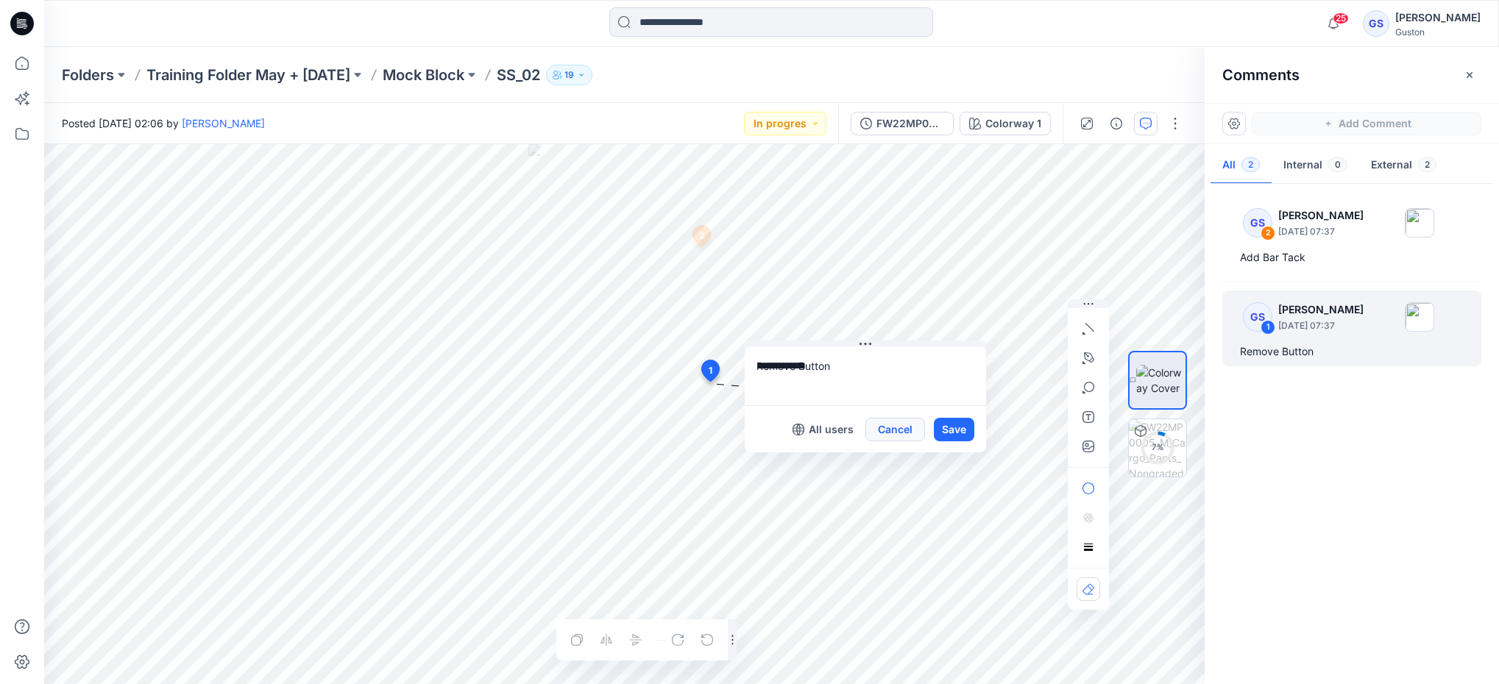
click at [888, 426] on button "Cancel" at bounding box center [895, 430] width 60 height 24
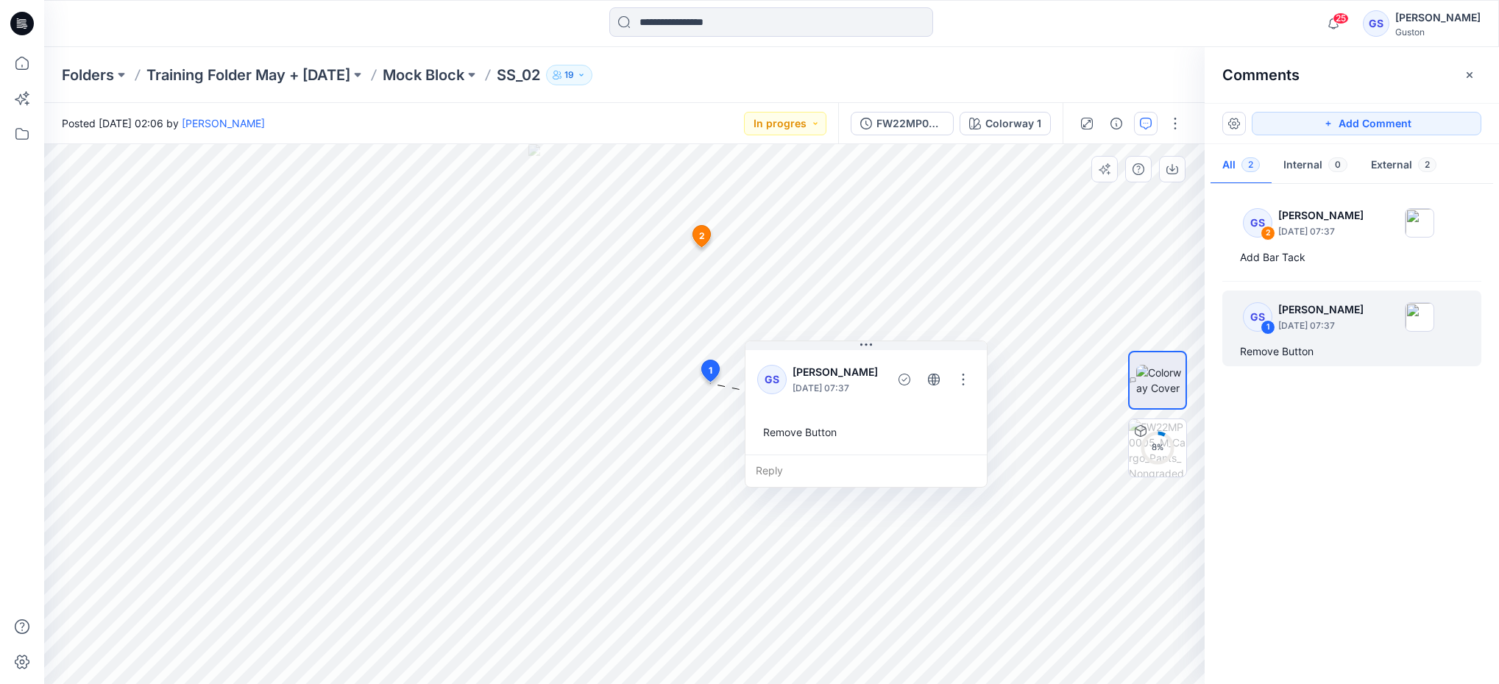
click at [709, 364] on span "1" at bounding box center [711, 370] width 4 height 13
click at [969, 380] on button "button" at bounding box center [963, 380] width 24 height 24
click at [972, 418] on p "Edit comment" at bounding box center [970, 412] width 66 height 15
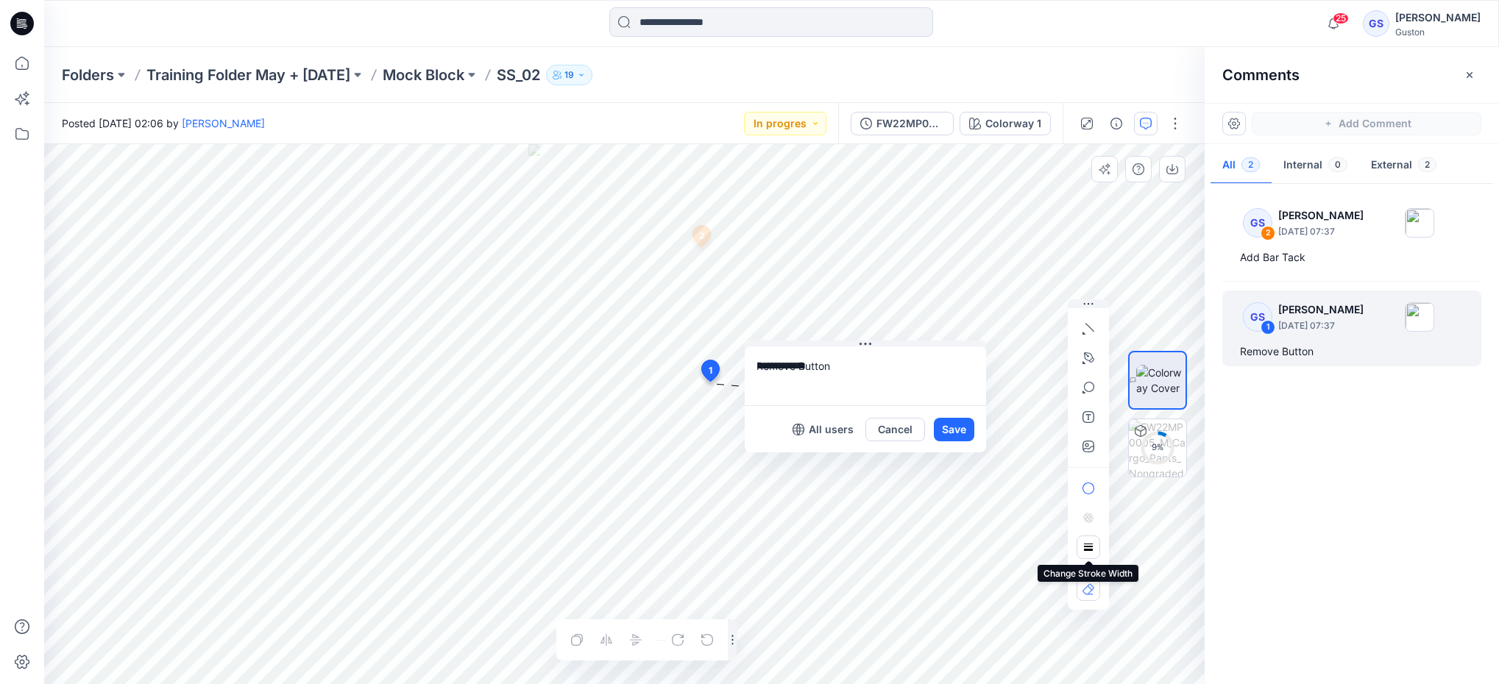
click at [1087, 544] on rect "button" at bounding box center [1088, 544] width 9 height 1
click at [972, 548] on div "slider" at bounding box center [970, 549] width 13 height 13
click at [977, 550] on div "slider" at bounding box center [970, 549] width 13 height 13
click at [969, 550] on div "slider" at bounding box center [970, 549] width 13 height 13
click at [956, 422] on button "Save" at bounding box center [954, 430] width 40 height 24
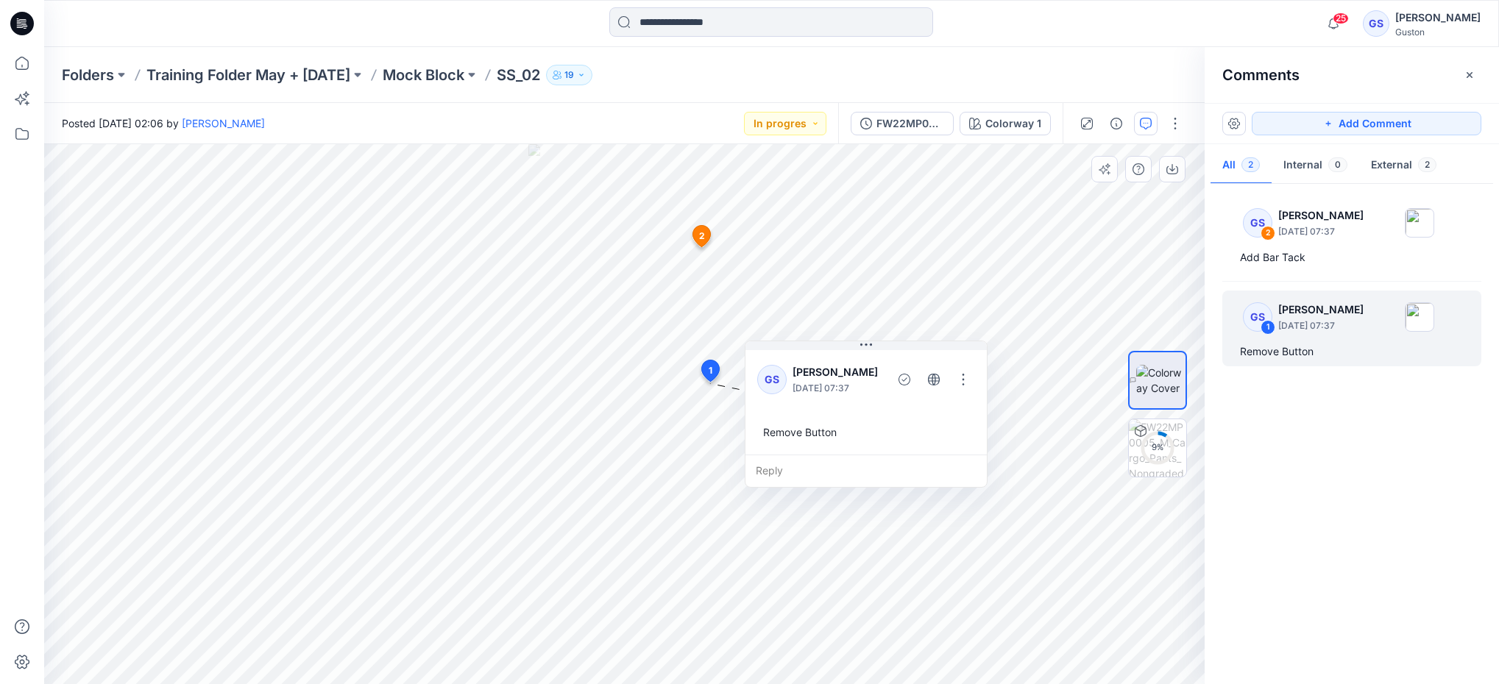
click at [699, 236] on span "2" at bounding box center [702, 236] width 6 height 13
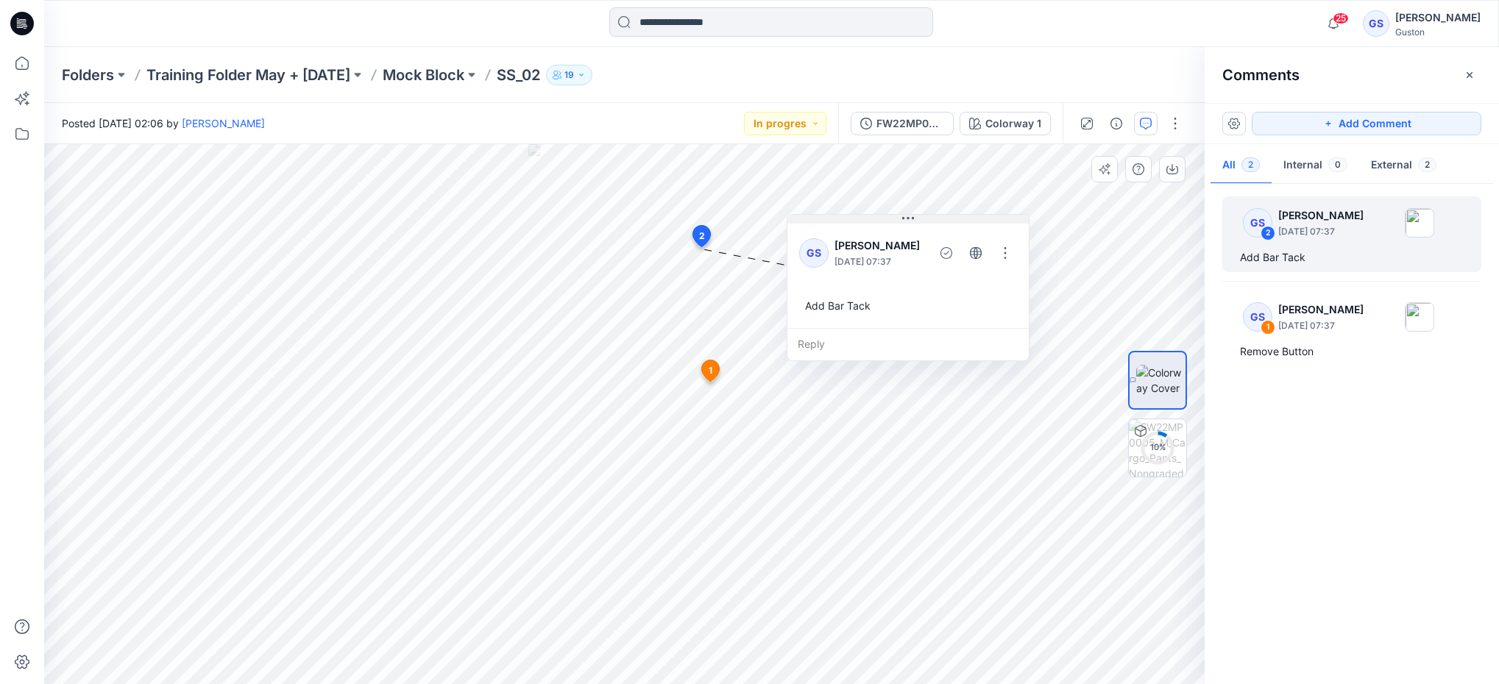
drag, startPoint x: 804, startPoint y: 259, endPoint x: 912, endPoint y: 219, distance: 116.2
click at [912, 219] on icon at bounding box center [908, 219] width 12 height 12
click at [712, 369] on span "1" at bounding box center [711, 370] width 4 height 13
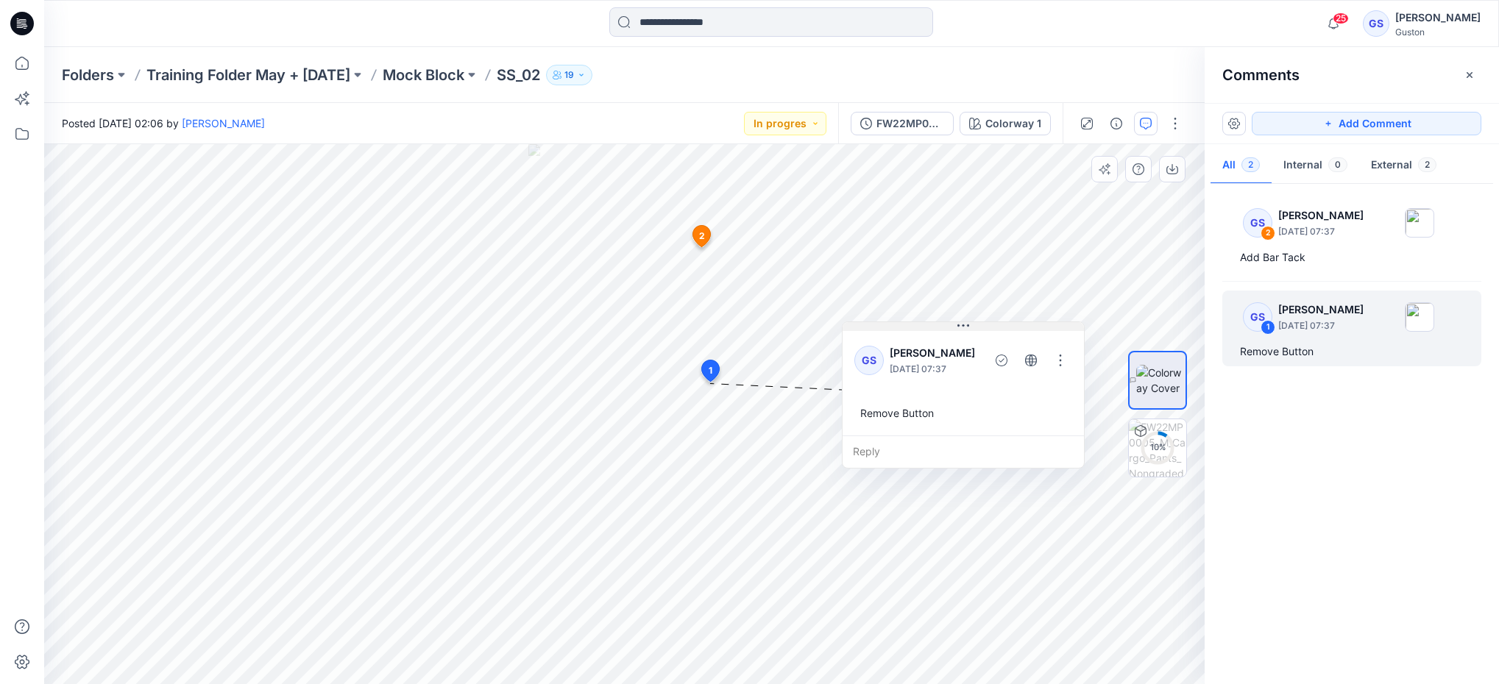
drag, startPoint x: 884, startPoint y: 341, endPoint x: 873, endPoint y: 327, distance: 17.2
click at [957, 327] on icon at bounding box center [963, 326] width 12 height 12
click at [703, 238] on span "2" at bounding box center [702, 236] width 6 height 13
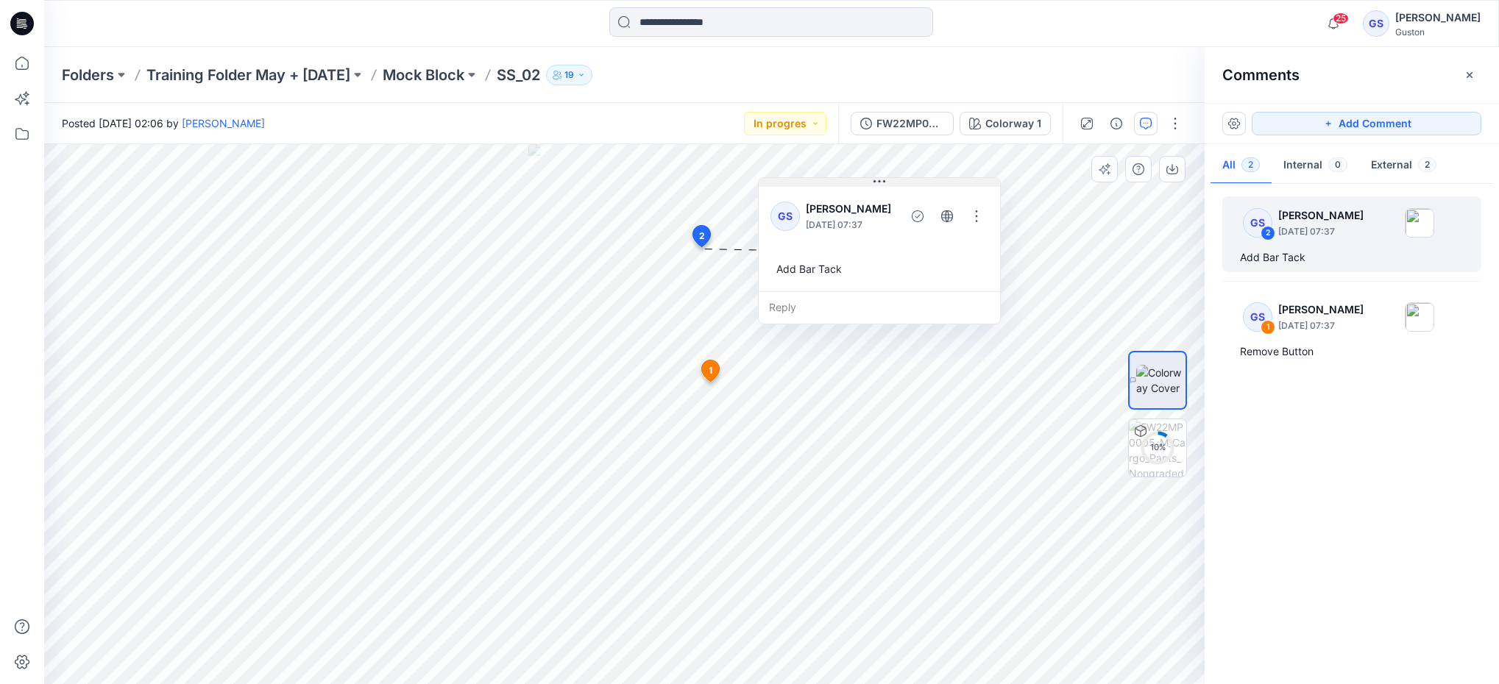
drag, startPoint x: 802, startPoint y: 260, endPoint x: 882, endPoint y: 183, distance: 110.8
click at [882, 183] on icon at bounding box center [879, 182] width 12 height 12
click at [1227, 124] on button "button" at bounding box center [1234, 124] width 24 height 24
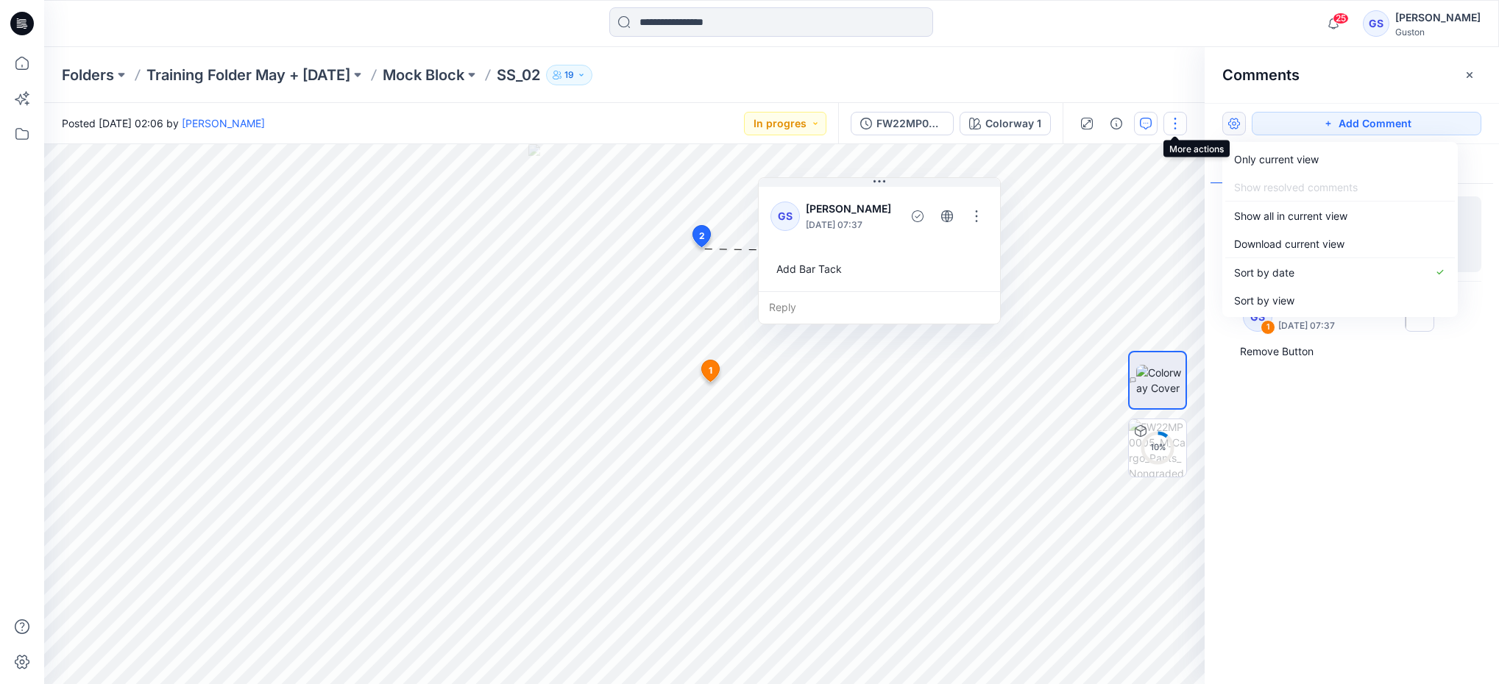
click at [1170, 127] on button "button" at bounding box center [1175, 124] width 24 height 24
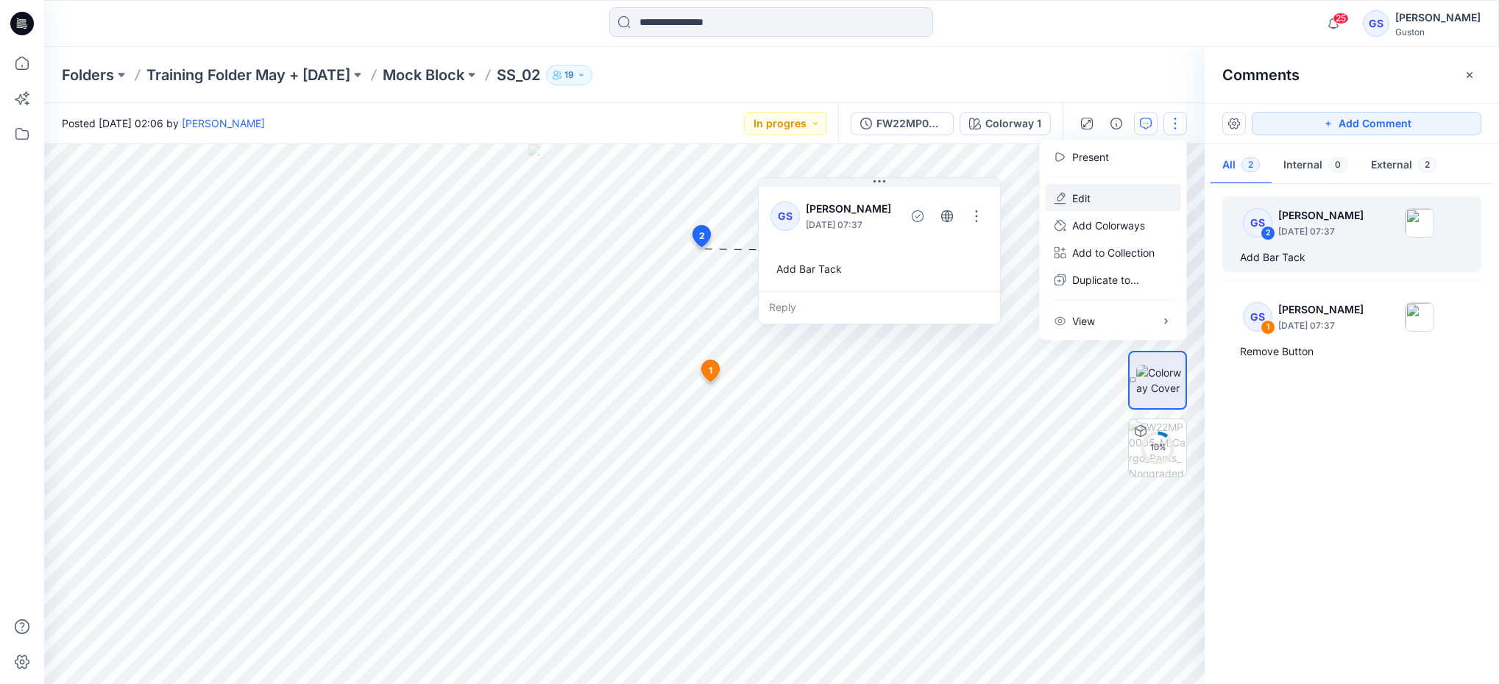
click at [1117, 194] on button "Edit" at bounding box center [1113, 198] width 135 height 27
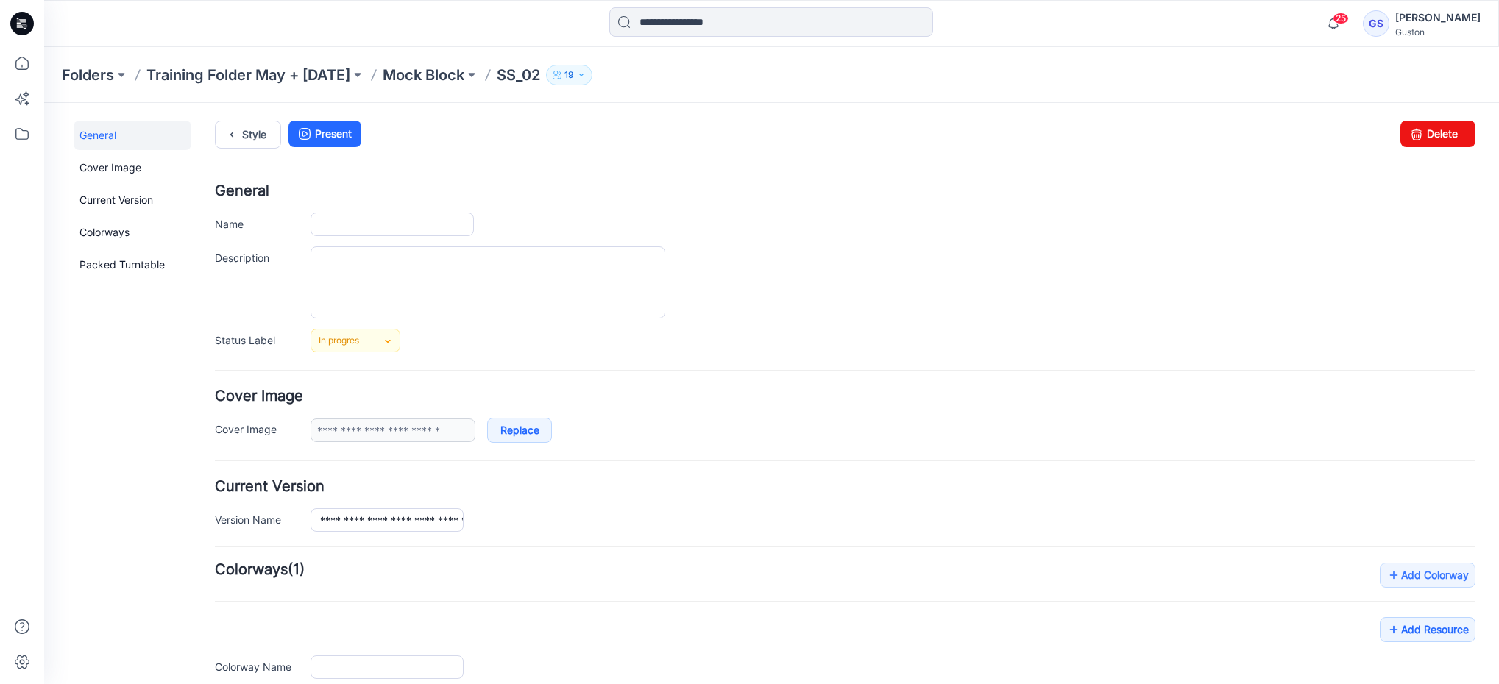
type input "*****"
type input "**********"
click at [250, 137] on link "Style" at bounding box center [248, 135] width 66 height 28
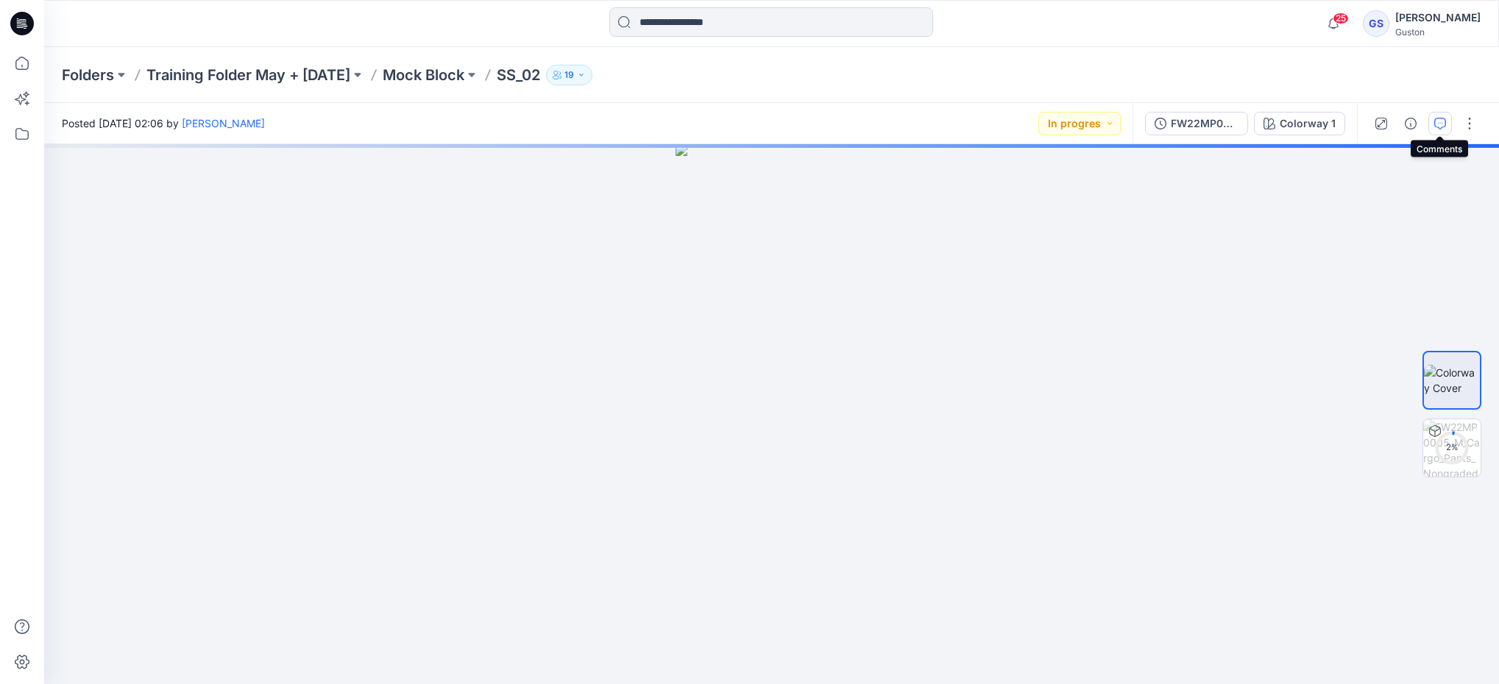
click at [1442, 122] on icon "button" at bounding box center [1440, 124] width 12 height 12
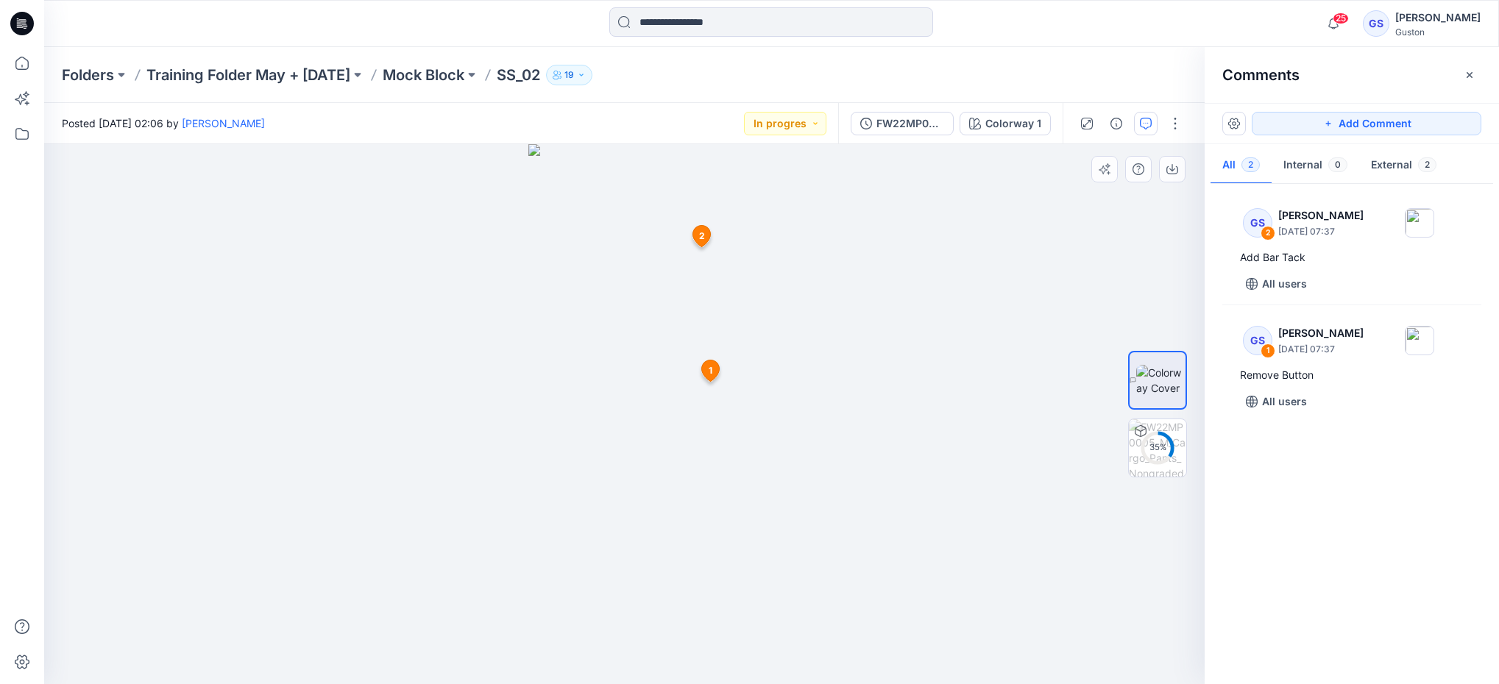
click at [701, 238] on span "2" at bounding box center [702, 236] width 6 height 13
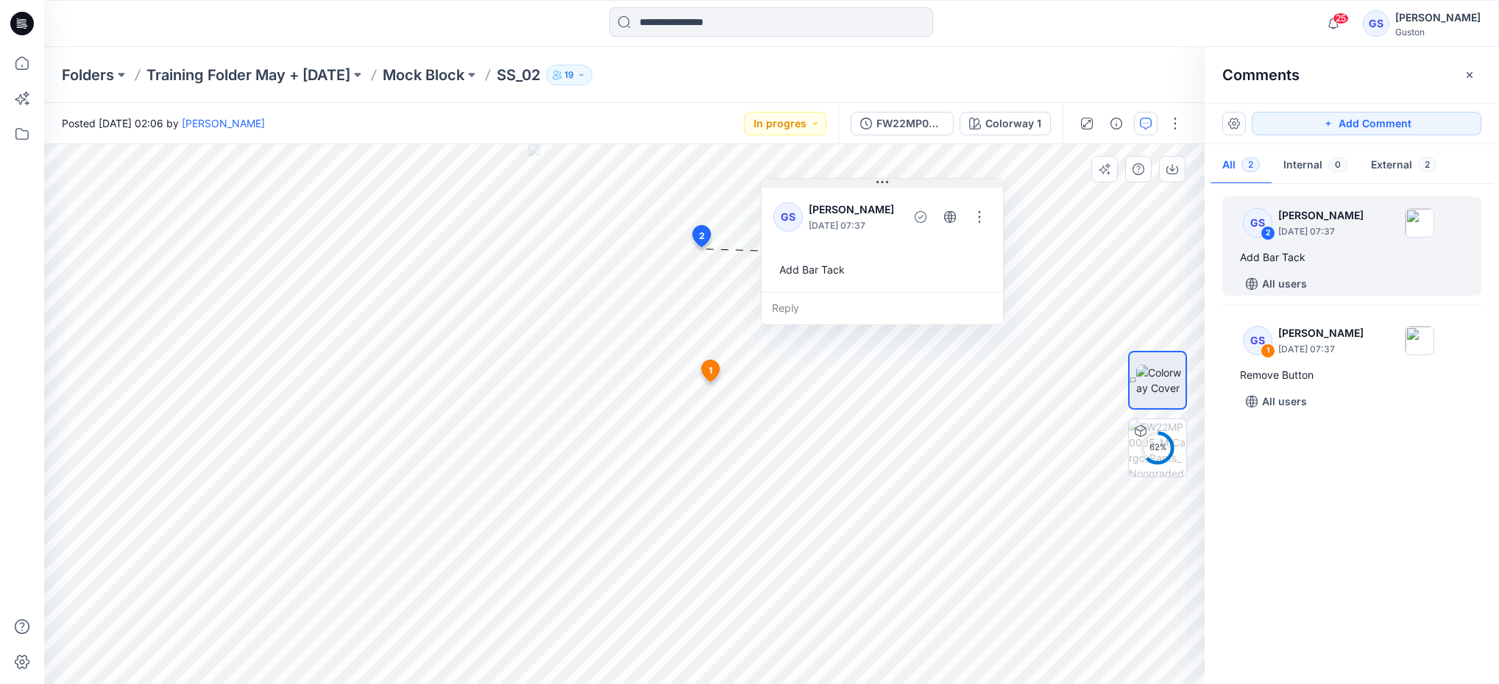
drag, startPoint x: 804, startPoint y: 263, endPoint x: 885, endPoint y: 182, distance: 115.0
click at [885, 182] on icon at bounding box center [882, 183] width 12 height 12
click at [988, 206] on button "button" at bounding box center [979, 213] width 24 height 24
click at [1115, 258] on div at bounding box center [1157, 414] width 94 height 368
click at [1144, 127] on icon "button" at bounding box center [1146, 124] width 12 height 12
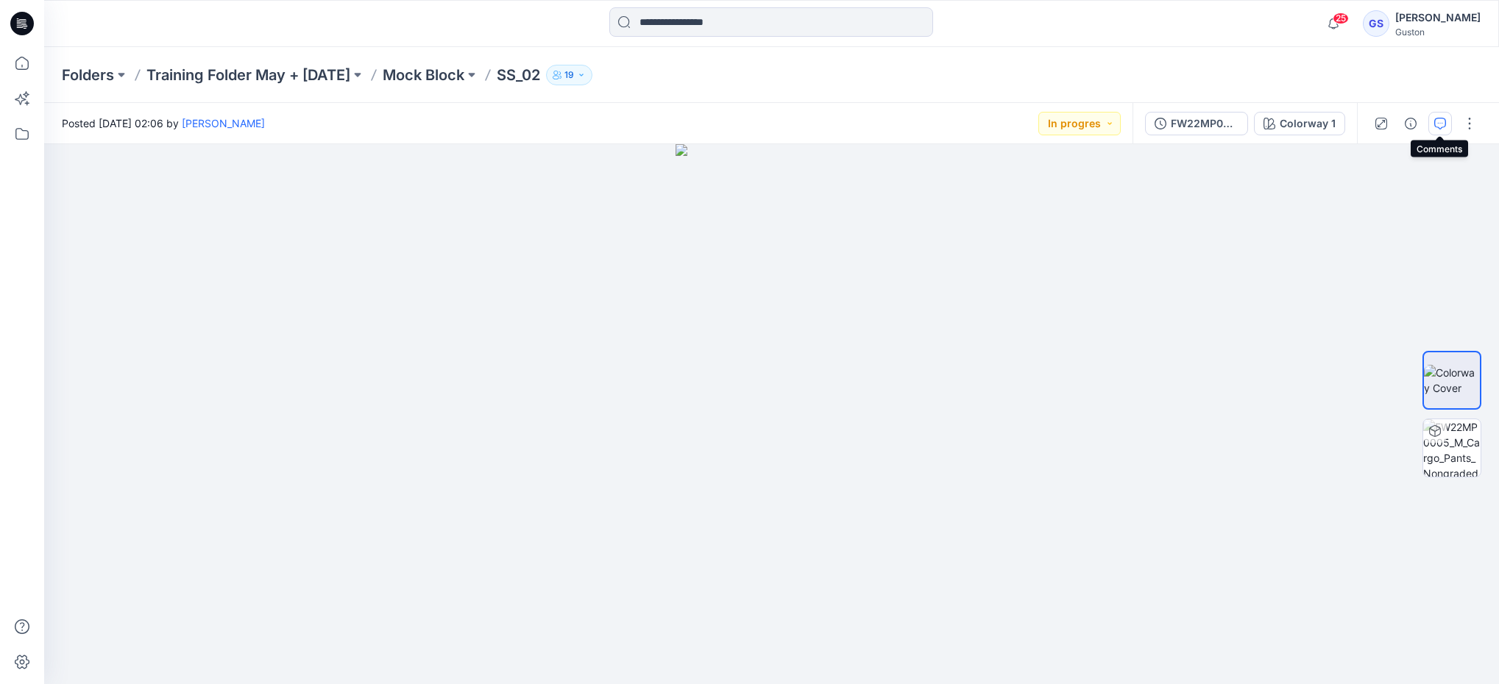
click at [1436, 124] on icon "button" at bounding box center [1440, 124] width 12 height 12
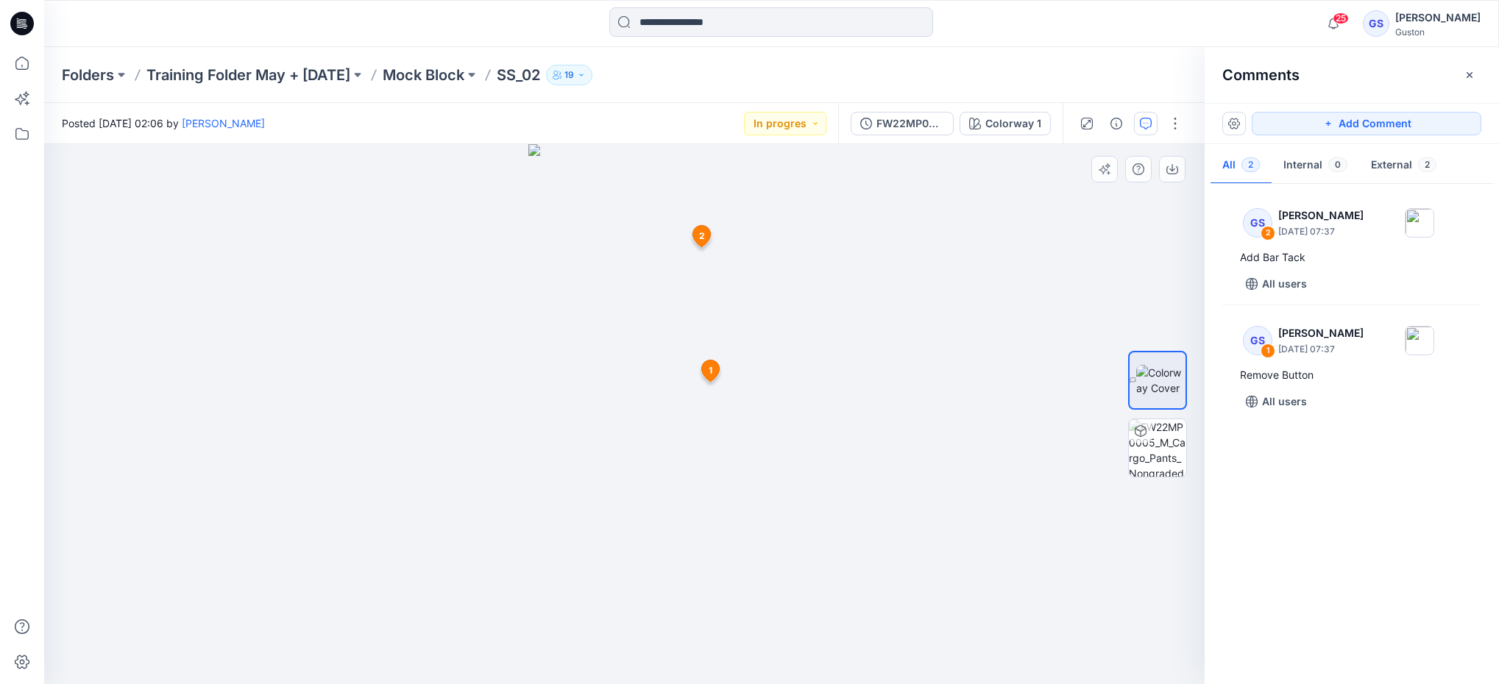
click at [1097, 255] on div at bounding box center [624, 414] width 1160 height 540
click at [1384, 118] on button "Add Comment" at bounding box center [1367, 124] width 230 height 24
click at [1140, 119] on icon "button" at bounding box center [1146, 124] width 12 height 12
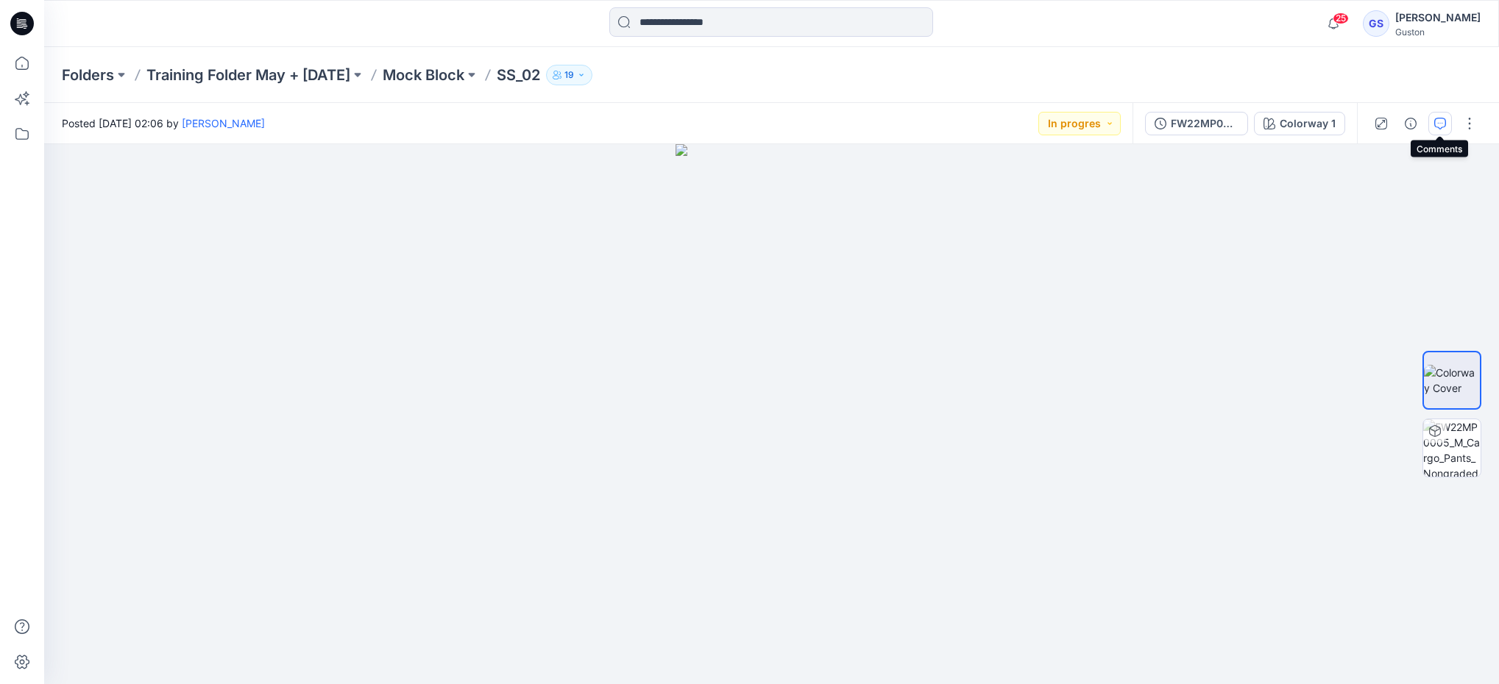
click at [1439, 126] on icon "button" at bounding box center [1440, 124] width 12 height 12
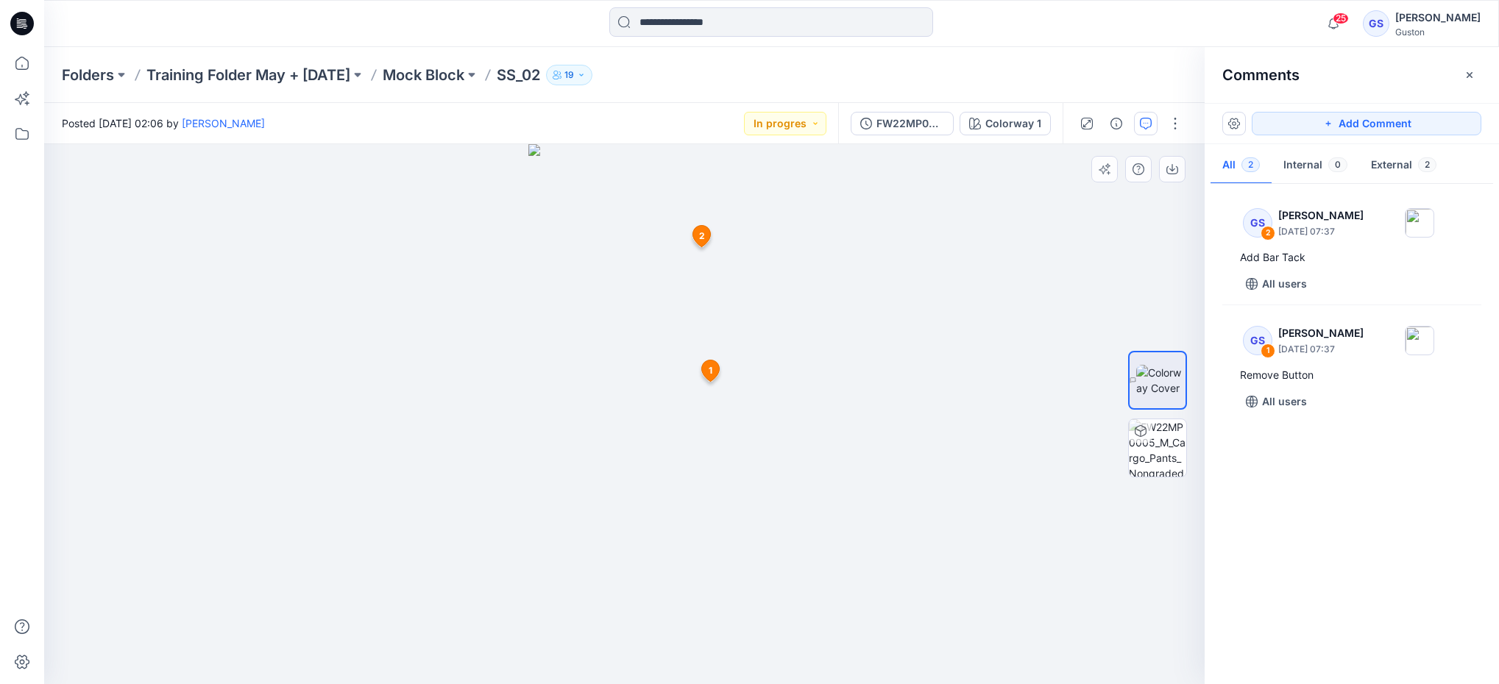
click at [709, 369] on span "1" at bounding box center [711, 370] width 4 height 13
click at [1116, 124] on icon "button" at bounding box center [1116, 124] width 12 height 12
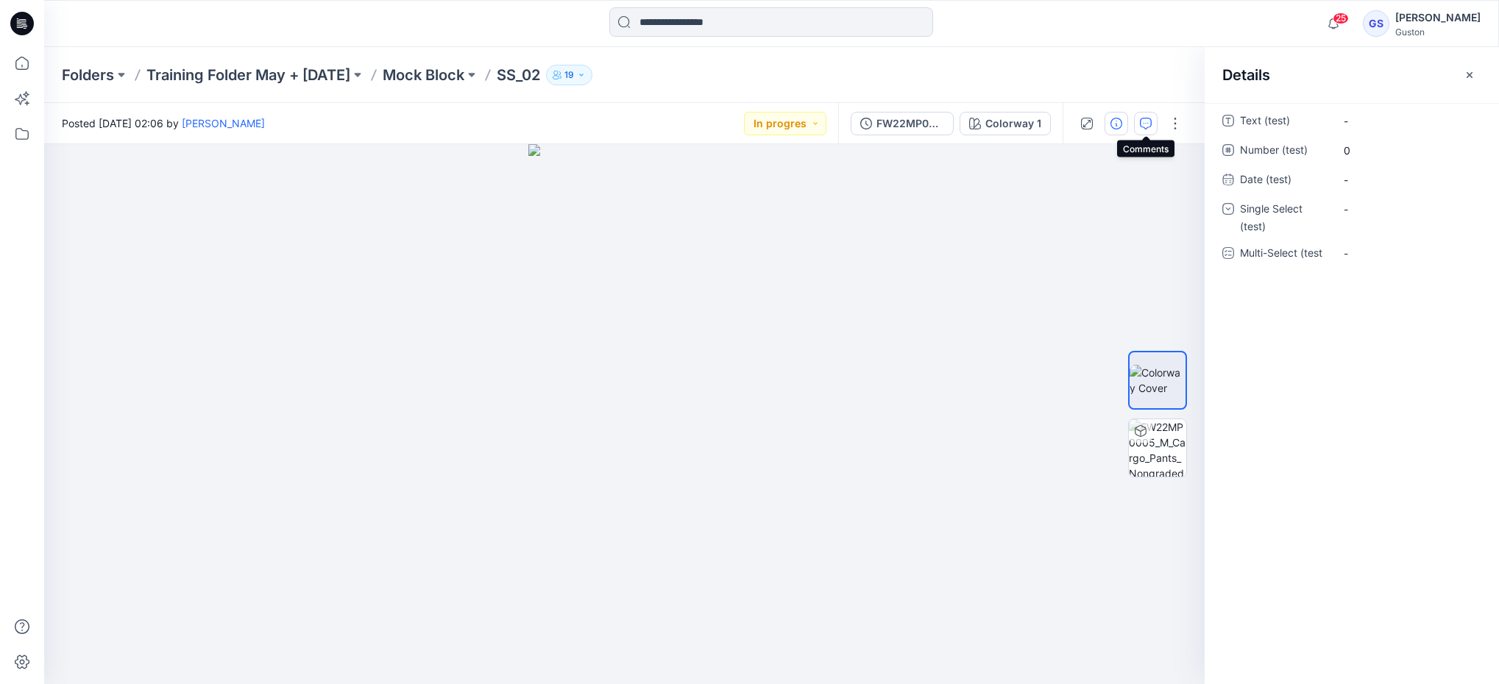
click at [1150, 126] on icon "button" at bounding box center [1146, 124] width 12 height 12
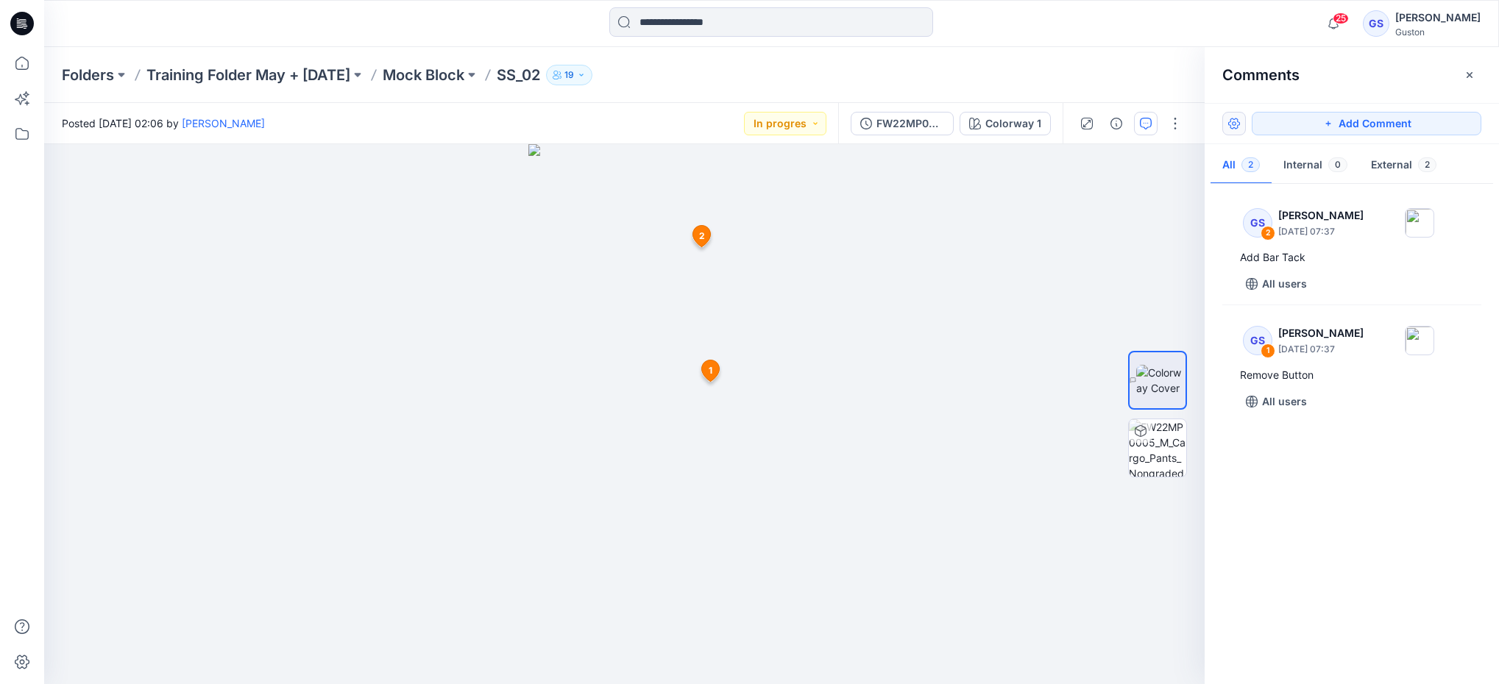
click at [1235, 127] on button "button" at bounding box center [1234, 124] width 24 height 24
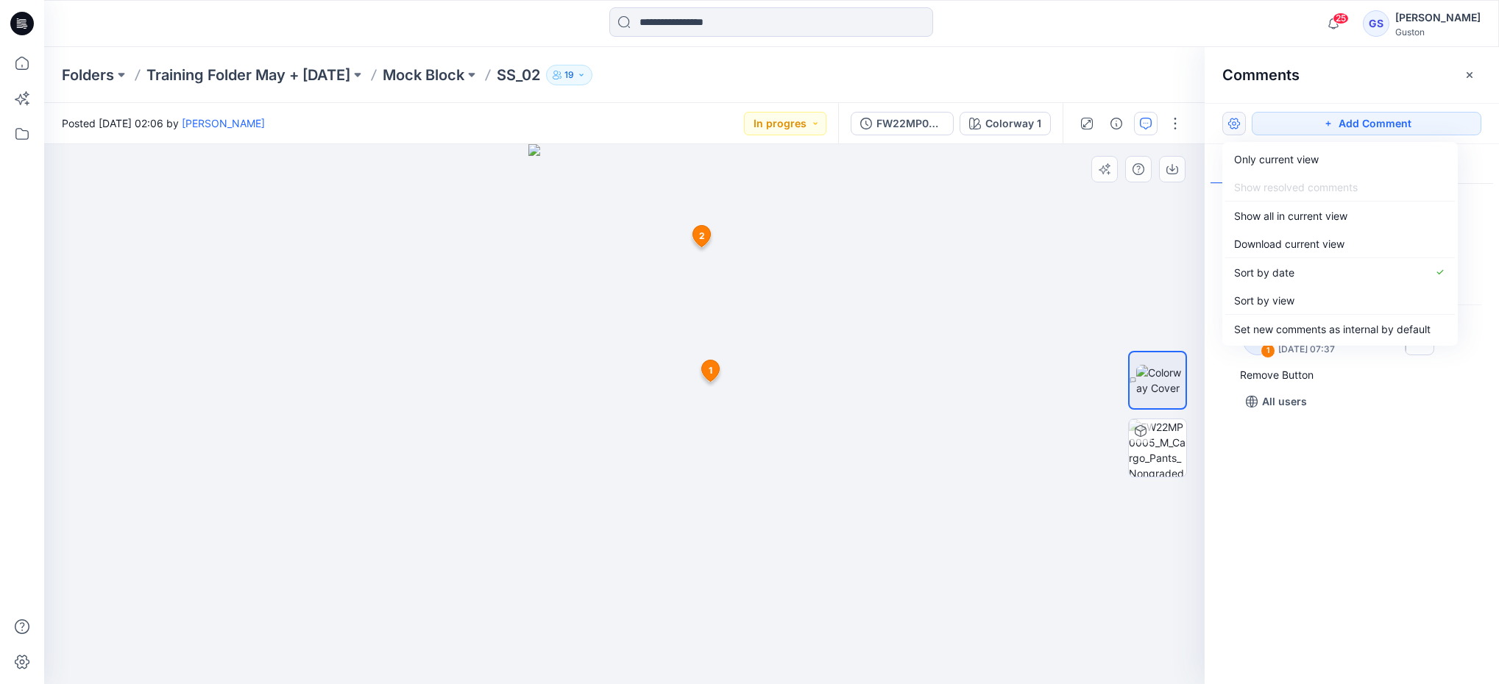
click at [709, 378] on icon at bounding box center [711, 371] width 18 height 21
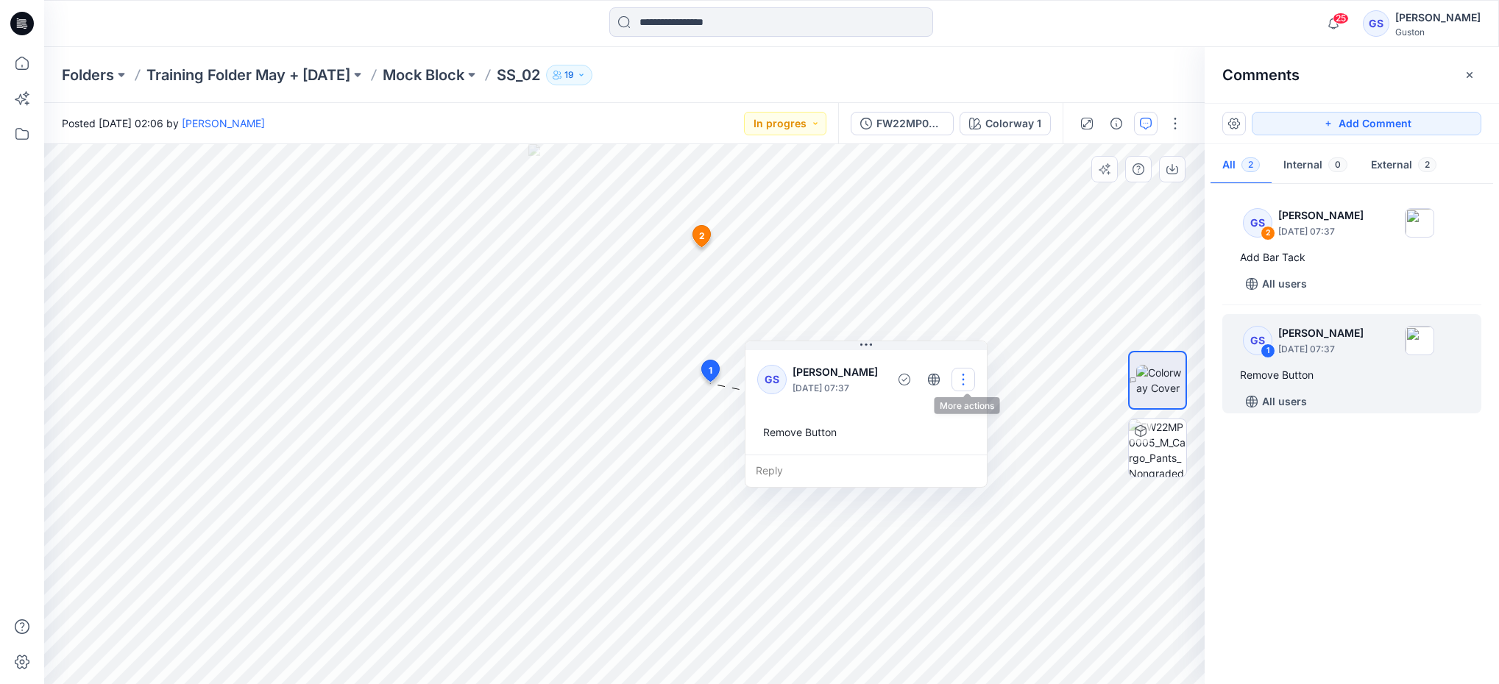
click at [967, 378] on button "button" at bounding box center [963, 380] width 24 height 24
click at [963, 413] on p "Edit comment" at bounding box center [970, 412] width 66 height 15
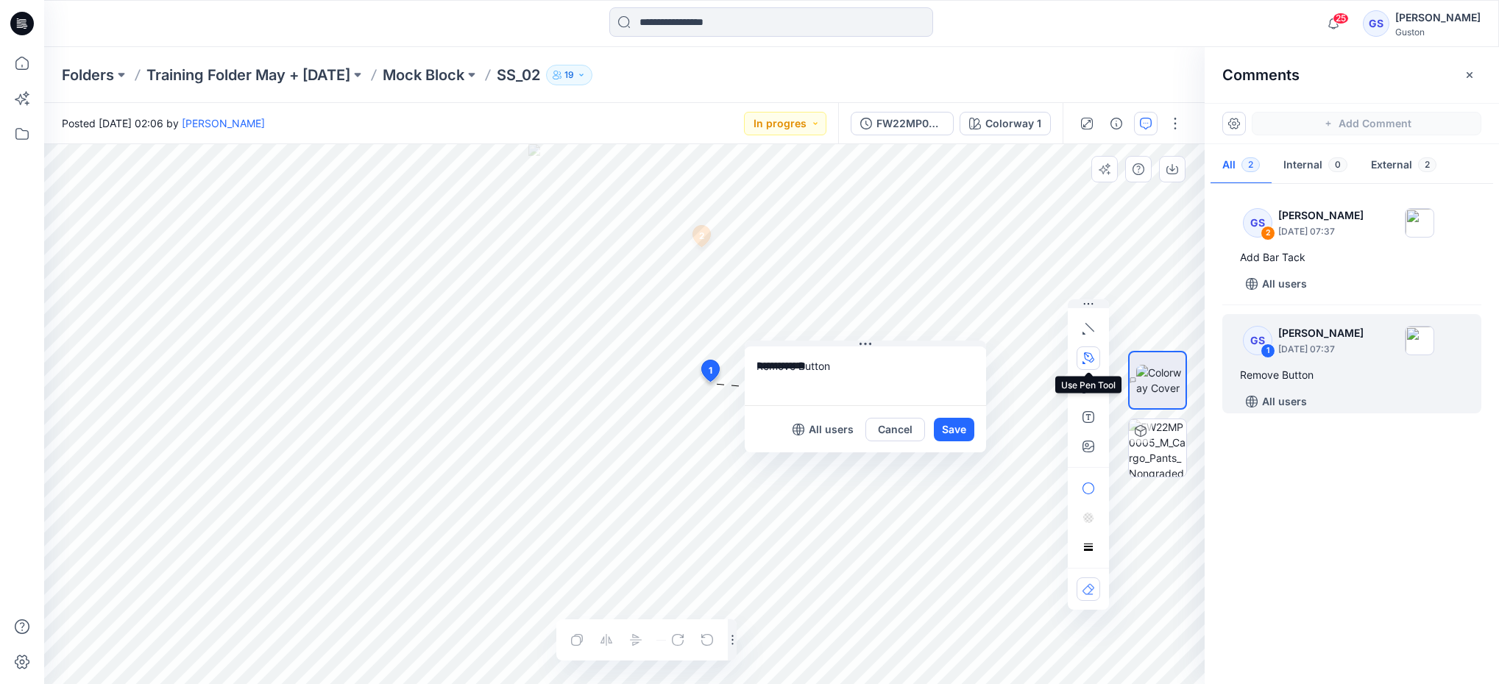
click at [1087, 355] on icon "button" at bounding box center [1087, 355] width 1 height 1
click at [651, 185] on icon "Layer 1" at bounding box center [624, 414] width 1160 height 540
click at [660, 276] on g at bounding box center [654, 229] width 13 height 94
click at [676, 336] on icon "Layer 1" at bounding box center [624, 414] width 1160 height 540
click at [704, 338] on icon "Layer 1" at bounding box center [624, 414] width 1160 height 540
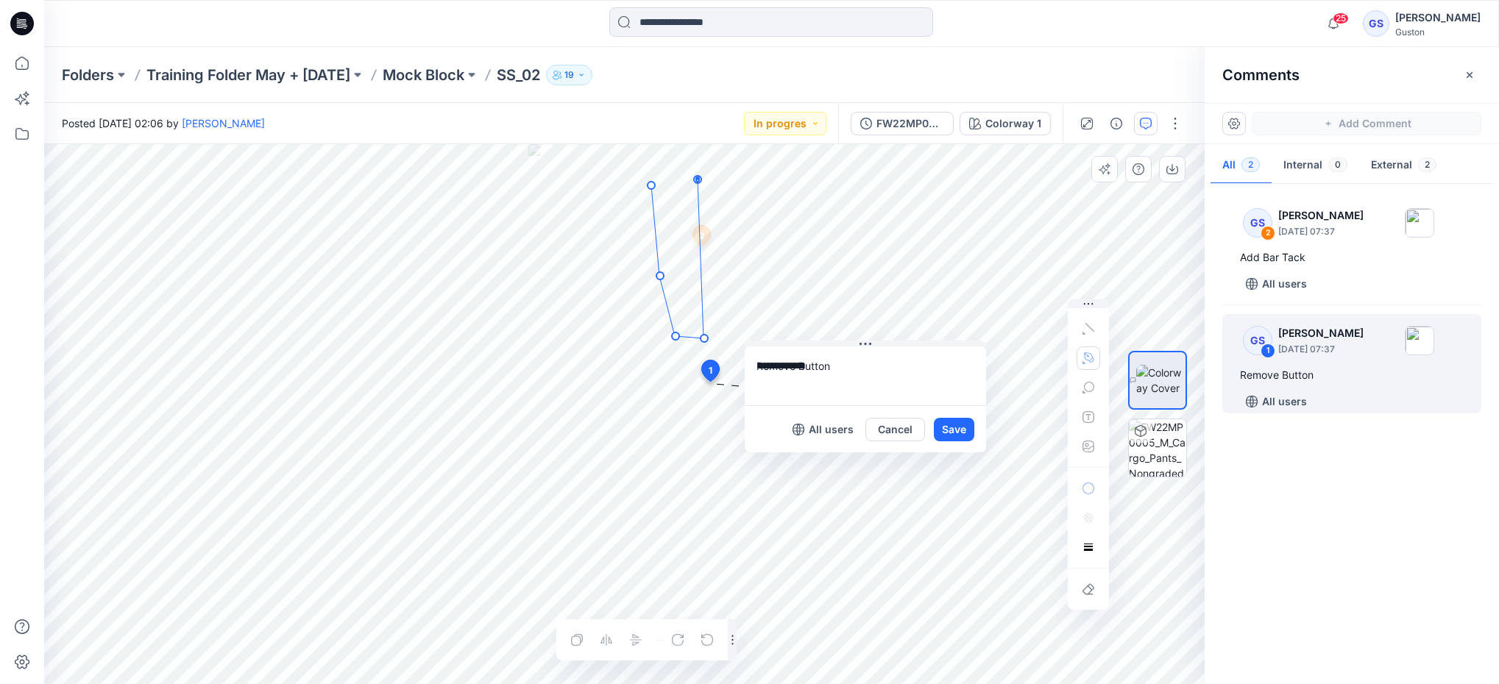
click at [698, 179] on g at bounding box center [678, 259] width 60 height 166
click at [651, 184] on circle at bounding box center [651, 185] width 7 height 7
click at [961, 424] on button "Save" at bounding box center [954, 430] width 40 height 24
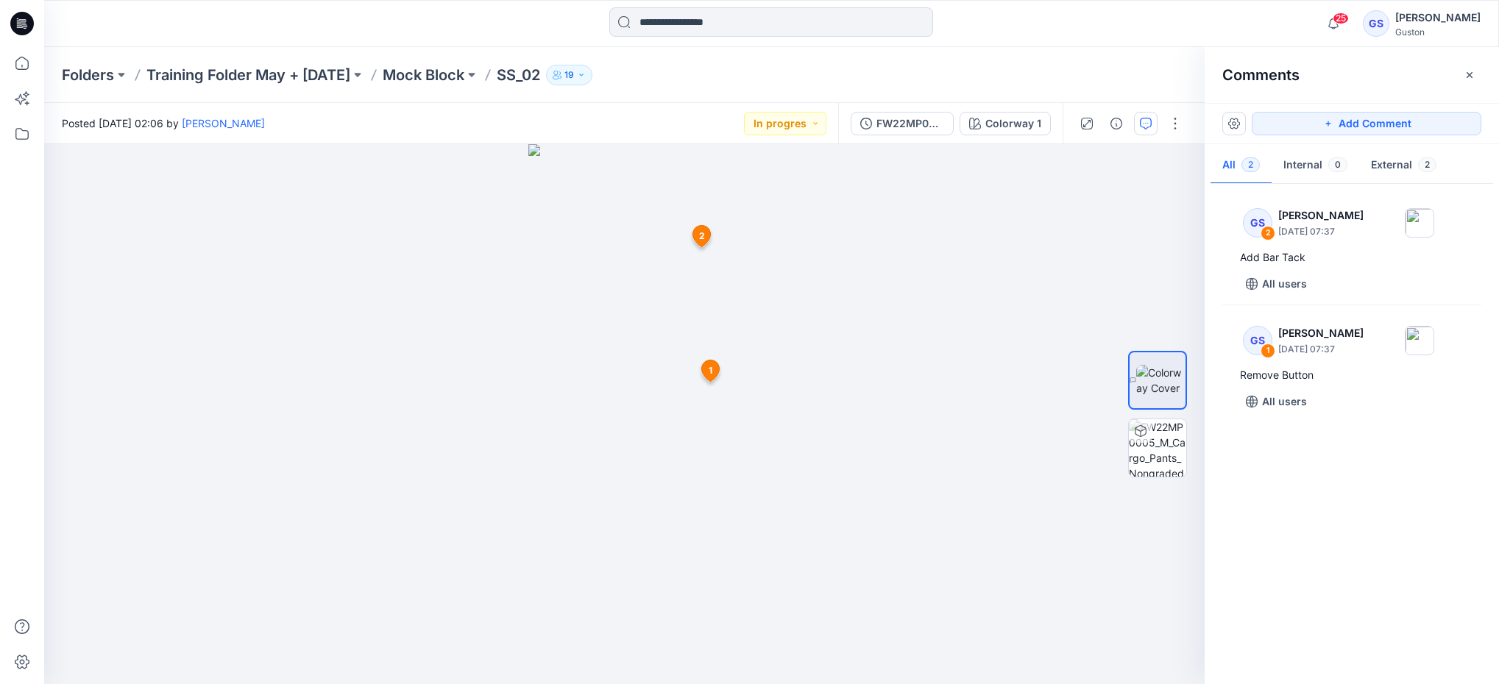
click at [699, 237] on span "2" at bounding box center [702, 236] width 6 height 13
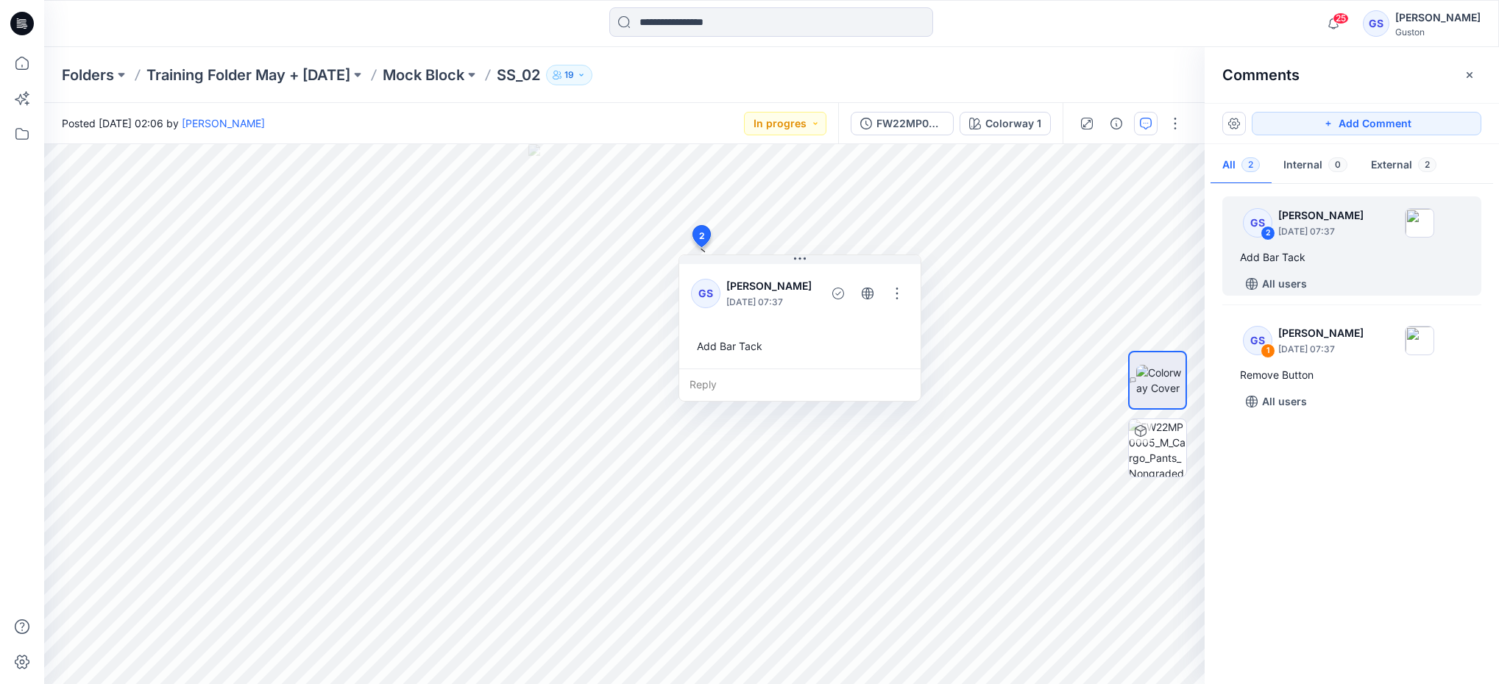
click at [742, 351] on div "Add Bar Tack" at bounding box center [800, 346] width 218 height 27
click at [898, 296] on button "button" at bounding box center [897, 294] width 24 height 24
click at [890, 327] on p "Edit comment" at bounding box center [904, 326] width 66 height 15
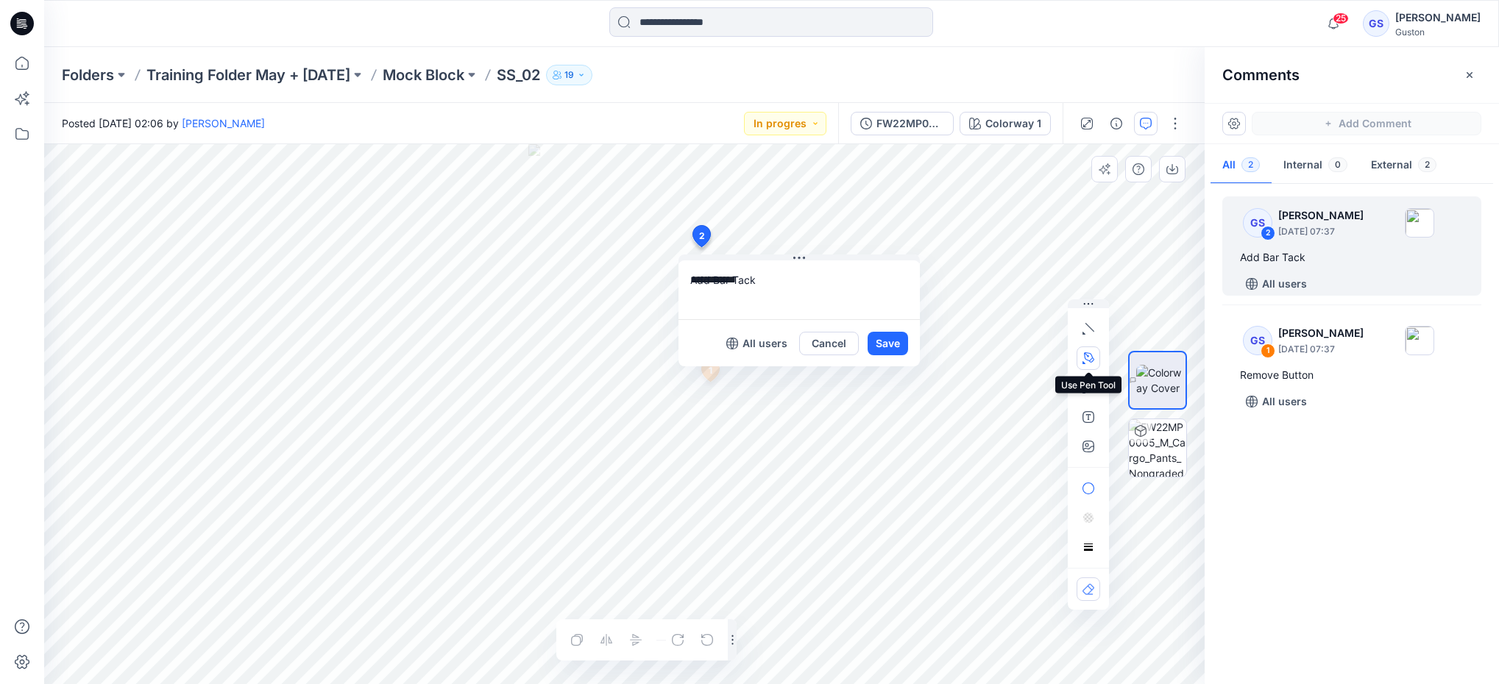
click at [1091, 353] on icon "button" at bounding box center [1088, 358] width 12 height 12
drag, startPoint x: 648, startPoint y: 237, endPoint x: 656, endPoint y: 236, distance: 8.9
click at [656, 236] on icon "Layer 1" at bounding box center [624, 414] width 1160 height 540
click at [676, 227] on g at bounding box center [653, 232] width 51 height 17
click at [692, 223] on icon "Layer 1" at bounding box center [624, 414] width 1160 height 540
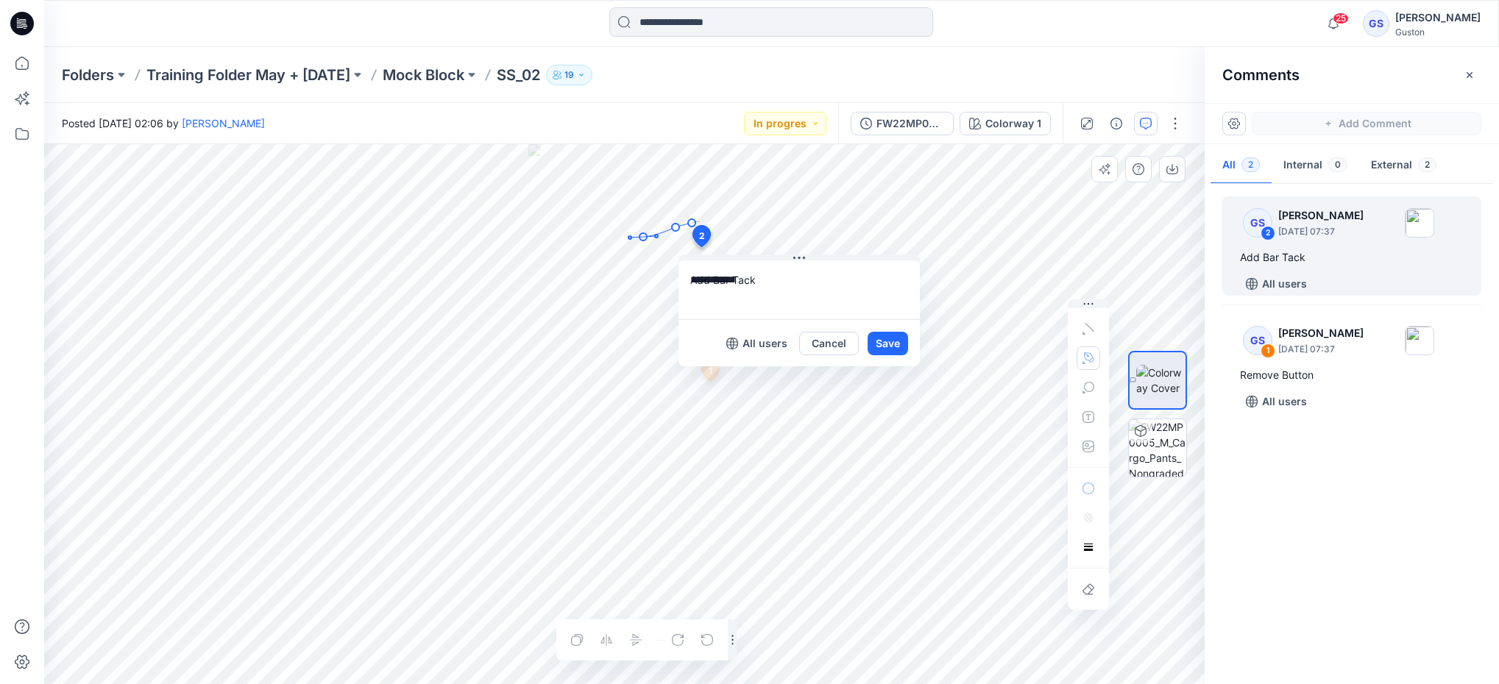
click at [702, 221] on icon "Layer 1" at bounding box center [624, 414] width 1160 height 540
click at [709, 226] on icon at bounding box center [702, 239] width 24 height 28
click at [712, 247] on icon at bounding box center [702, 239] width 24 height 28
click at [667, 299] on icon "Layer 1" at bounding box center [624, 414] width 1160 height 540
drag, startPoint x: 651, startPoint y: 237, endPoint x: 654, endPoint y: 219, distance: 17.9
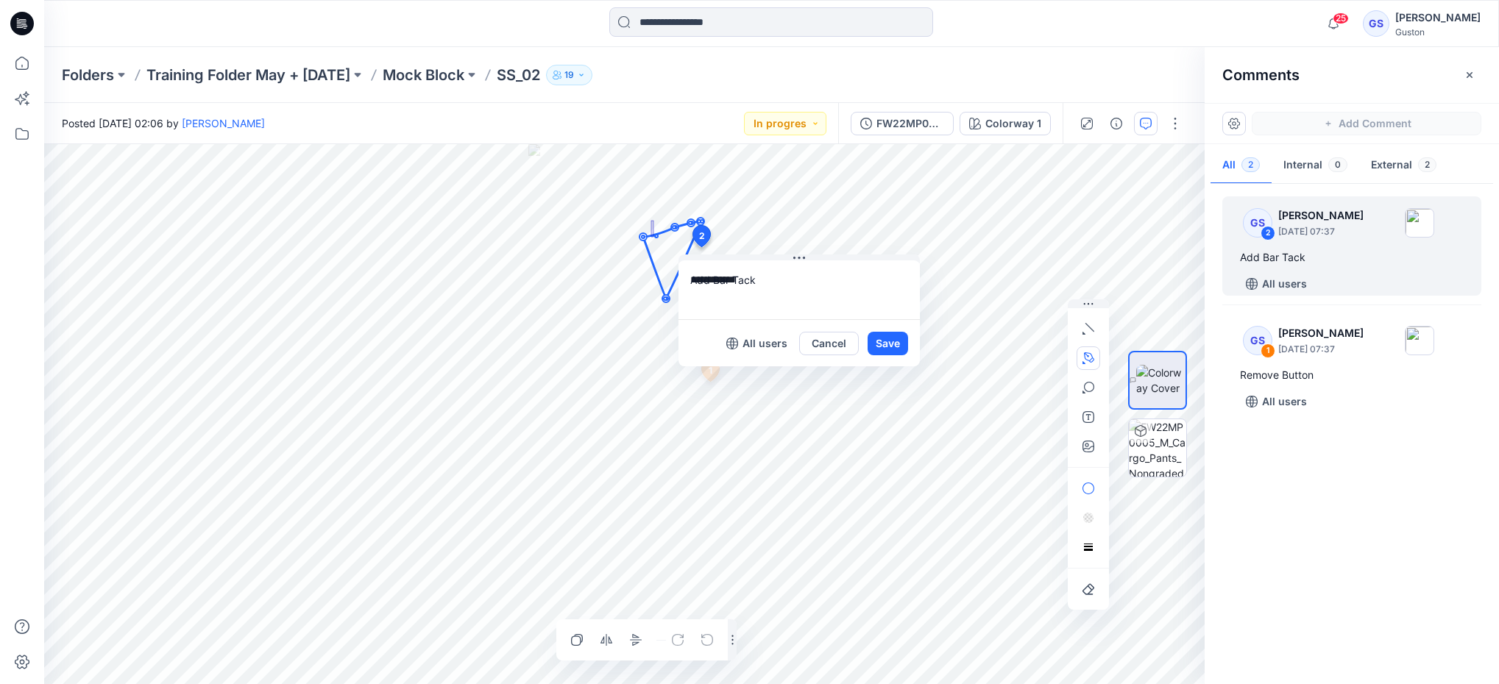
click at [654, 219] on icon "Layer 1" at bounding box center [624, 414] width 1160 height 540
click at [1091, 417] on icon "button" at bounding box center [1088, 417] width 12 height 12
click at [898, 333] on button "Save" at bounding box center [888, 344] width 40 height 24
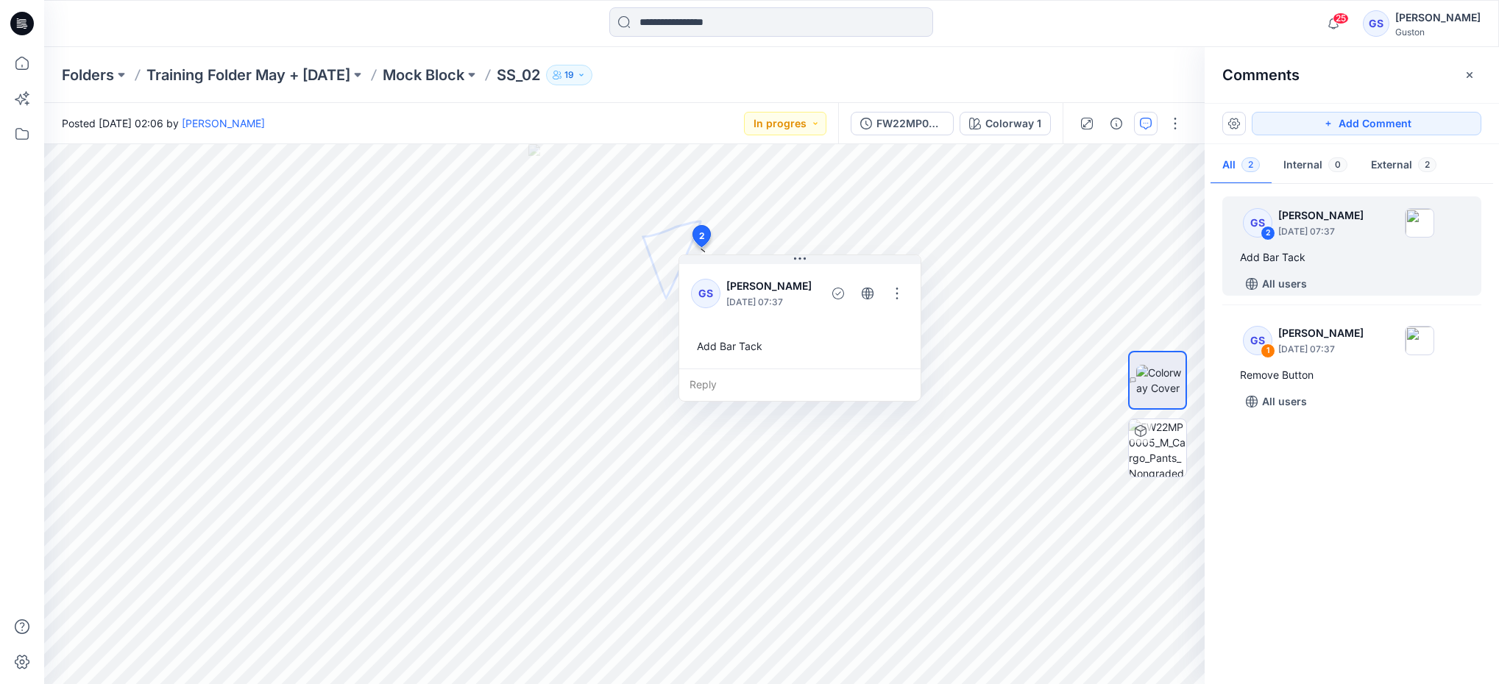
click at [804, 331] on div "GS Gayan Sandaruwan August 21, 2025 07:37 Add Bar Tack" at bounding box center [799, 314] width 241 height 107
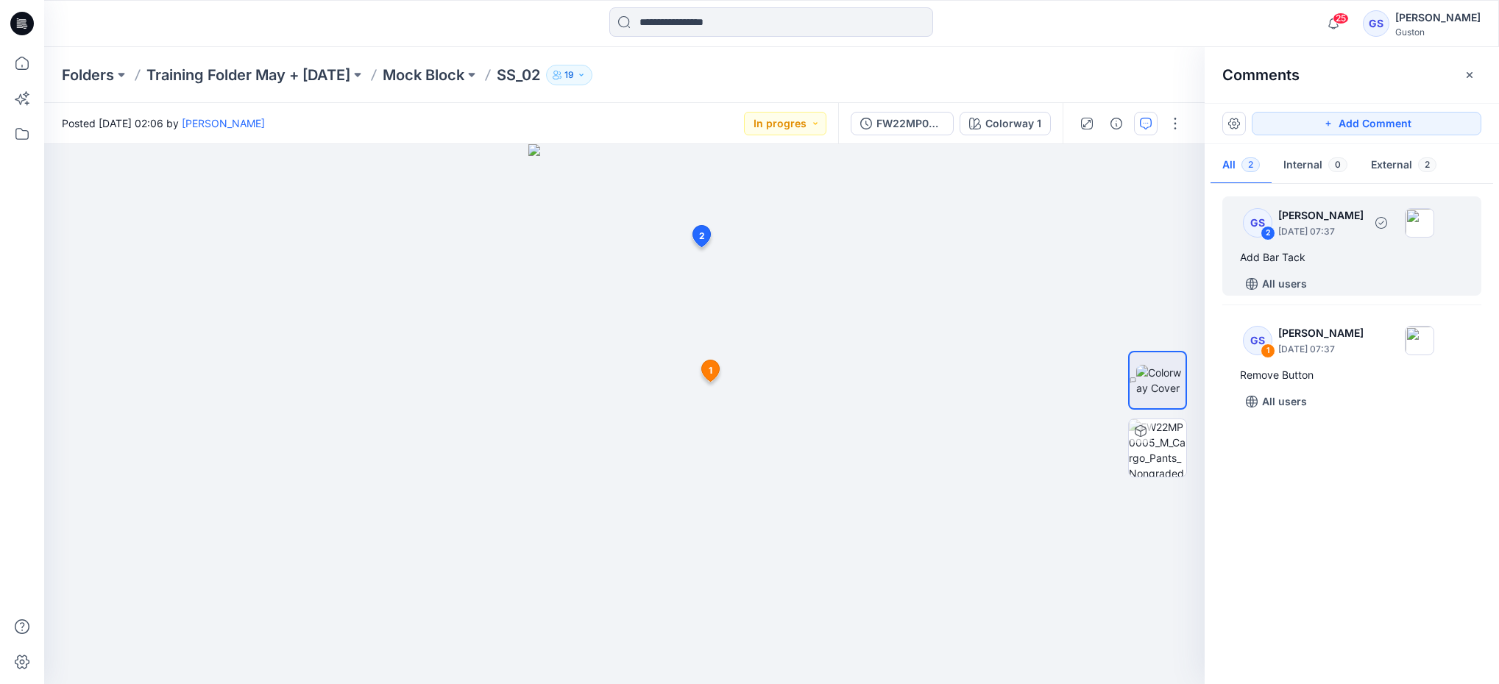
click at [1353, 235] on p "August 21, 2025 07:37" at bounding box center [1320, 231] width 85 height 15
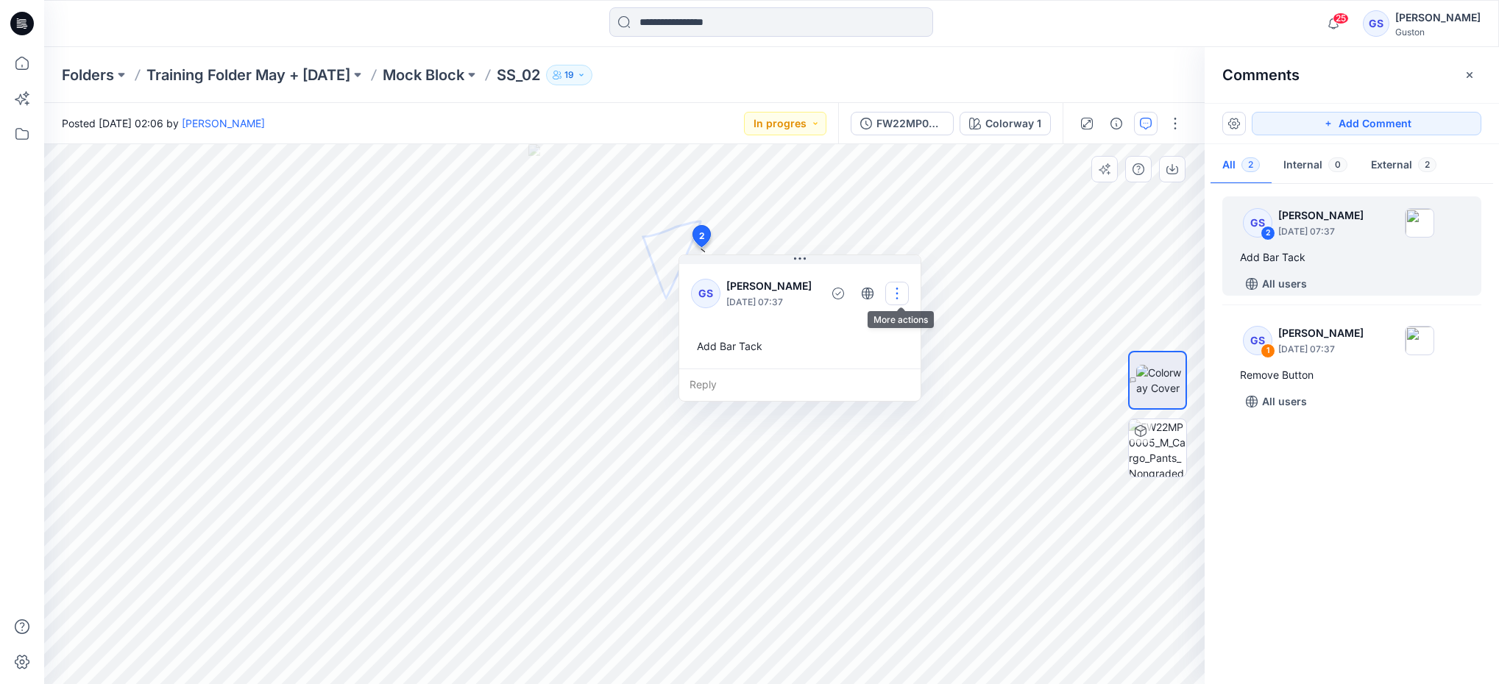
click at [901, 294] on button "button" at bounding box center [897, 294] width 24 height 24
click at [914, 329] on p "Edit comment" at bounding box center [904, 326] width 66 height 15
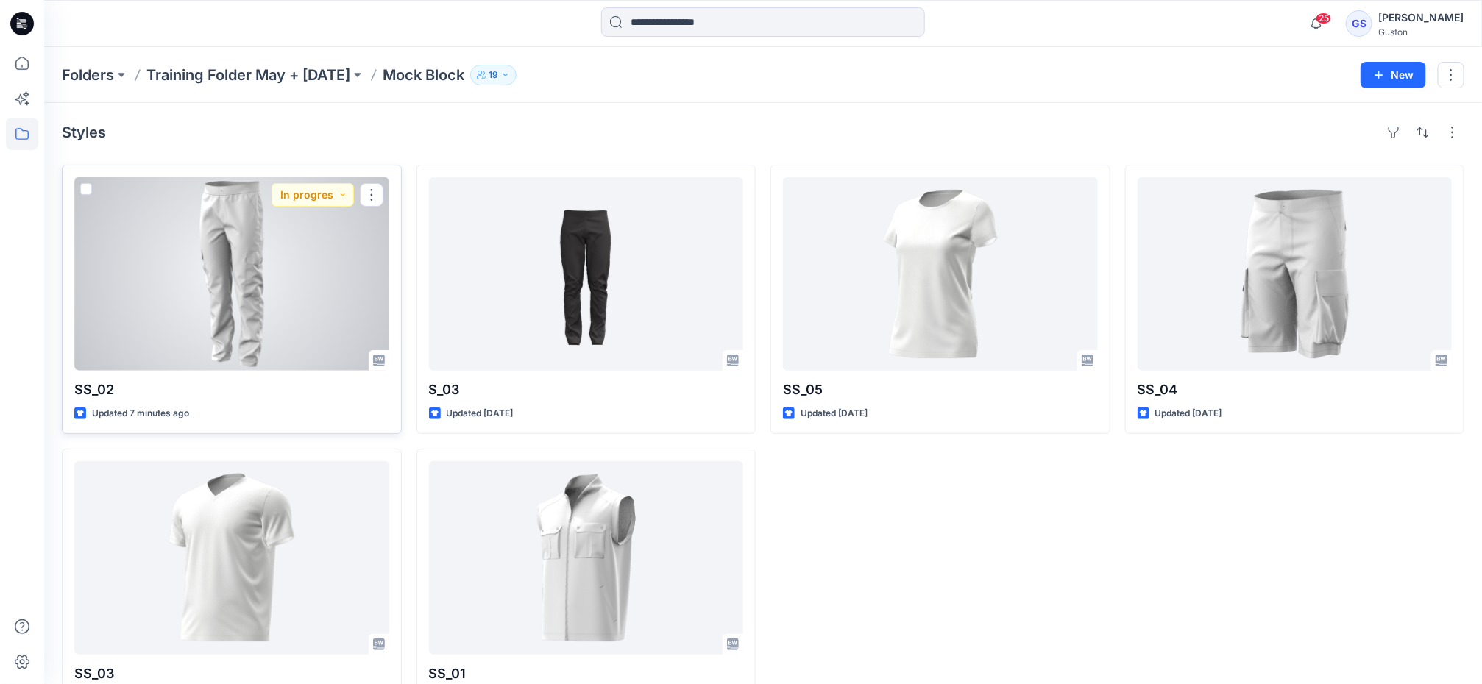
click at [208, 292] on div at bounding box center [231, 274] width 315 height 194
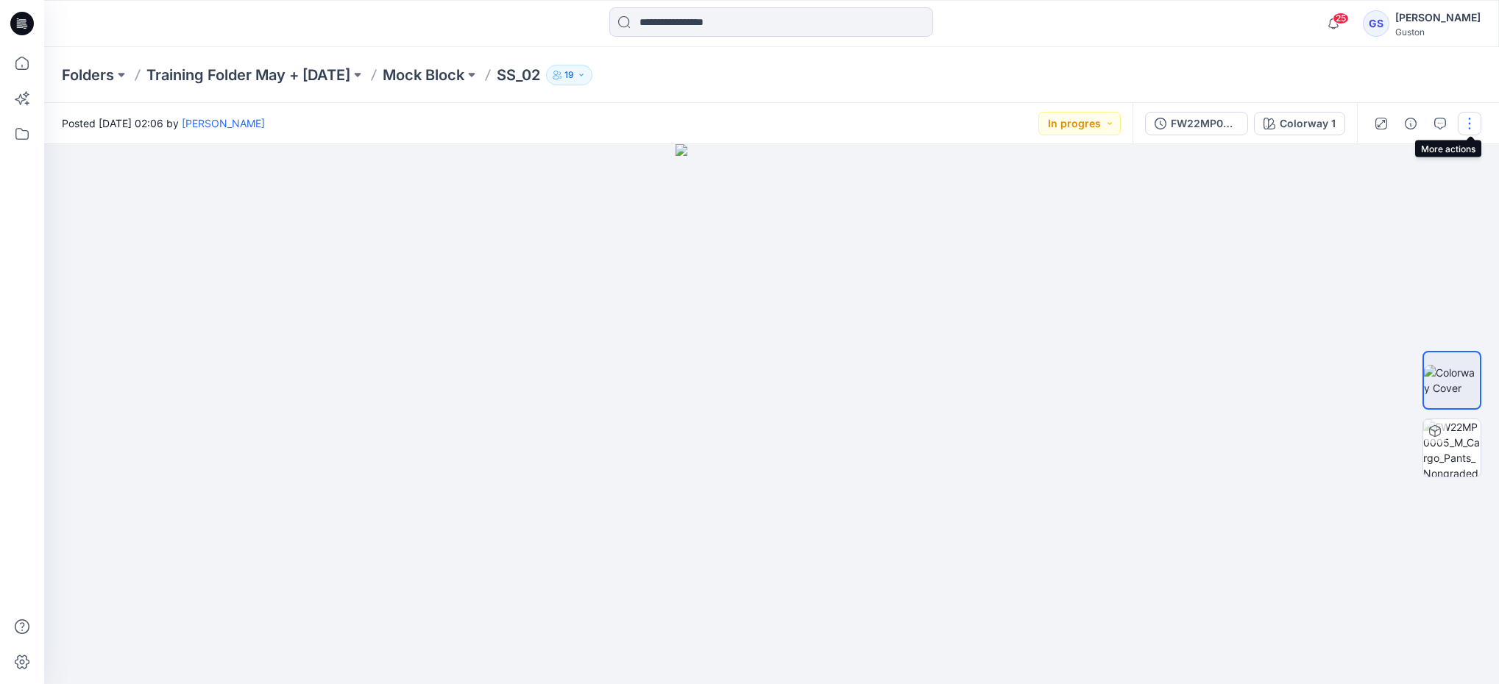
click at [1468, 121] on button "button" at bounding box center [1470, 124] width 24 height 24
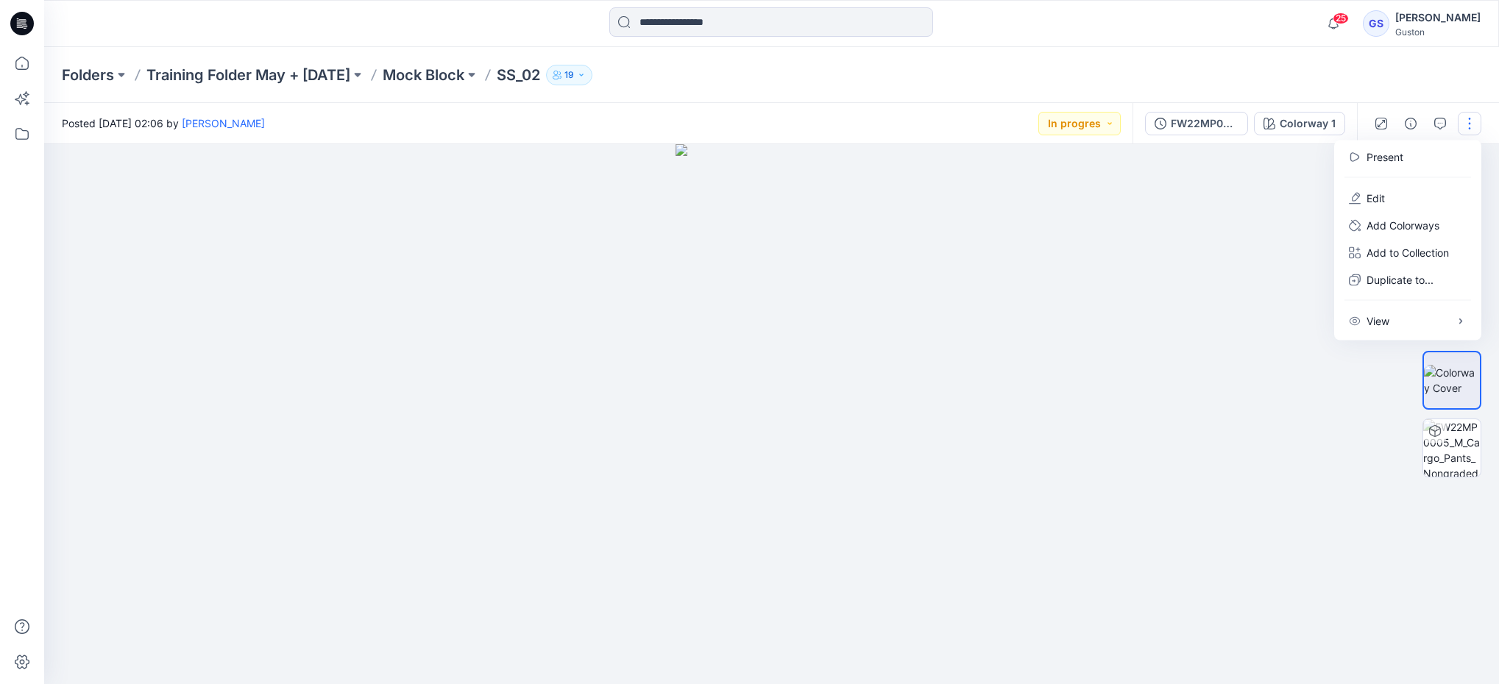
click at [1162, 241] on div at bounding box center [771, 414] width 1455 height 540
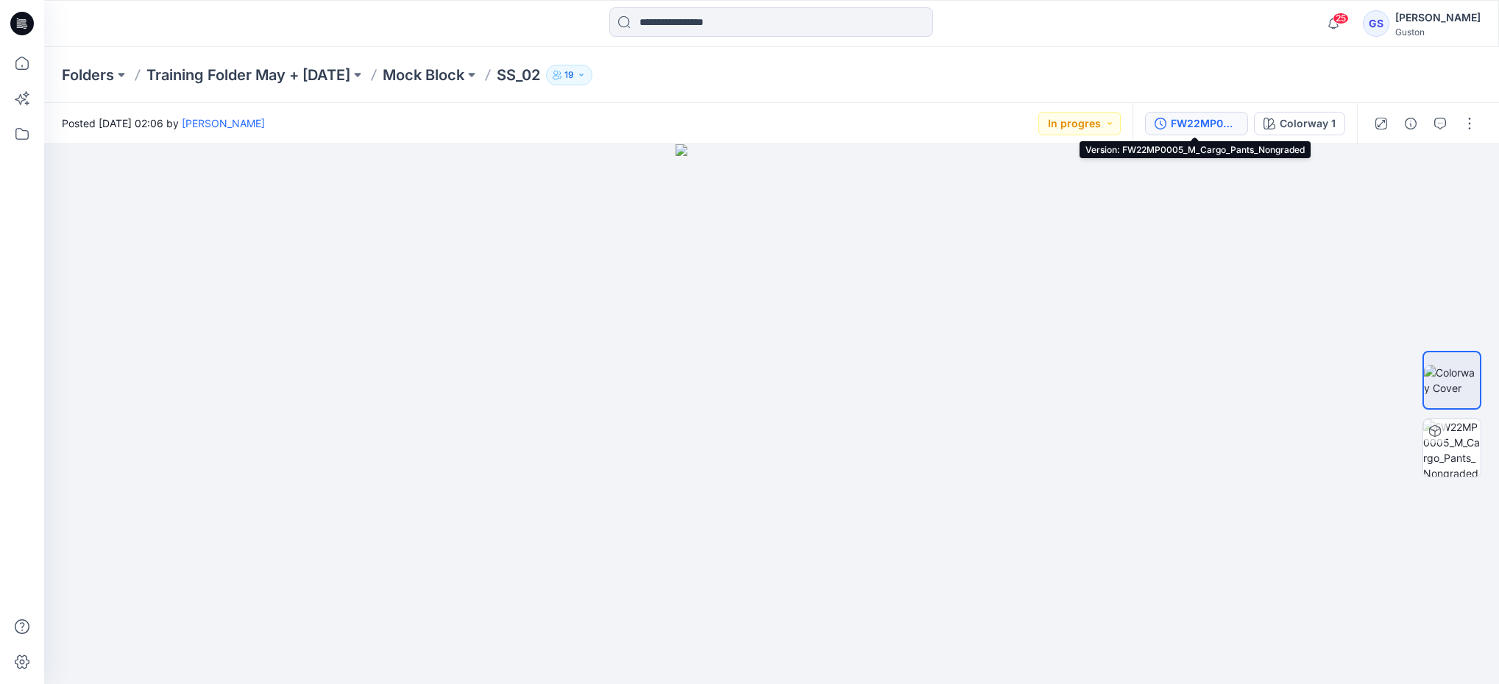
click at [1171, 124] on div "FW22MP0005_M_Cargo_Pants_Nongraded" at bounding box center [1205, 124] width 68 height 16
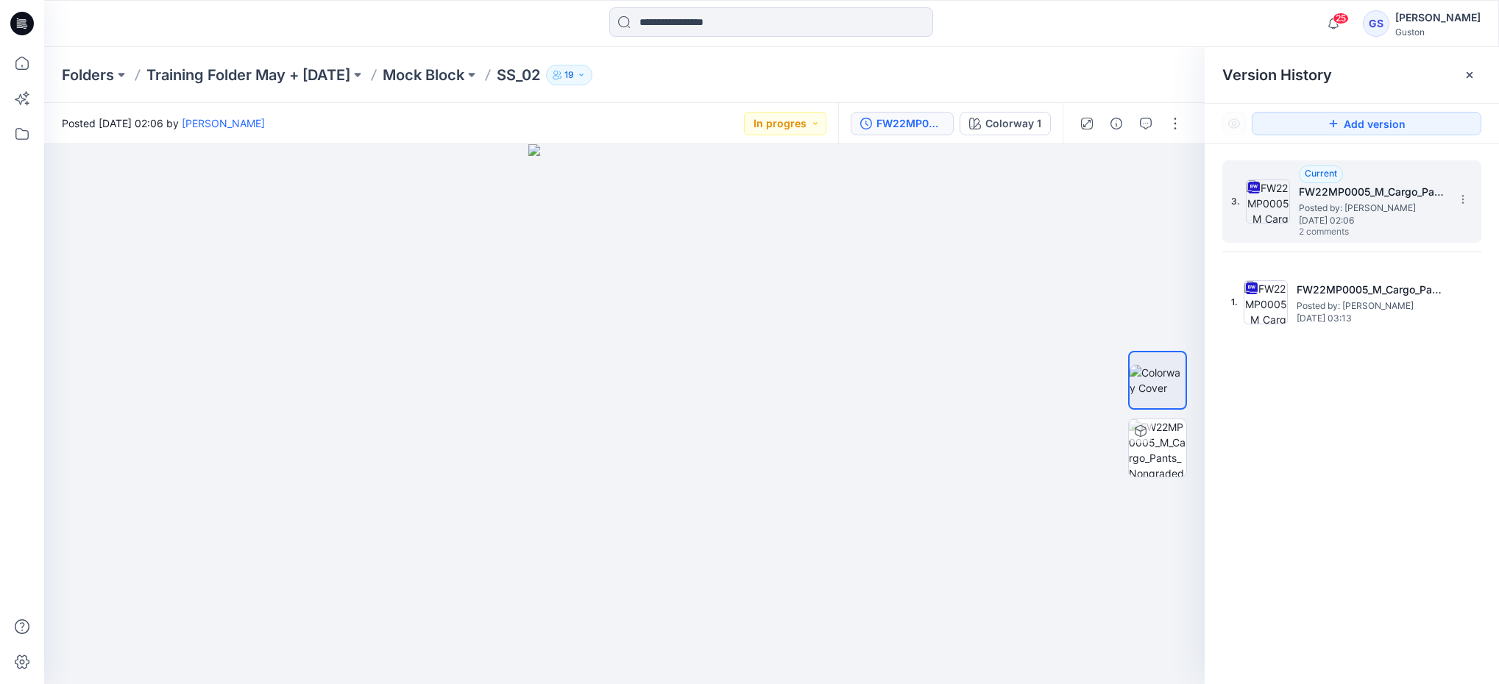
click at [1291, 182] on div "3. Current FW22MP0005_M_Cargo_Pants_Nongraded Posted by: [PERSON_NAME] [DATE] 0…" at bounding box center [1341, 201] width 221 height 71
click at [1457, 202] on icon at bounding box center [1463, 200] width 12 height 12
click at [1369, 325] on span "Delete Version" at bounding box center [1361, 324] width 68 height 18
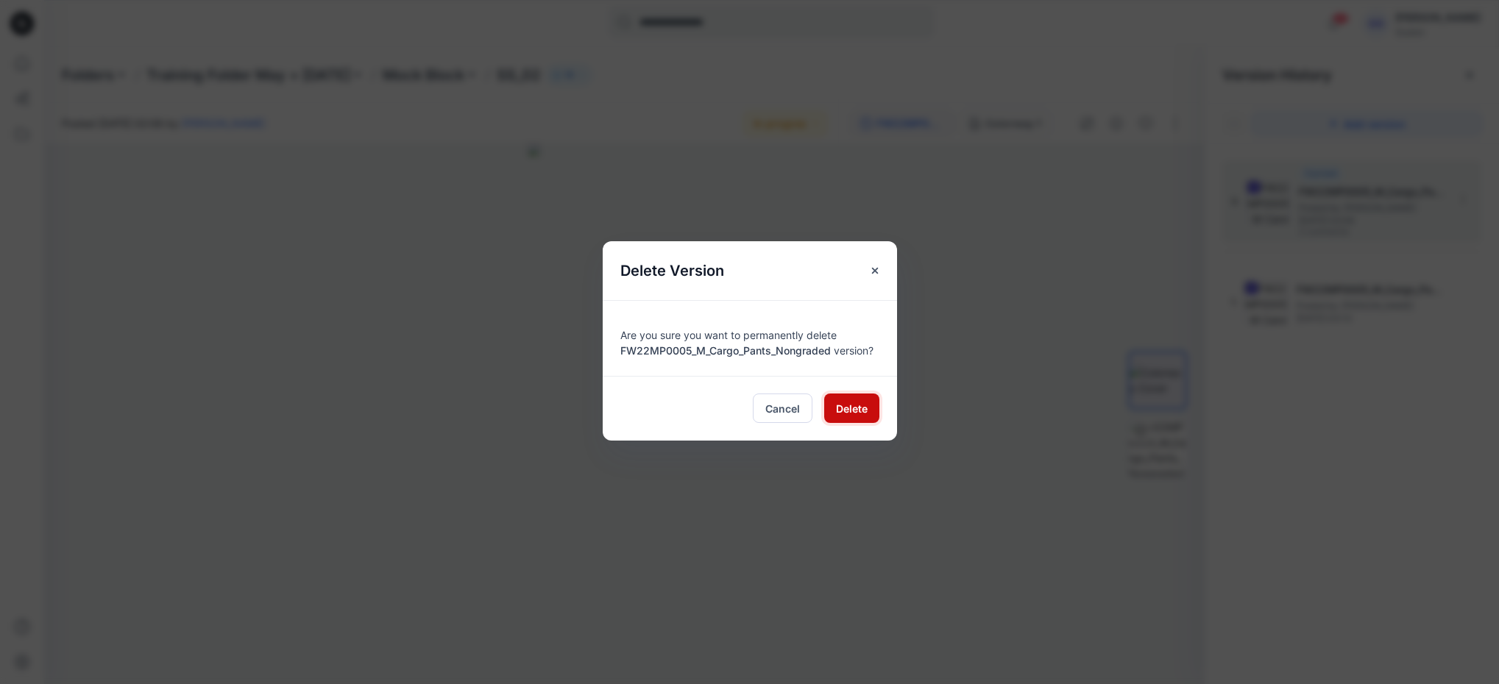
click at [853, 409] on span "Delete" at bounding box center [852, 408] width 32 height 15
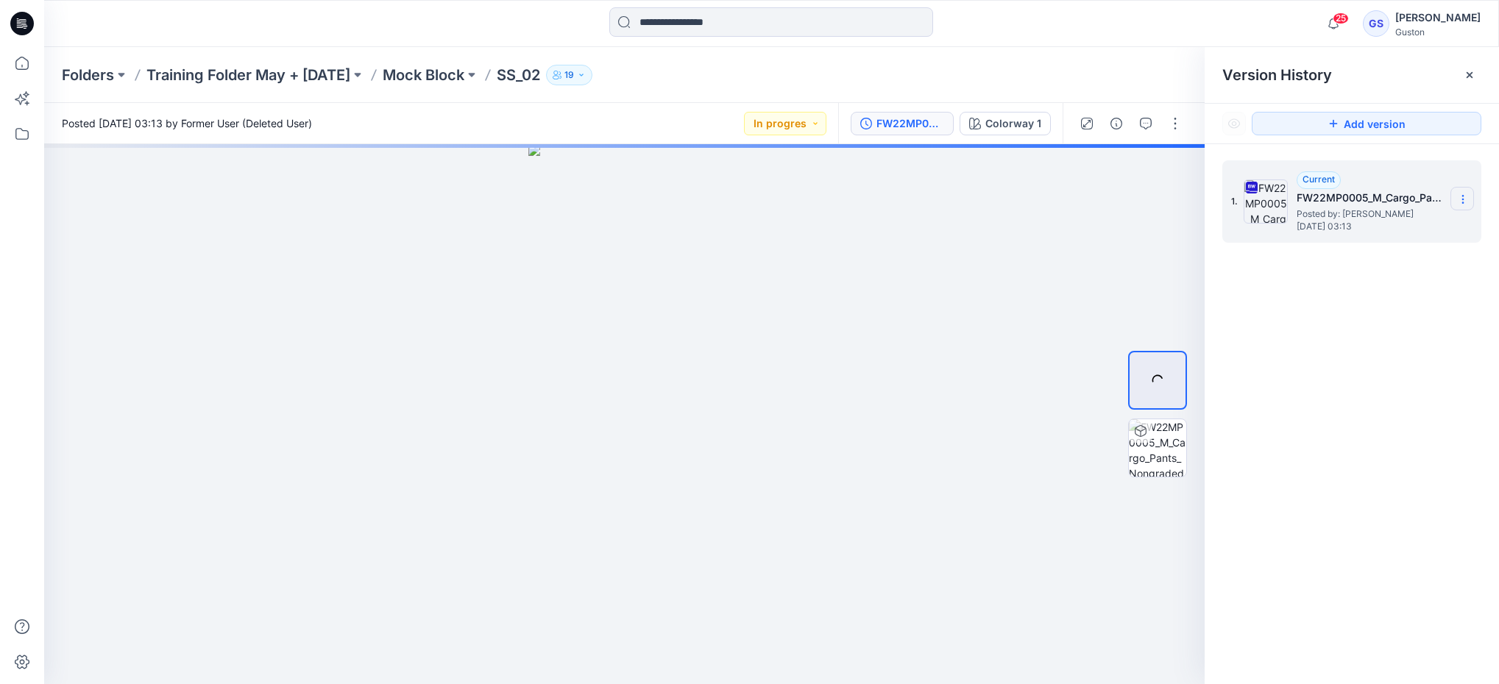
click at [1462, 199] on icon at bounding box center [1463, 200] width 12 height 12
click at [1402, 263] on span "Duplicate Version" at bounding box center [1368, 258] width 83 height 18
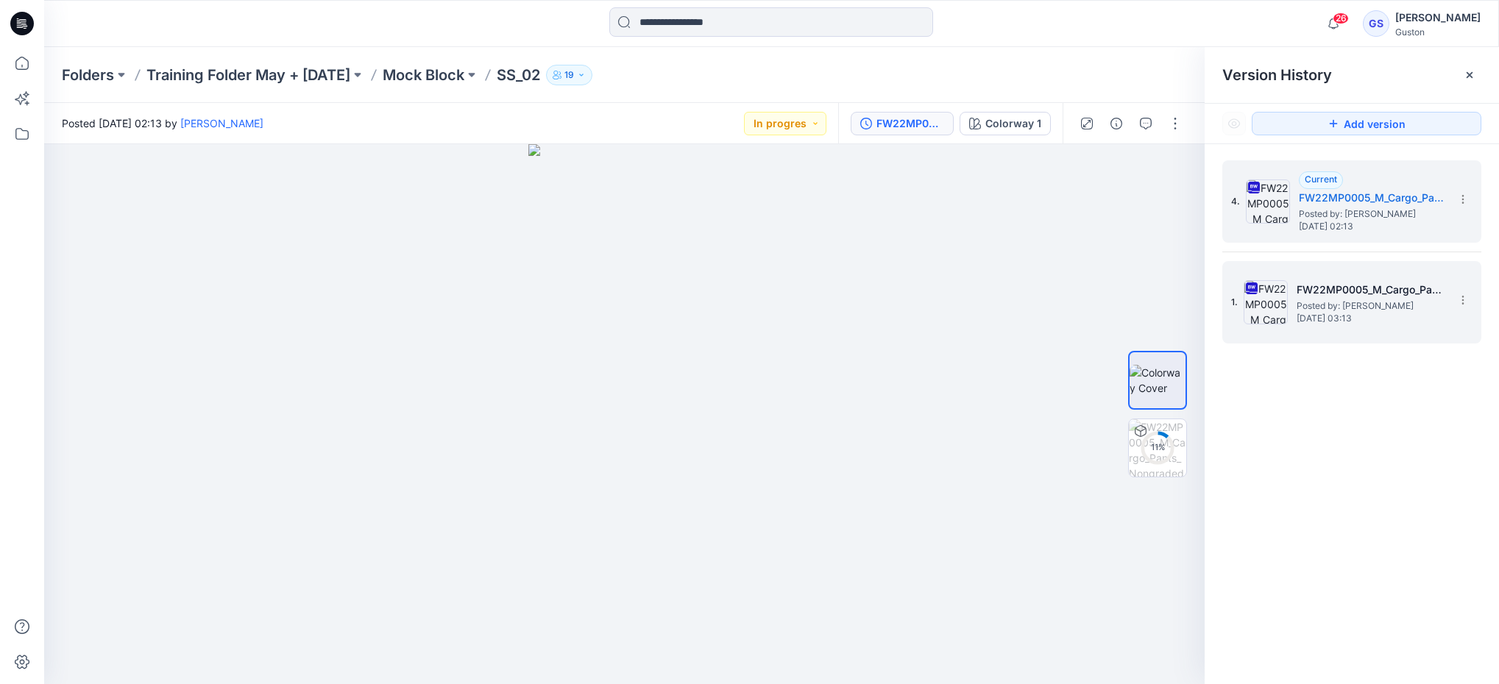
click at [1342, 290] on h5 "FW22MP0005_M_Cargo_Pants_Nongraded" at bounding box center [1370, 290] width 147 height 18
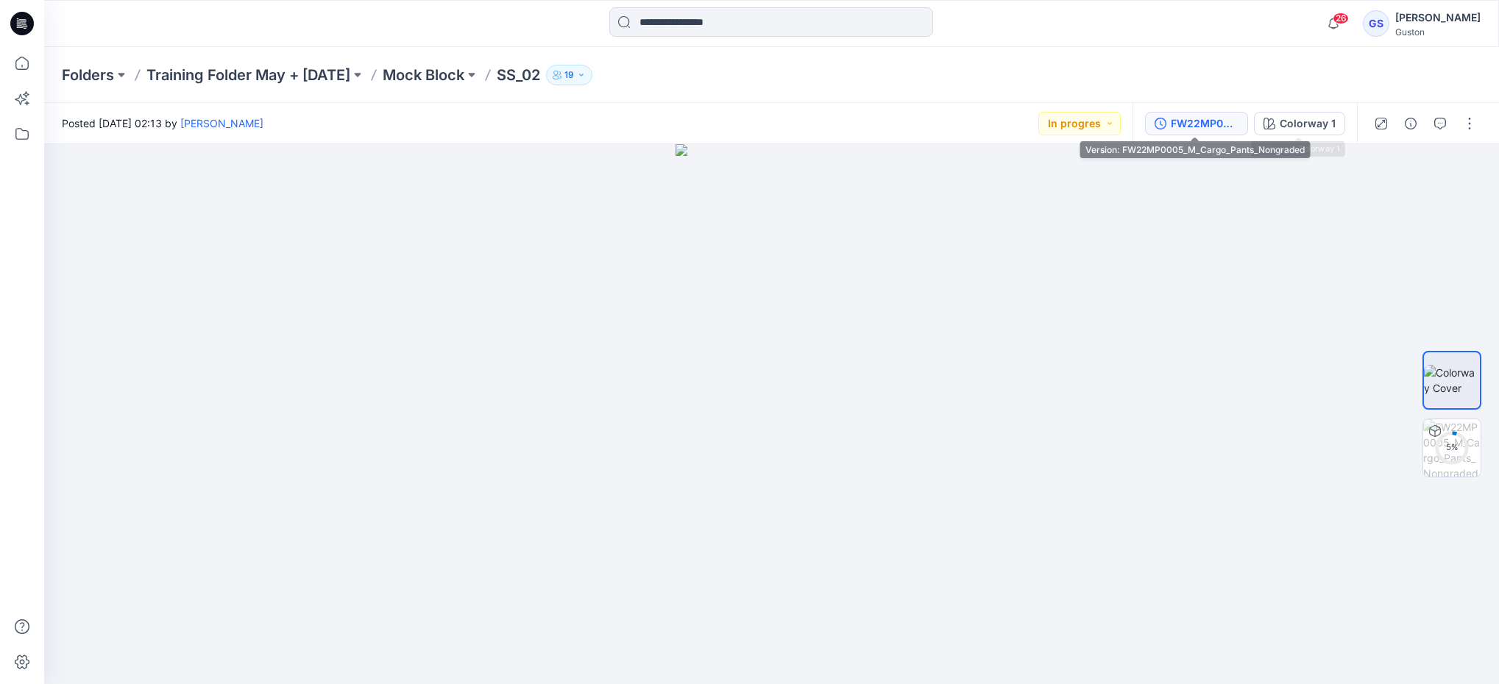
click at [1202, 117] on div "FW22MP0005_M_Cargo_Pants_Nongraded" at bounding box center [1205, 124] width 68 height 16
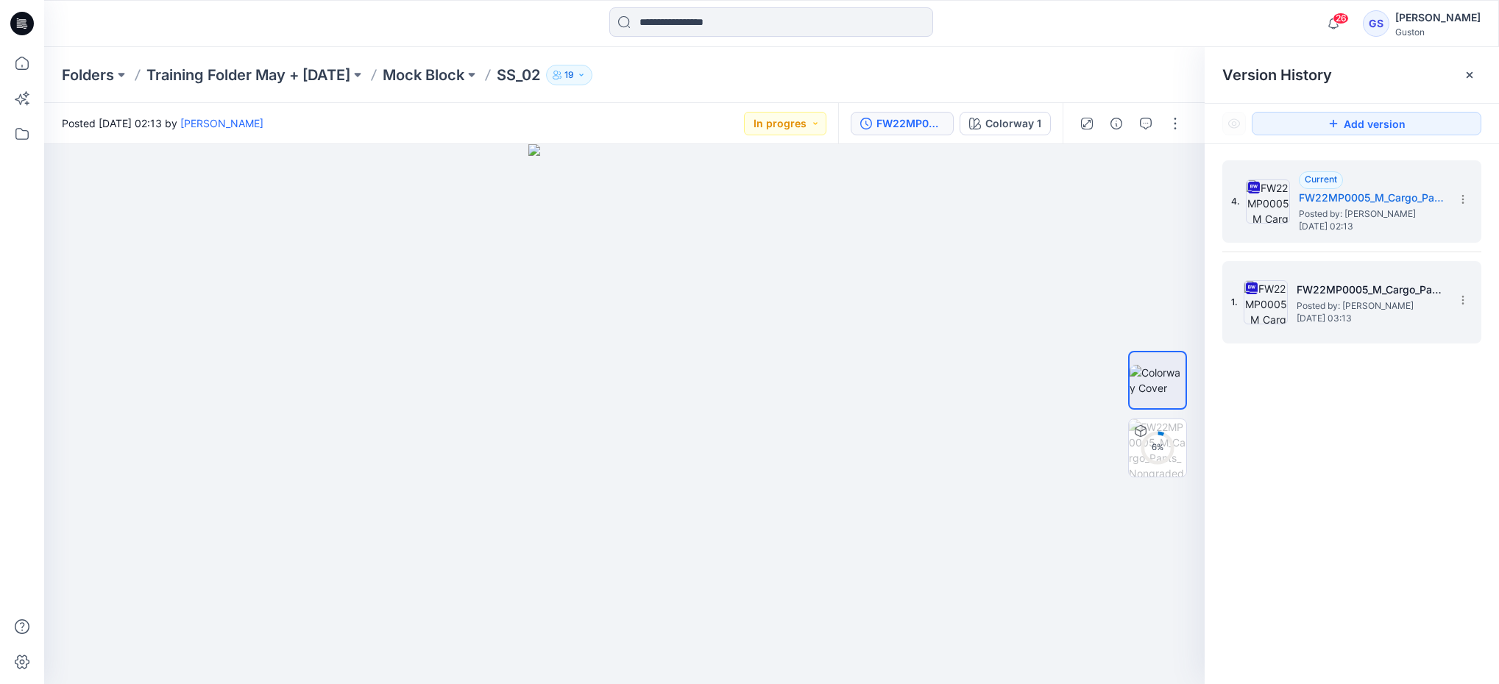
click at [1411, 301] on span "Posted by: [PERSON_NAME]" at bounding box center [1370, 306] width 147 height 15
click at [1466, 197] on icon at bounding box center [1463, 200] width 12 height 12
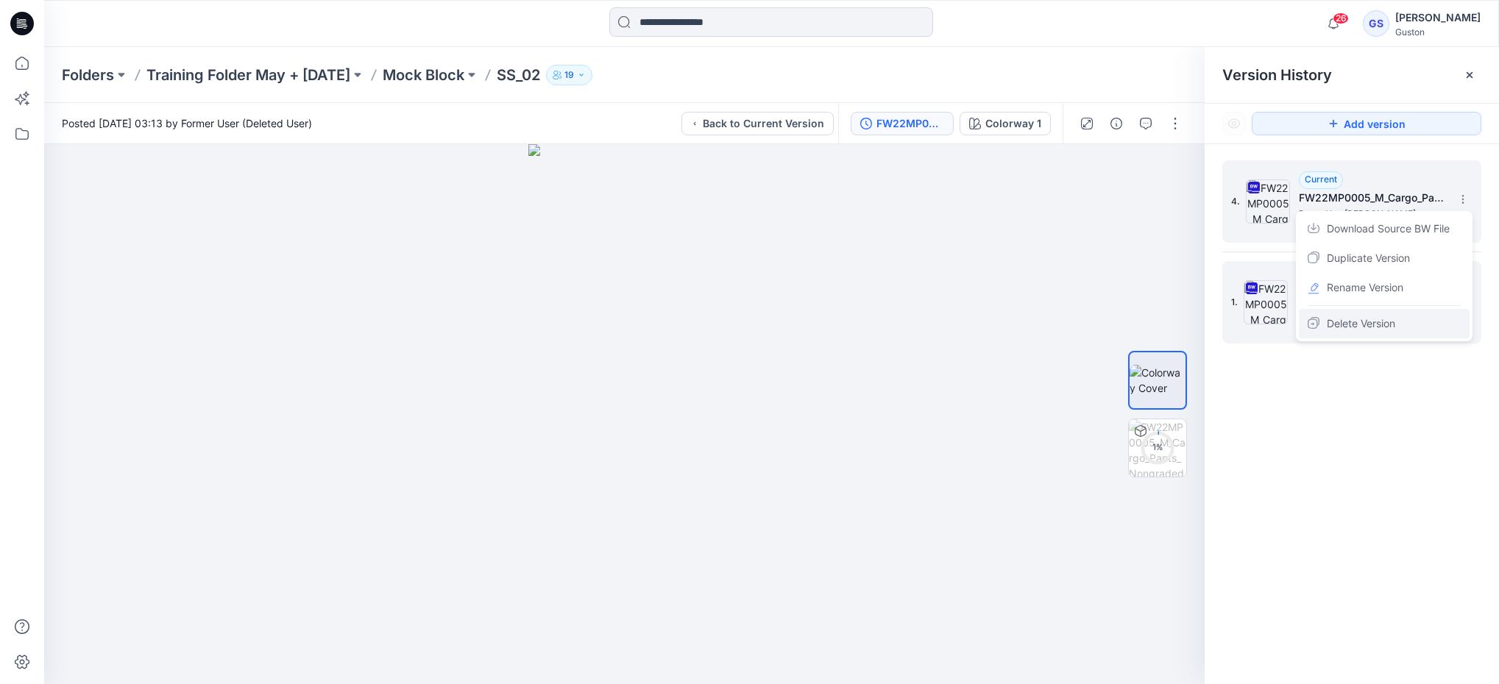
click at [1380, 316] on span "Delete Version" at bounding box center [1361, 324] width 68 height 18
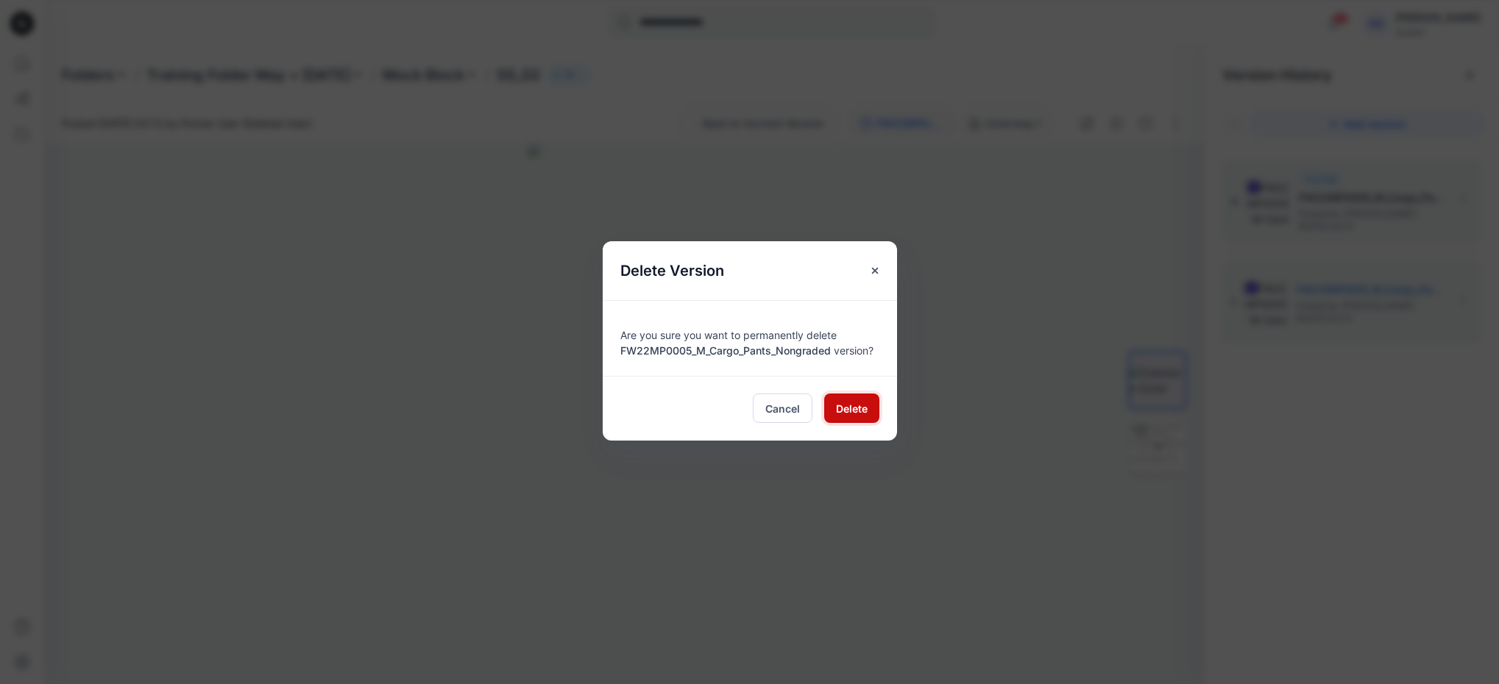
click at [841, 415] on span "Delete" at bounding box center [852, 408] width 32 height 15
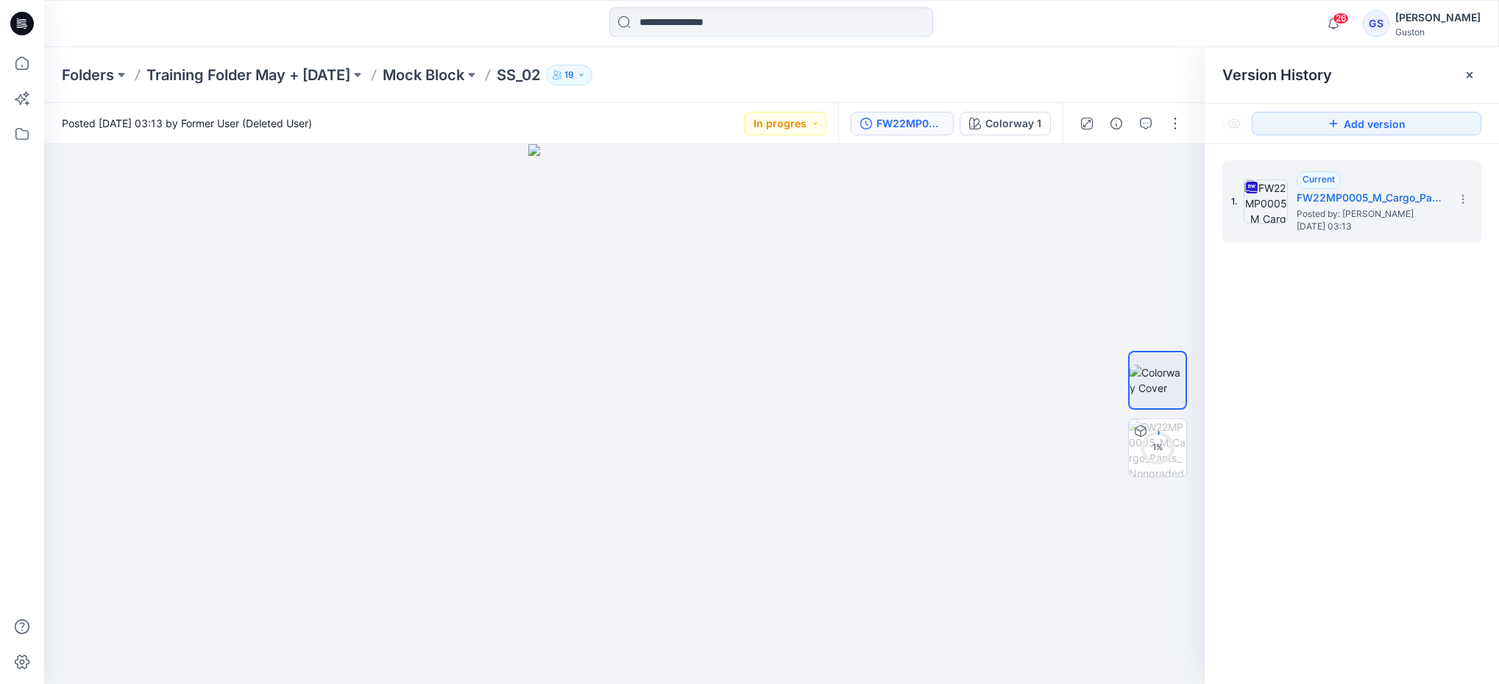
click at [1402, 289] on div "1. Current FW22MP0005_M_Cargo_Pants_Nongraded Posted by: [PERSON_NAME] [DATE] 0…" at bounding box center [1352, 424] width 294 height 561
click at [1461, 204] on icon at bounding box center [1463, 200] width 12 height 12
click at [1395, 252] on span "Duplicate Version" at bounding box center [1368, 258] width 83 height 18
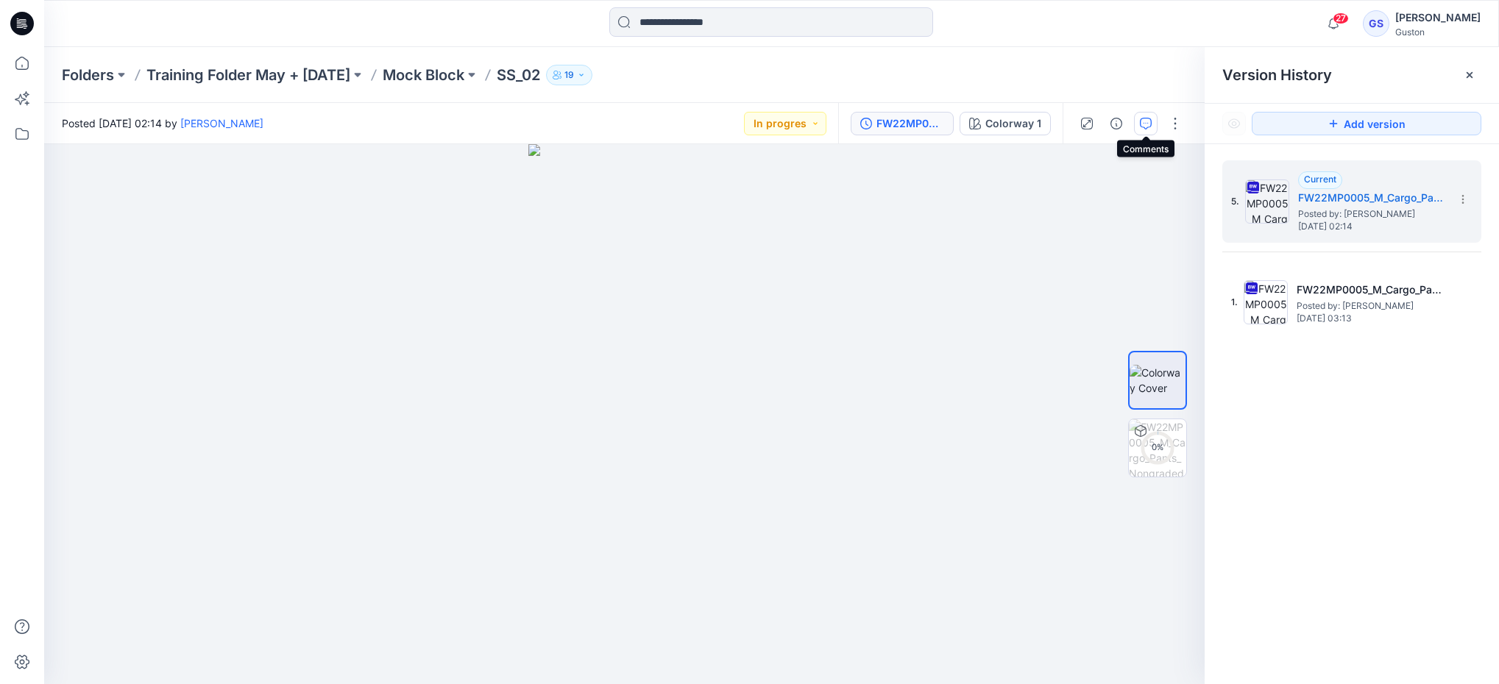
click at [1144, 124] on icon "button" at bounding box center [1146, 124] width 12 height 12
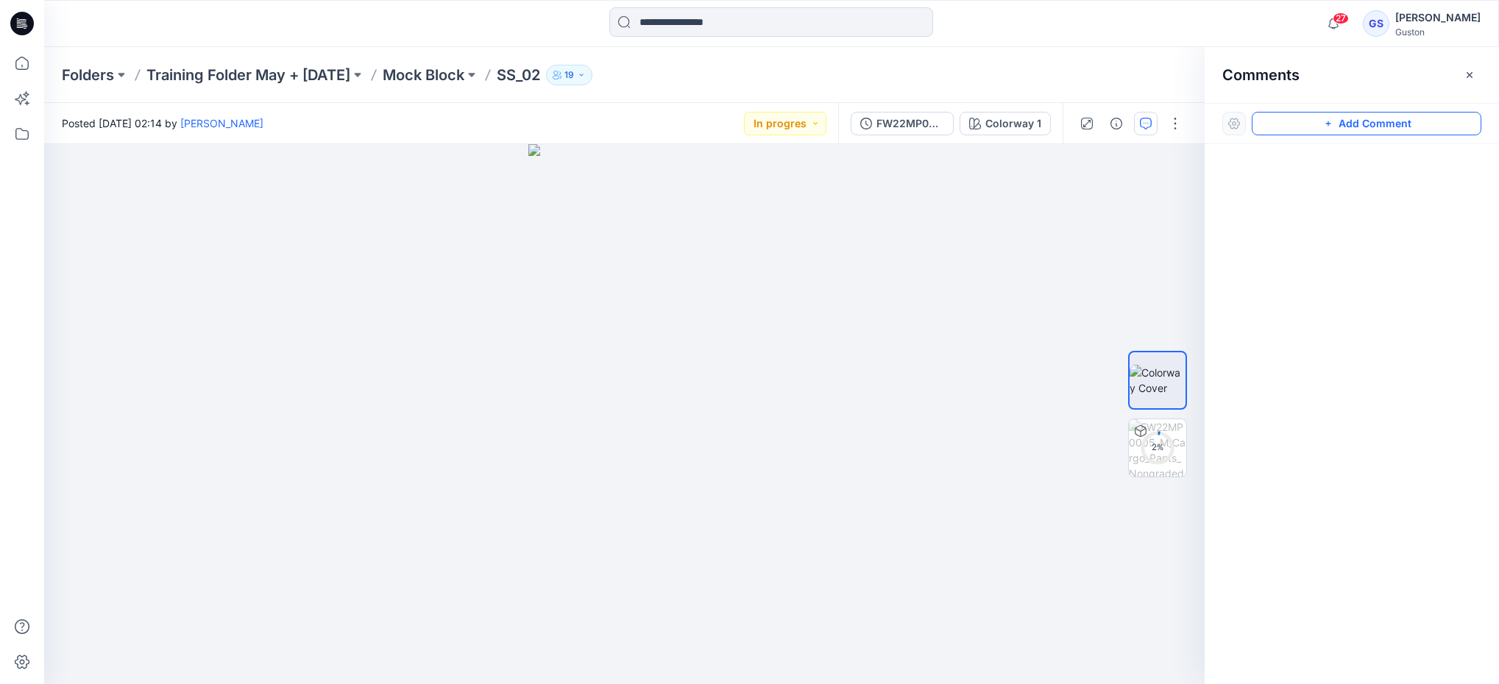
click at [1351, 124] on button "Add Comment" at bounding box center [1367, 124] width 230 height 24
click at [705, 252] on div "1" at bounding box center [624, 414] width 1160 height 540
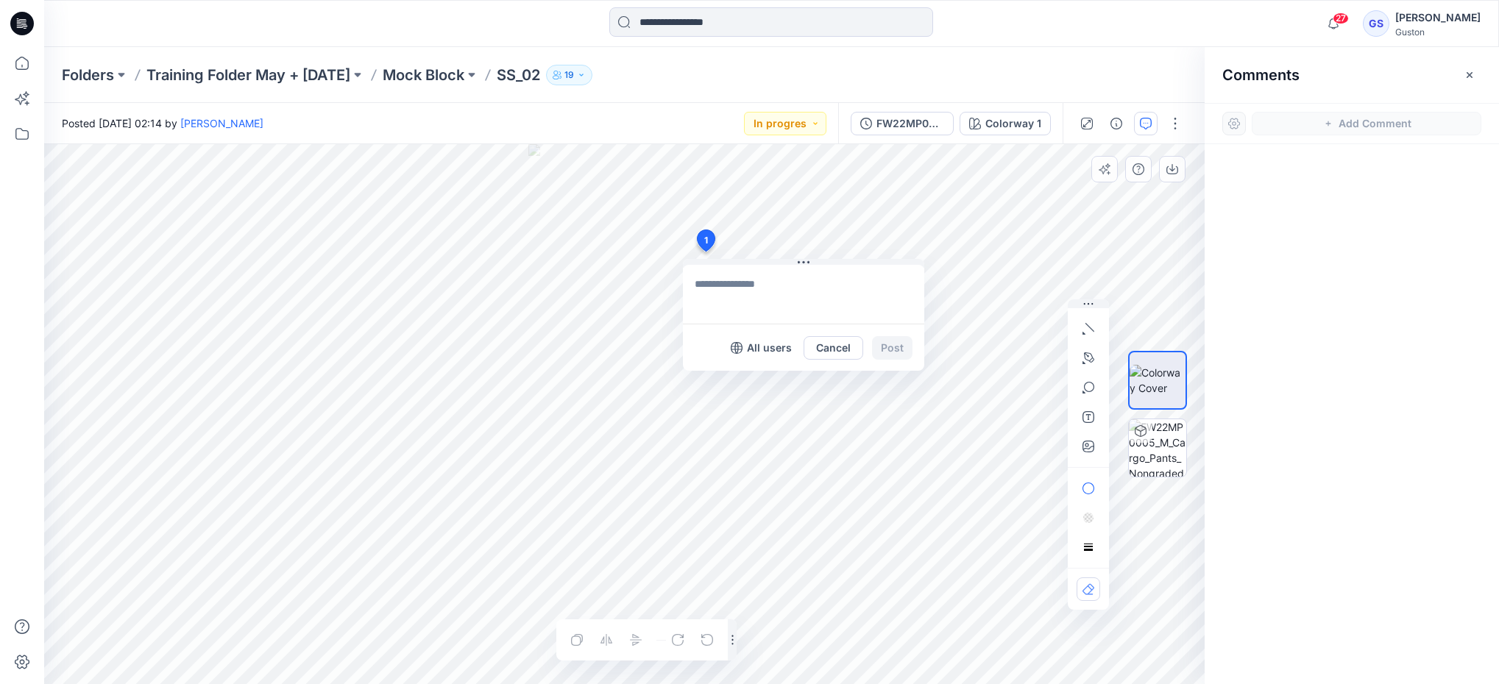
click at [773, 308] on textarea at bounding box center [803, 294] width 241 height 59
type textarea "**********"
click at [904, 344] on button "Post" at bounding box center [892, 348] width 40 height 24
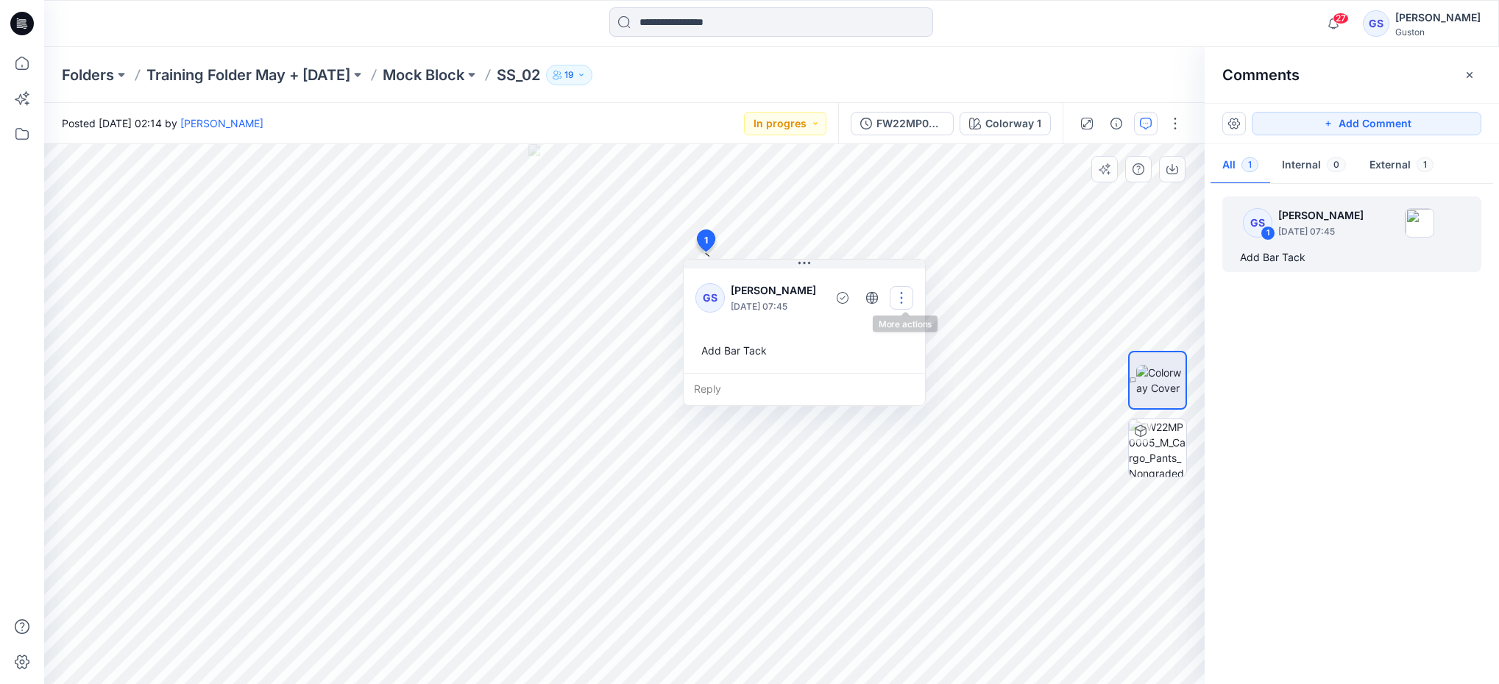
click at [899, 297] on button "button" at bounding box center [902, 298] width 24 height 24
click at [906, 333] on p "Edit comment" at bounding box center [909, 331] width 66 height 15
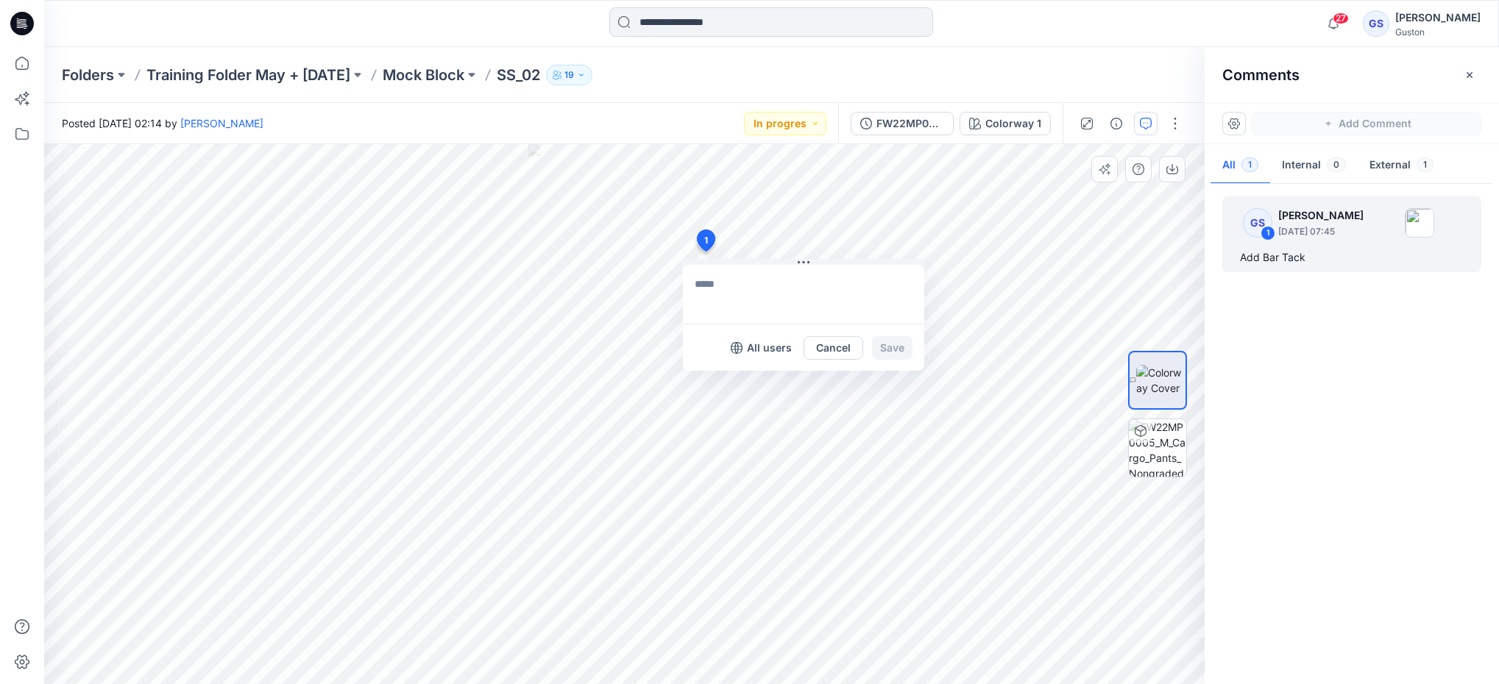
type textarea "**********"
click at [1093, 360] on icon "button" at bounding box center [1088, 358] width 12 height 12
click at [687, 215] on icon "Layer 1" at bounding box center [624, 414] width 1160 height 540
click at [672, 249] on icon "Layer 1" at bounding box center [624, 414] width 1160 height 540
click at [709, 272] on textarea "**********" at bounding box center [803, 294] width 241 height 59
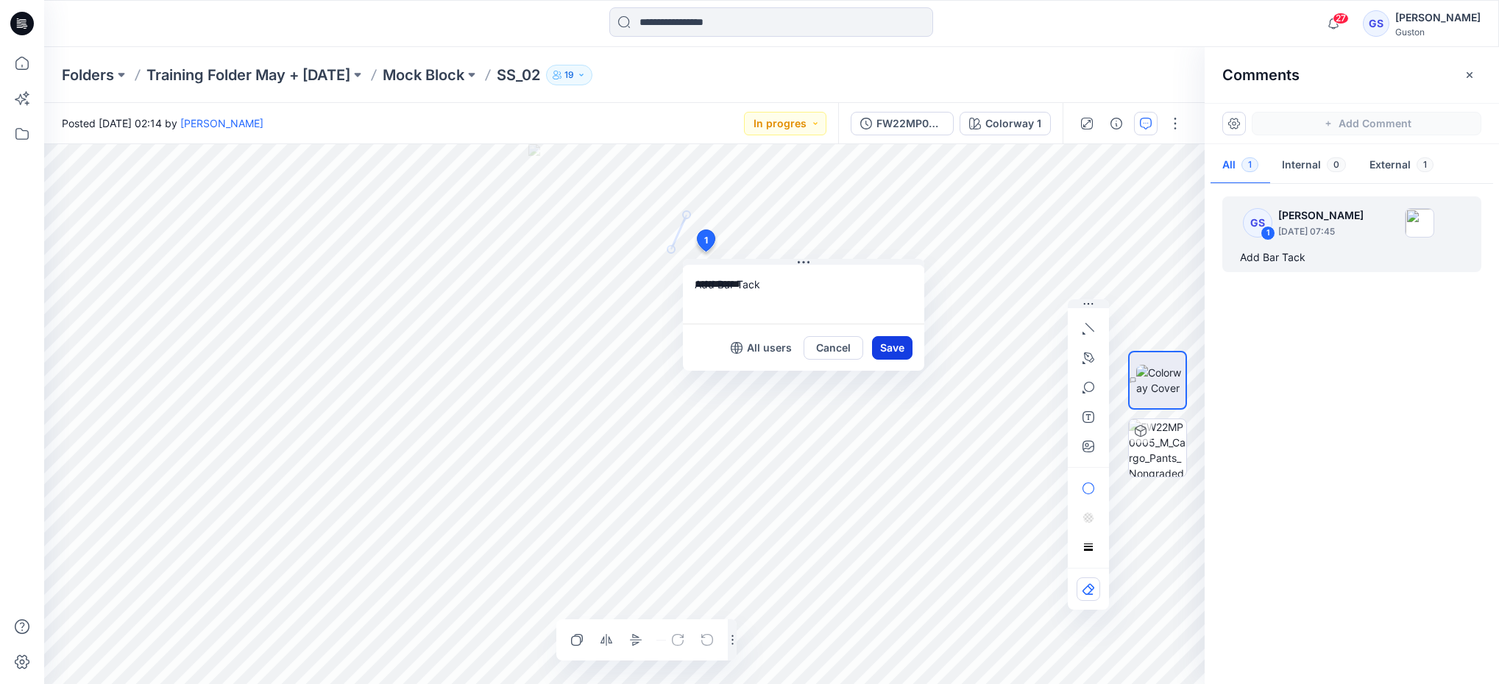
click at [896, 347] on button "Save" at bounding box center [892, 348] width 40 height 24
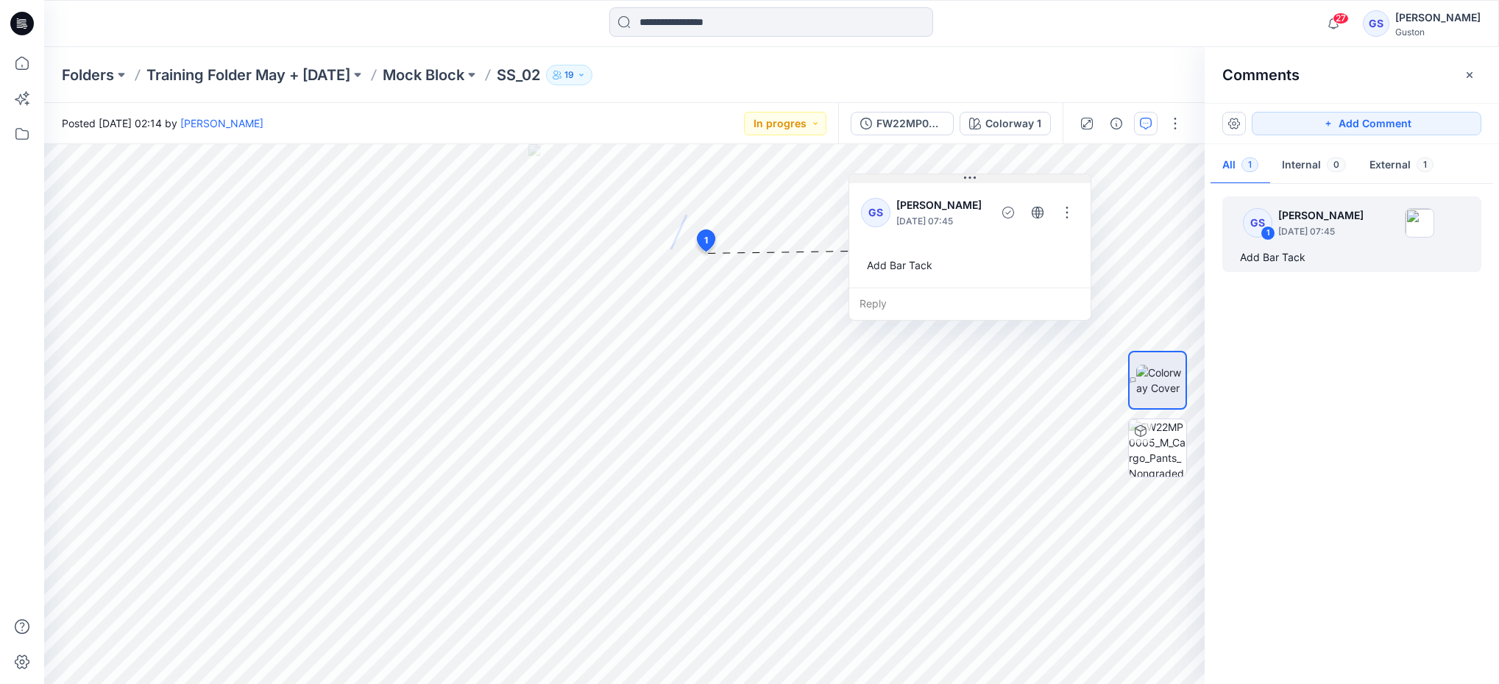
drag, startPoint x: 819, startPoint y: 260, endPoint x: 985, endPoint y: 175, distance: 186.3
click at [985, 175] on button at bounding box center [969, 178] width 241 height 9
click at [1232, 124] on button "button" at bounding box center [1234, 124] width 24 height 24
click at [1291, 246] on p "Download current view" at bounding box center [1289, 243] width 110 height 15
